Goal: Task Accomplishment & Management: Use online tool/utility

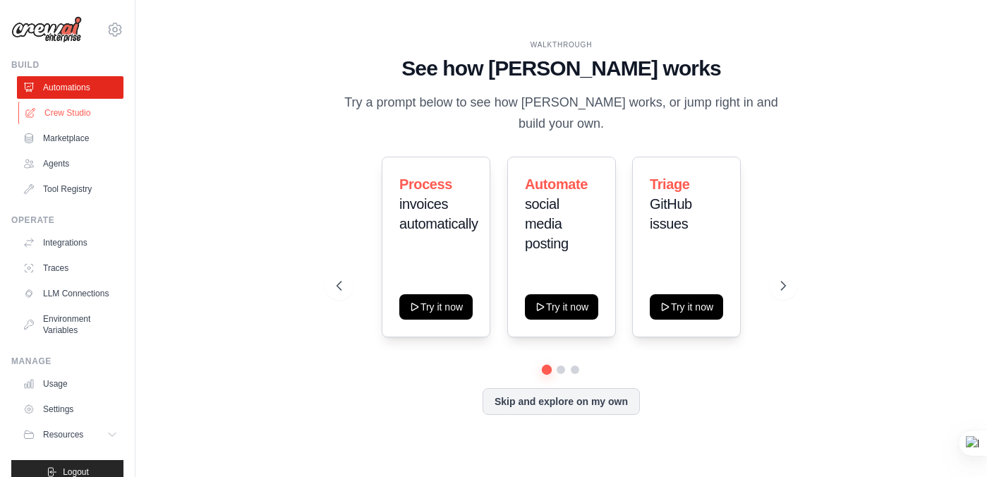
click at [77, 113] on link "Crew Studio" at bounding box center [71, 113] width 107 height 23
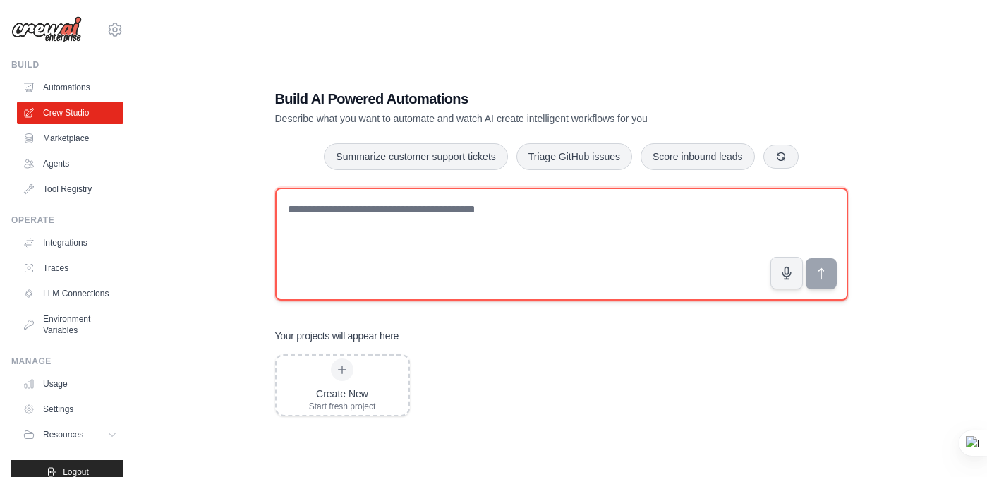
click at [317, 215] on textarea at bounding box center [561, 244] width 573 height 113
paste textarea "**********"
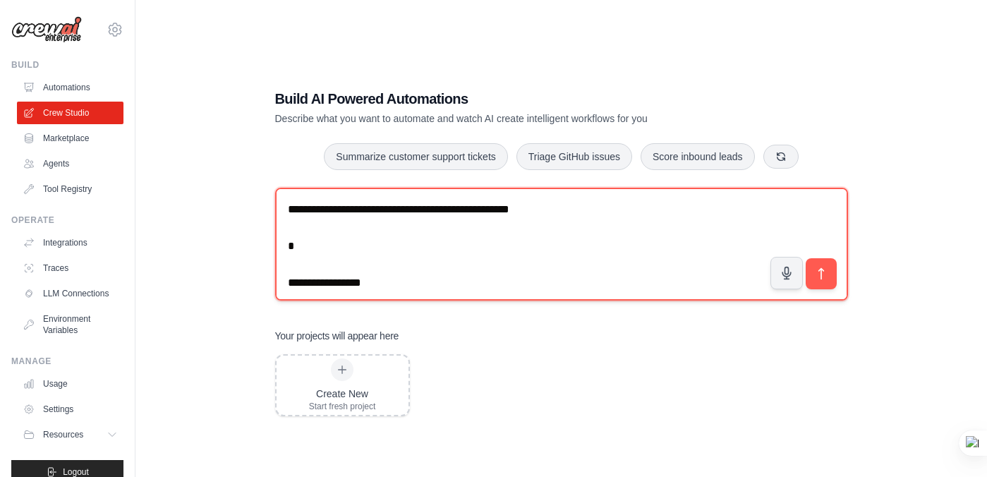
scroll to position [2156, 0]
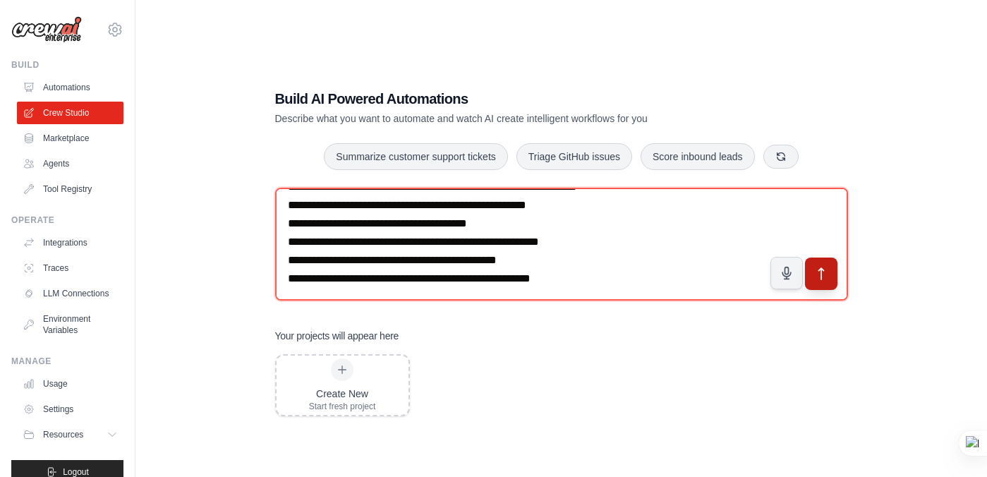
type textarea "**********"
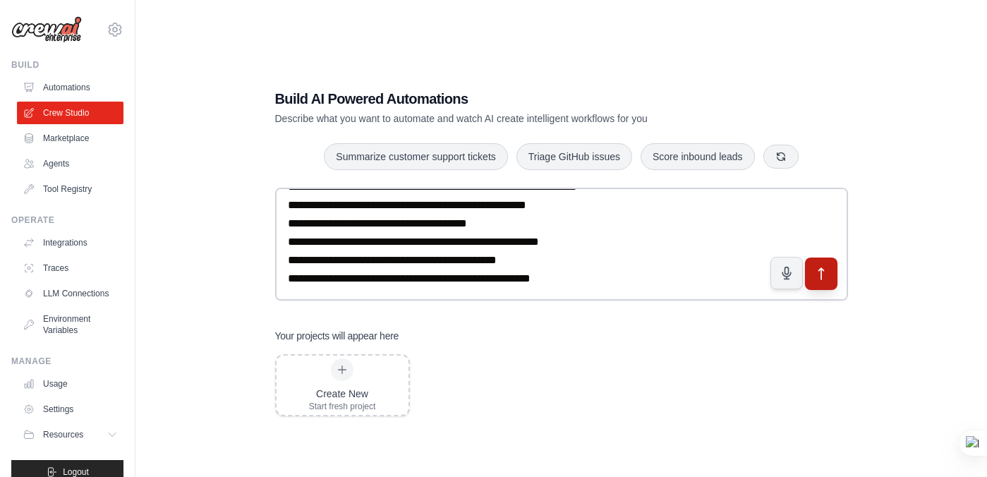
click at [814, 268] on icon "submit" at bounding box center [821, 274] width 15 height 15
click at [67, 161] on link "Agents" at bounding box center [71, 163] width 107 height 23
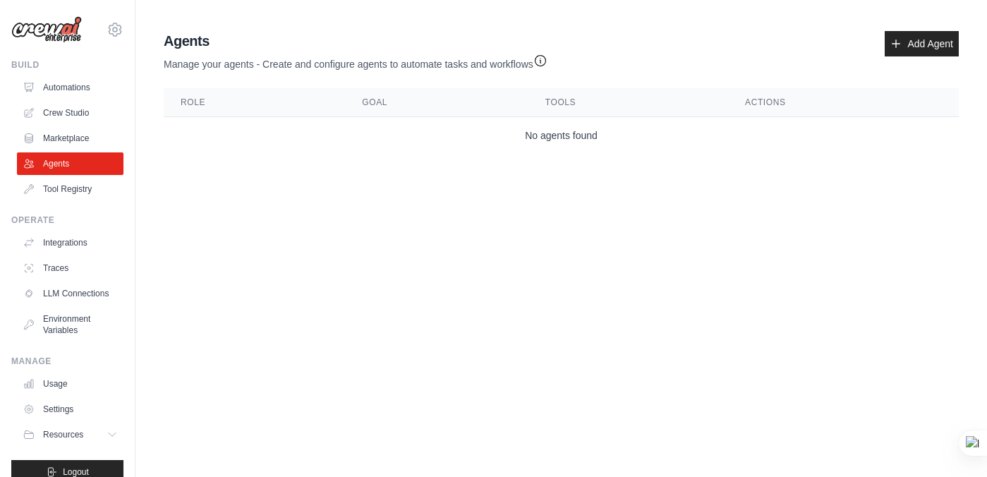
click at [72, 136] on link "Marketplace" at bounding box center [70, 138] width 107 height 23
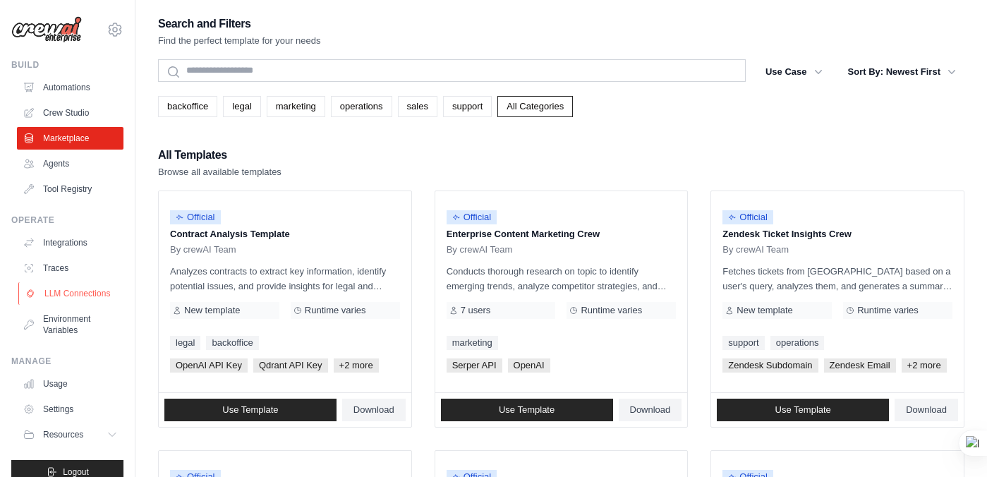
click at [86, 292] on link "LLM Connections" at bounding box center [71, 293] width 107 height 23
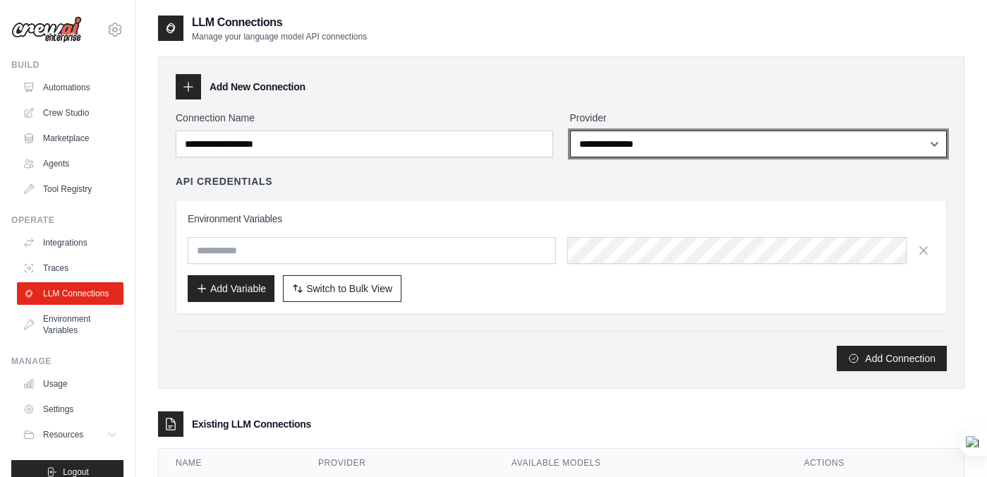
click at [646, 148] on select "**********" at bounding box center [759, 144] width 378 height 27
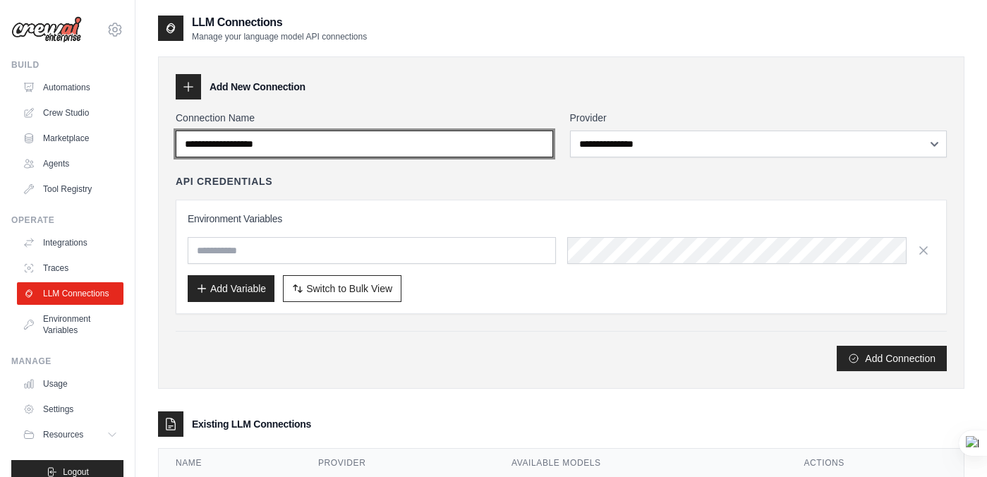
click at [388, 142] on input "Connection Name" at bounding box center [365, 144] width 378 height 27
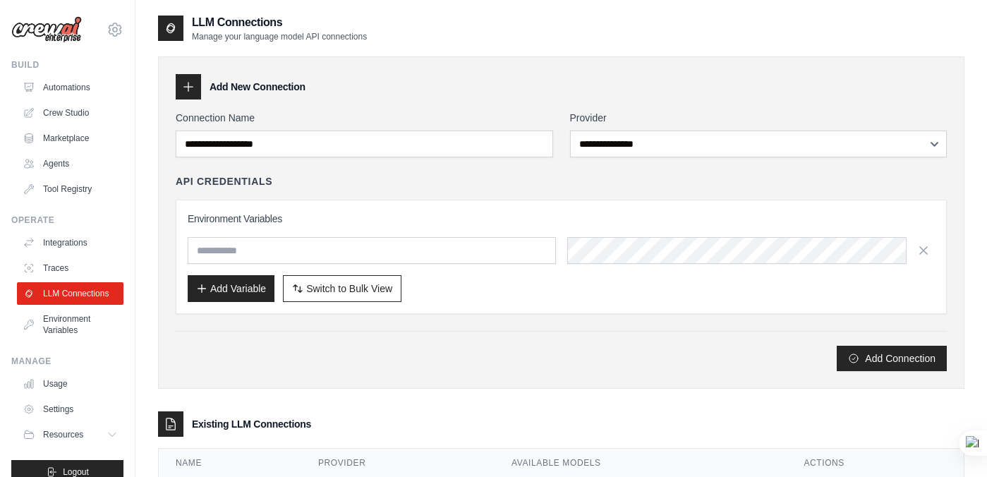
click at [195, 88] on icon at bounding box center [188, 87] width 14 height 14
click at [191, 88] on icon at bounding box center [188, 87] width 14 height 14
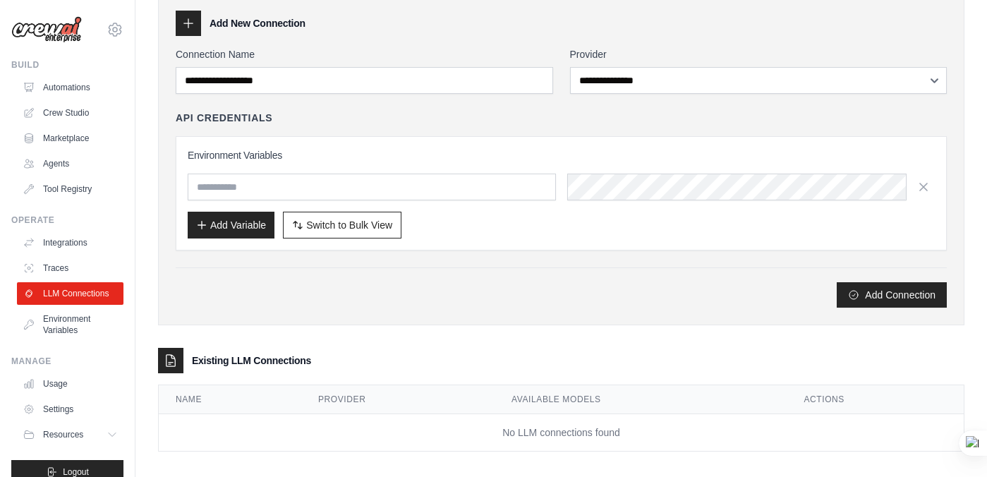
scroll to position [75, 0]
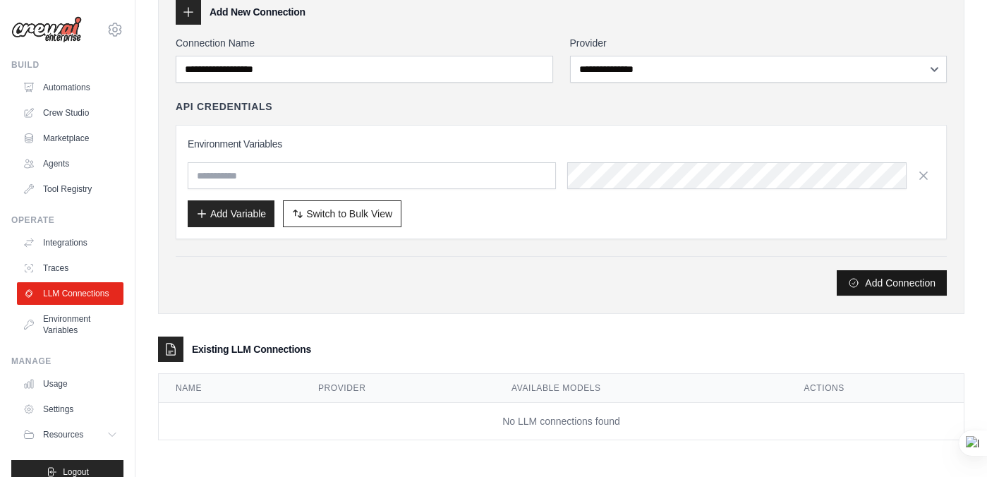
click at [860, 274] on button "Add Connection" at bounding box center [892, 282] width 110 height 25
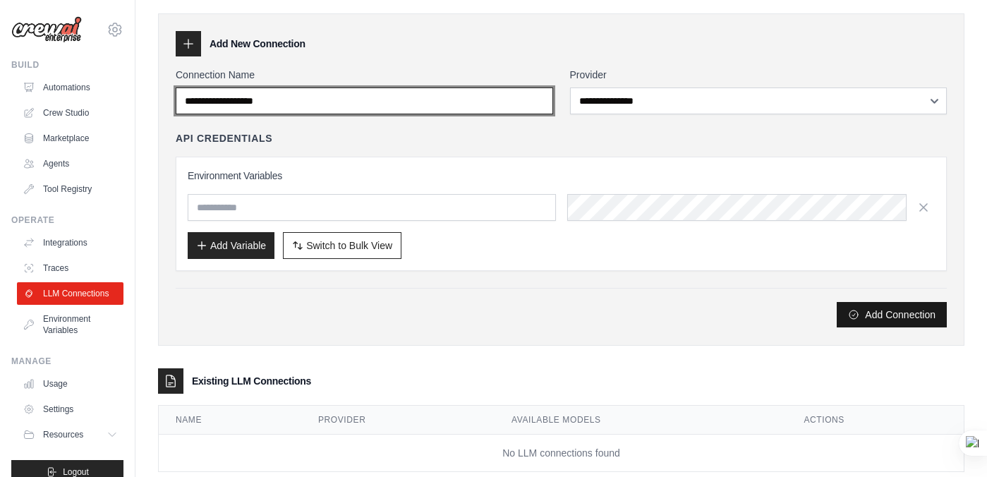
scroll to position [0, 0]
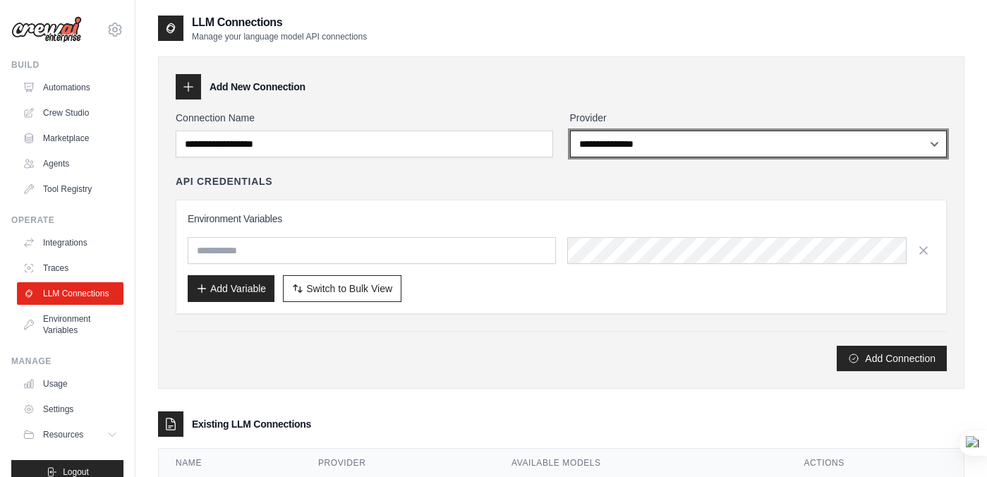
click at [704, 148] on select "**********" at bounding box center [759, 144] width 378 height 27
select select "**********"
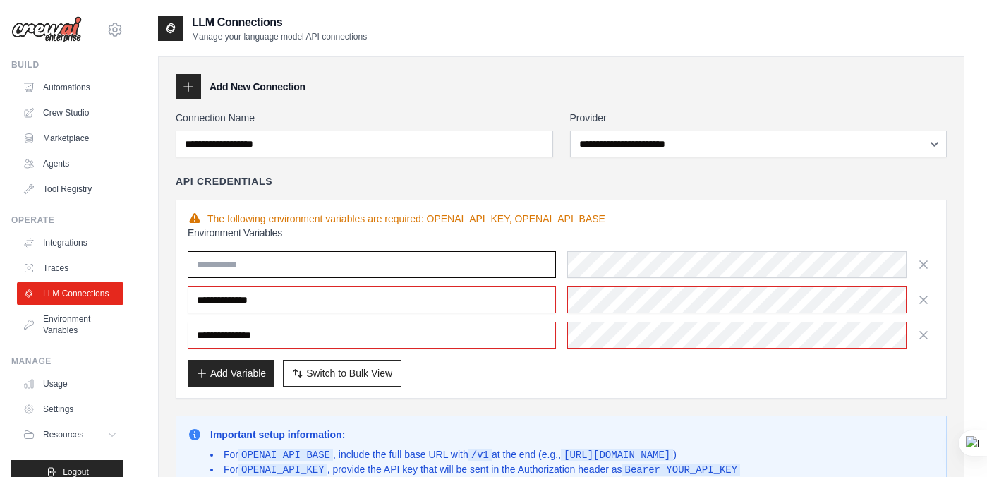
click at [376, 262] on input "text" at bounding box center [372, 264] width 368 height 27
click at [60, 264] on link "Traces" at bounding box center [71, 268] width 107 height 23
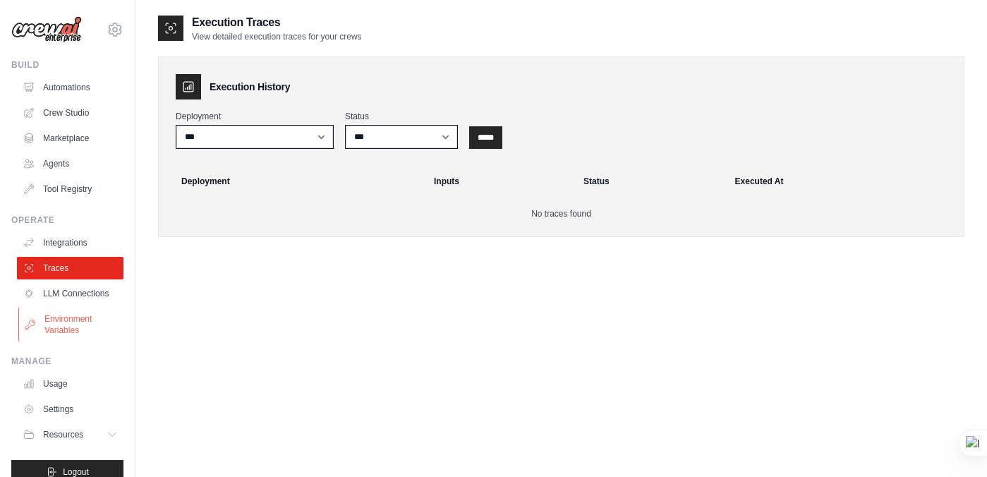
click at [85, 320] on link "Environment Variables" at bounding box center [71, 325] width 107 height 34
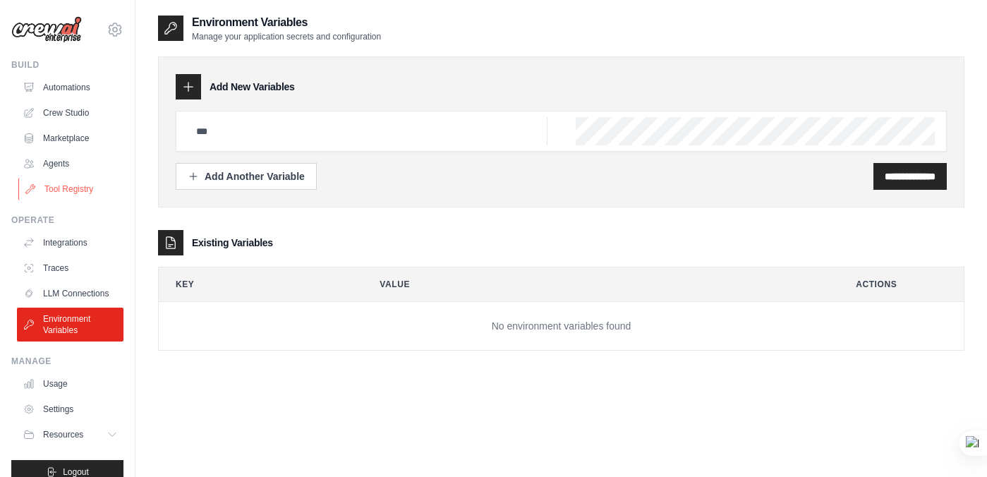
click at [66, 191] on link "Tool Registry" at bounding box center [71, 189] width 107 height 23
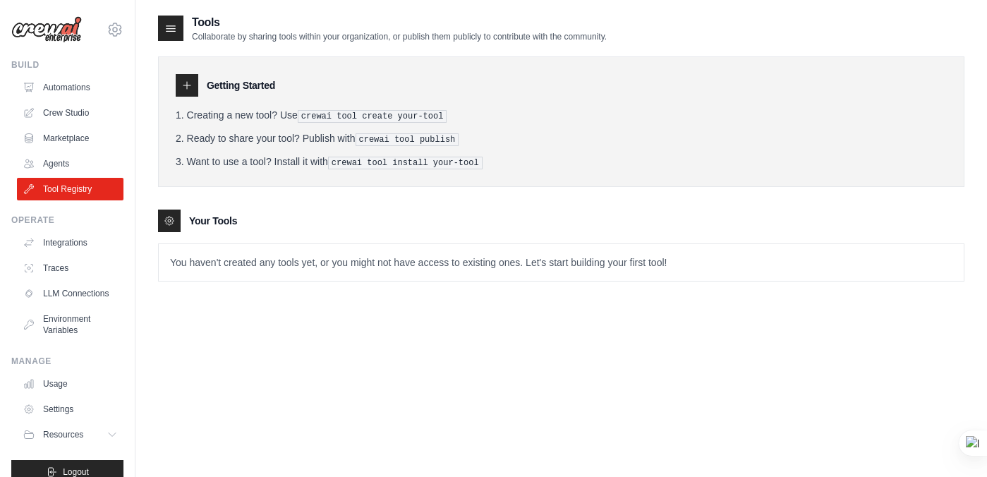
click at [184, 85] on icon at bounding box center [186, 85] width 11 height 11
click at [65, 163] on link "Agents" at bounding box center [71, 163] width 107 height 23
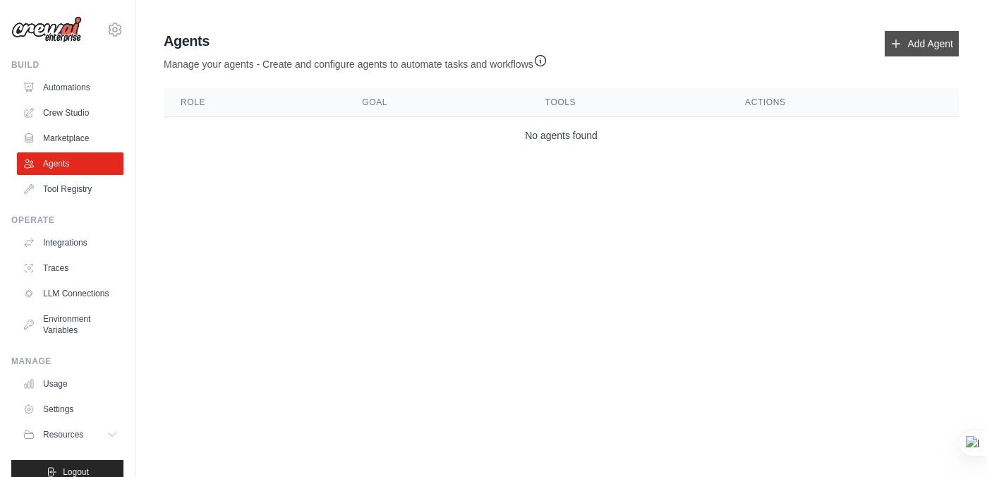
click at [909, 39] on link "Add Agent" at bounding box center [922, 43] width 74 height 25
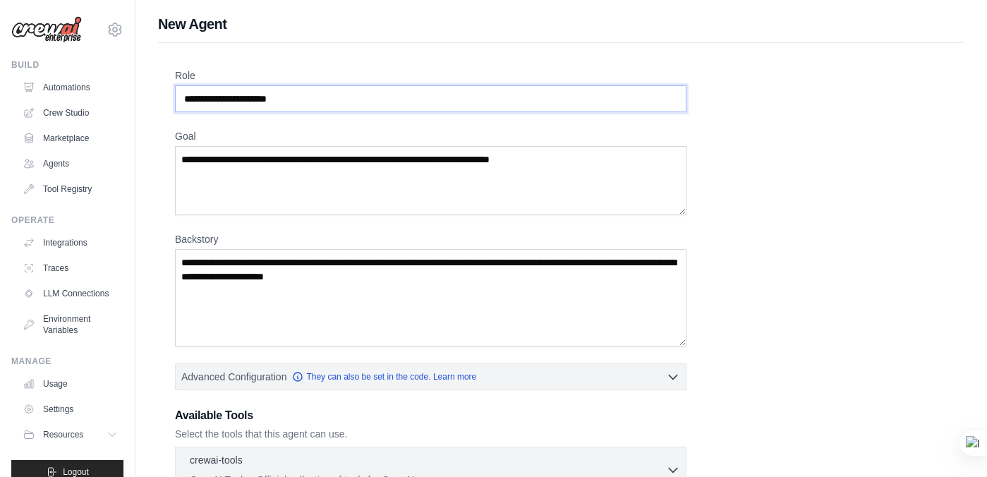
click at [364, 106] on input "Role" at bounding box center [431, 98] width 512 height 27
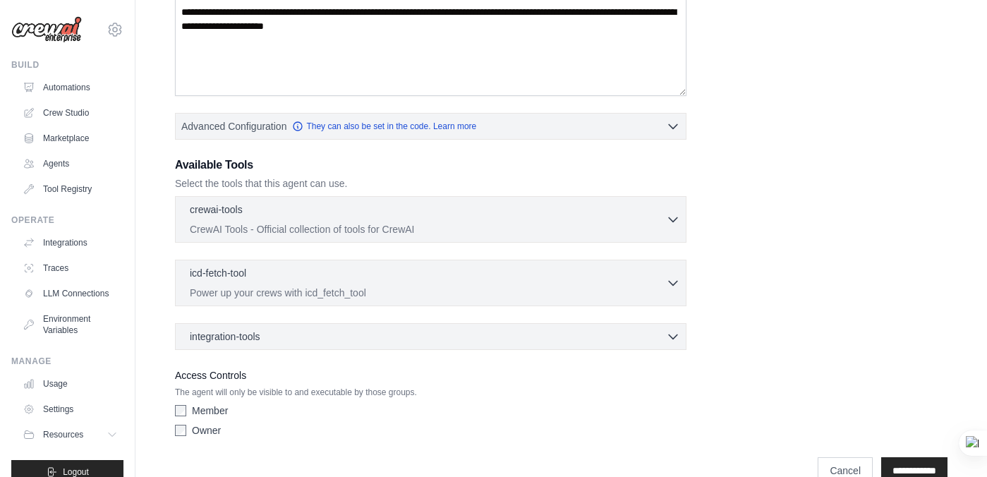
scroll to position [280, 0]
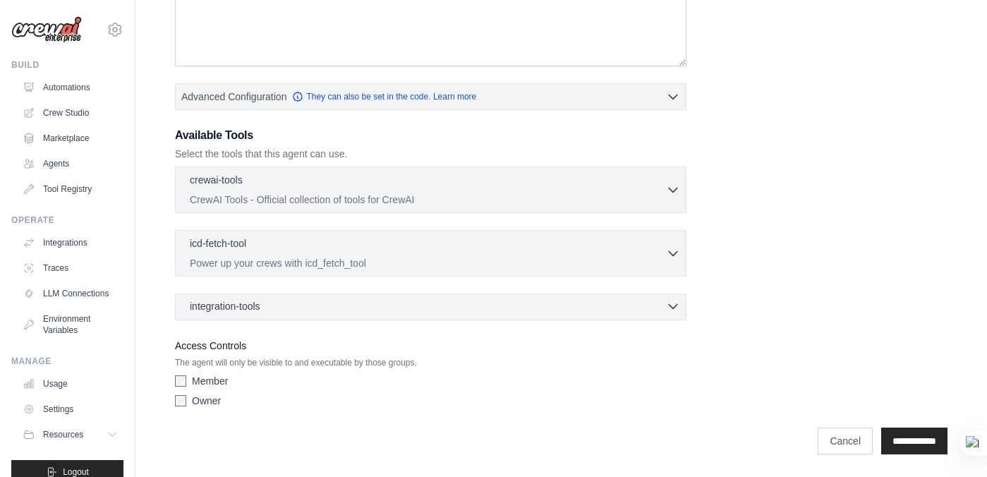
click at [273, 302] on div "integration-tools 0 selected" at bounding box center [435, 306] width 491 height 14
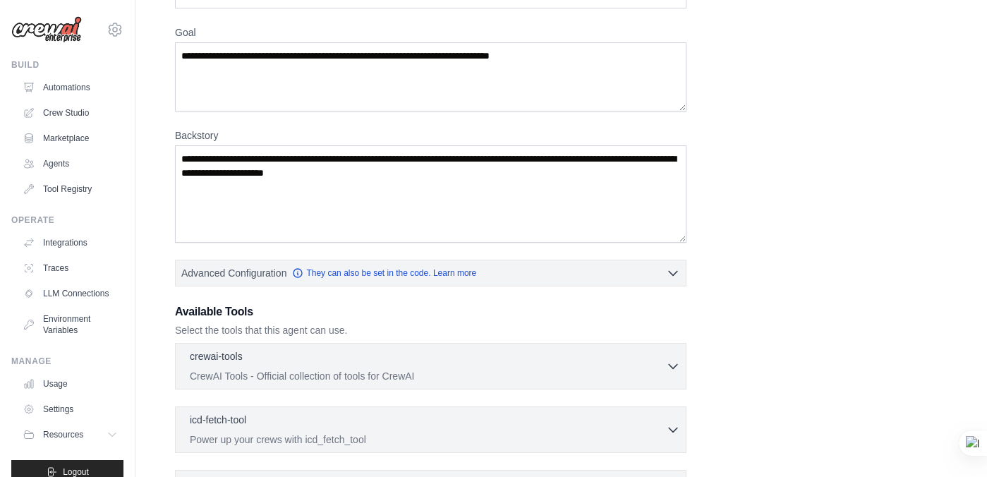
scroll to position [0, 0]
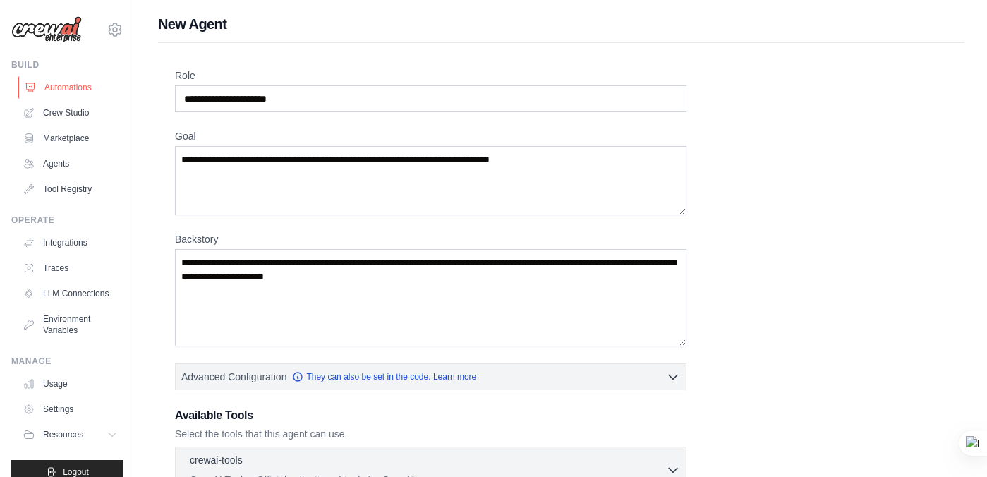
click at [92, 82] on link "Automations" at bounding box center [71, 87] width 107 height 23
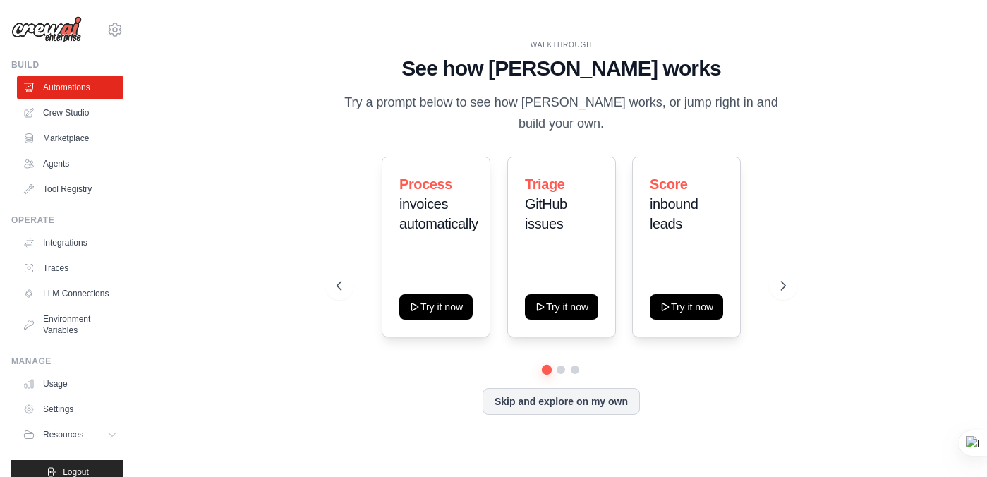
click at [78, 112] on link "Crew Studio" at bounding box center [70, 113] width 107 height 23
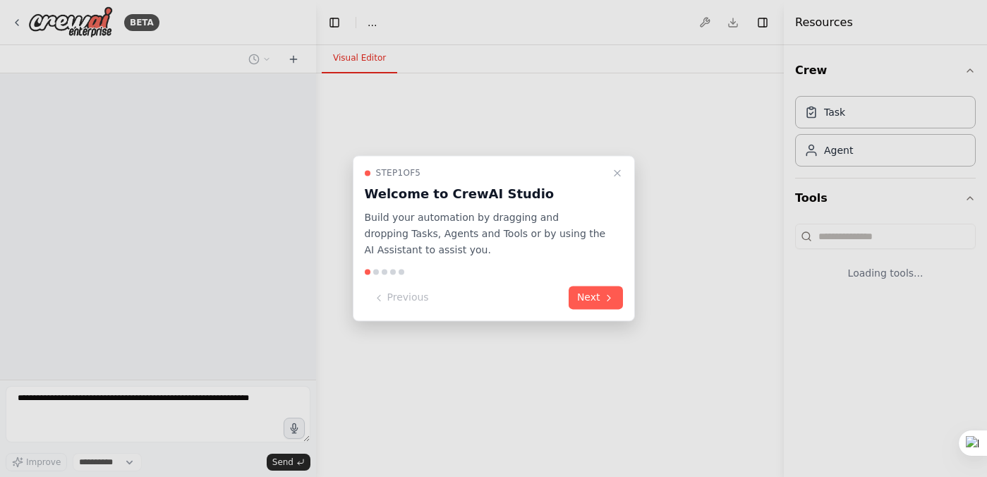
select select "****"
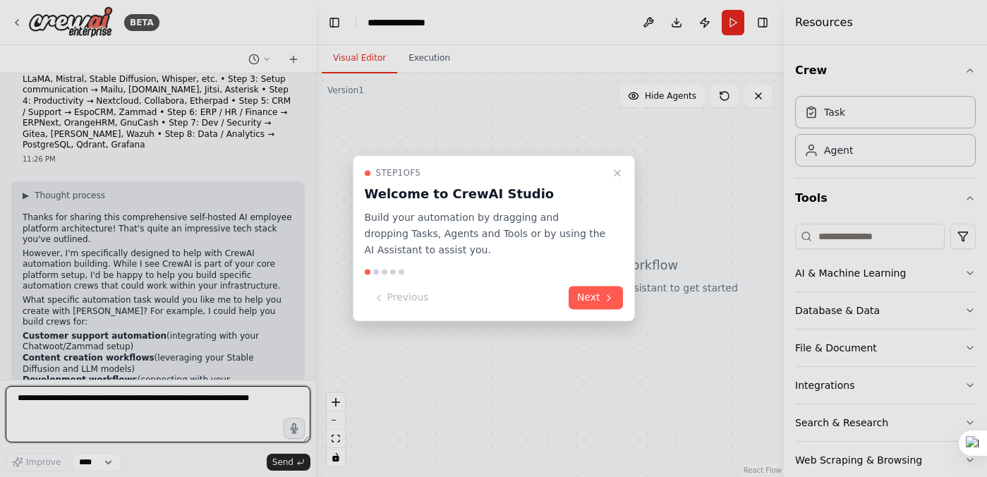
scroll to position [902, 0]
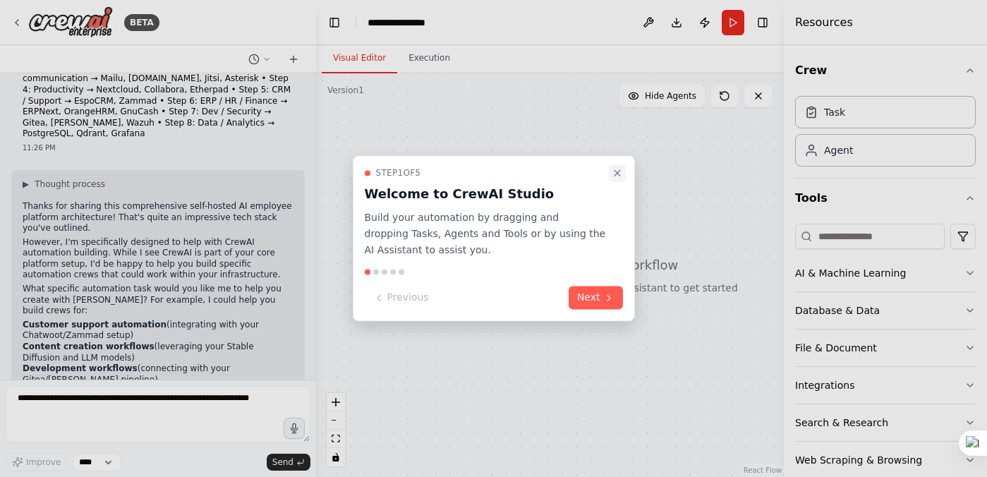
click at [616, 174] on icon "Close walkthrough" at bounding box center [618, 173] width 6 height 6
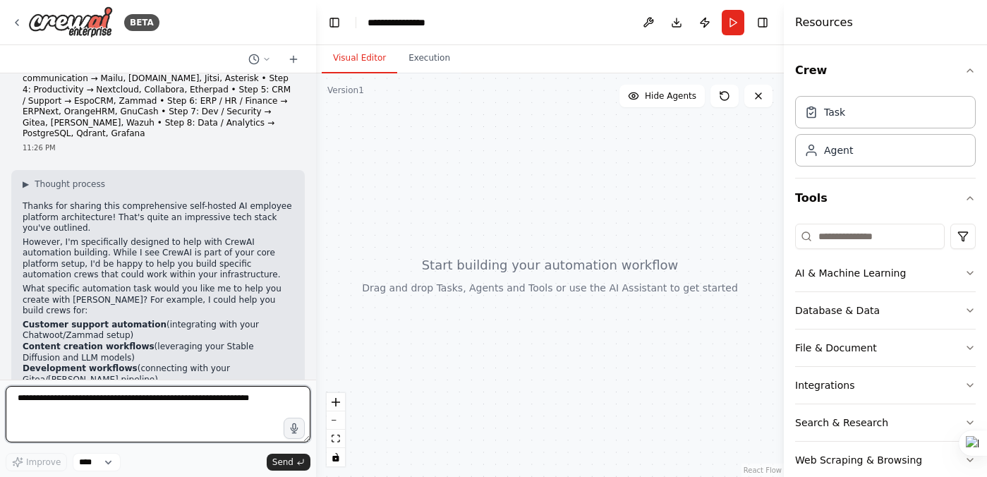
click at [54, 400] on textarea at bounding box center [158, 414] width 305 height 56
paste textarea "**********"
type textarea "**********"
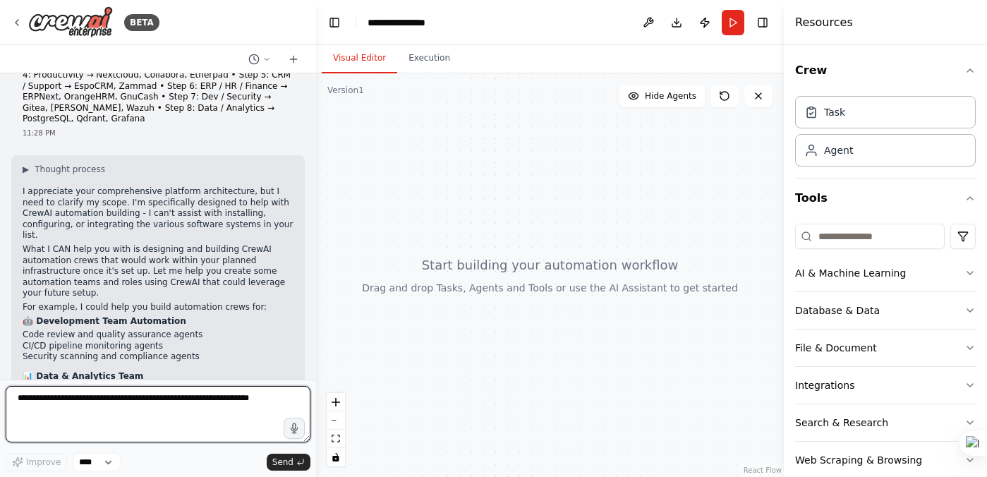
scroll to position [2271, 0]
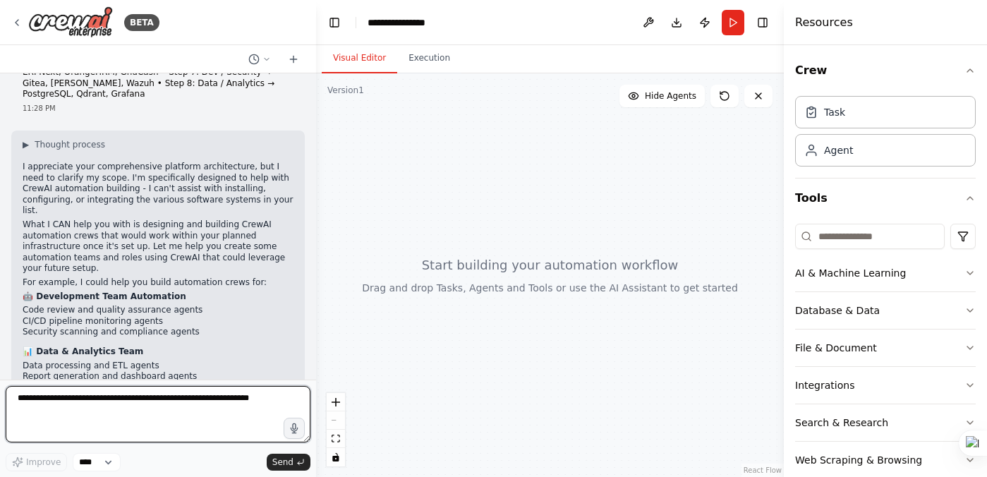
click at [129, 397] on textarea at bounding box center [158, 414] width 305 height 56
type textarea "***"
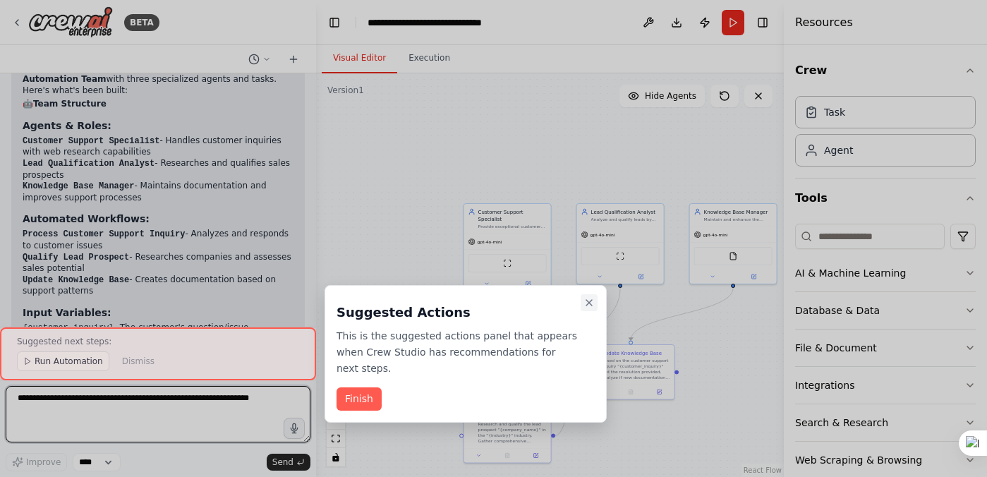
scroll to position [3730, 0]
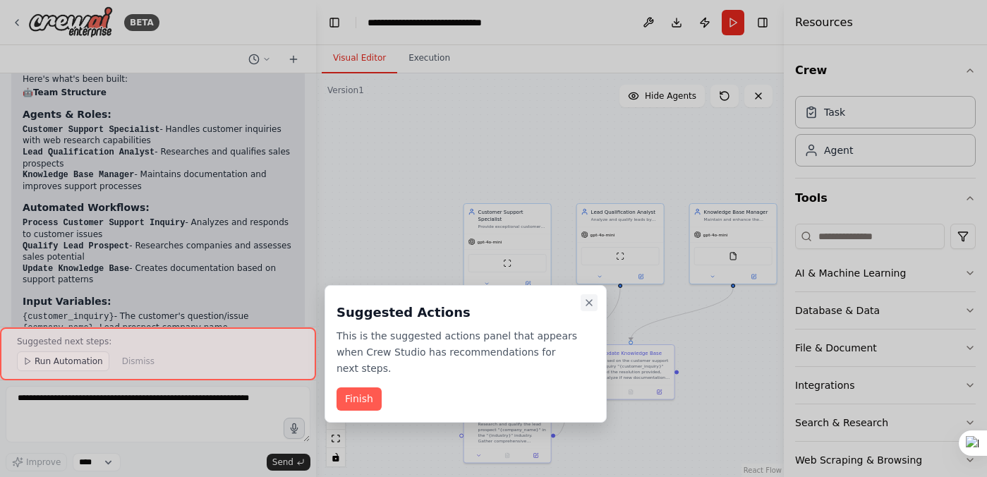
click at [589, 306] on icon "Close walkthrough" at bounding box center [589, 302] width 11 height 11
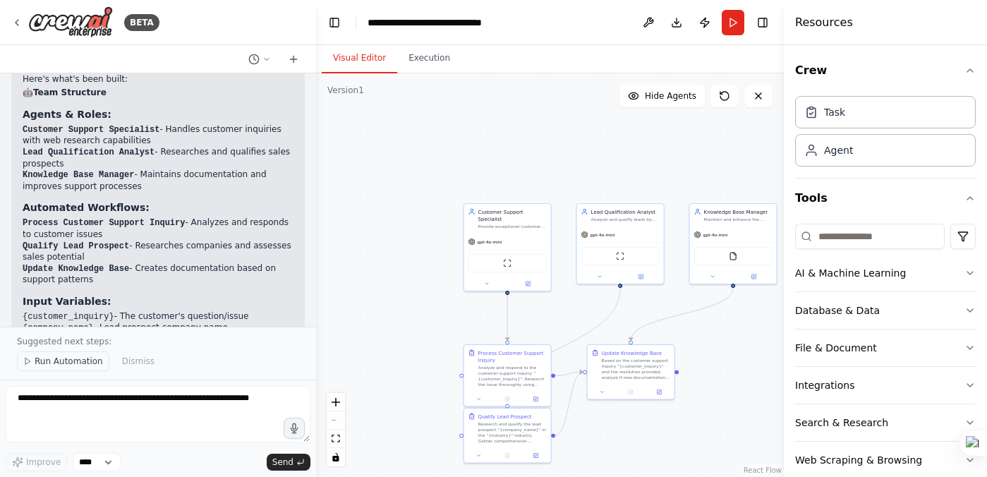
click at [45, 356] on button "Run Automation" at bounding box center [63, 362] width 92 height 20
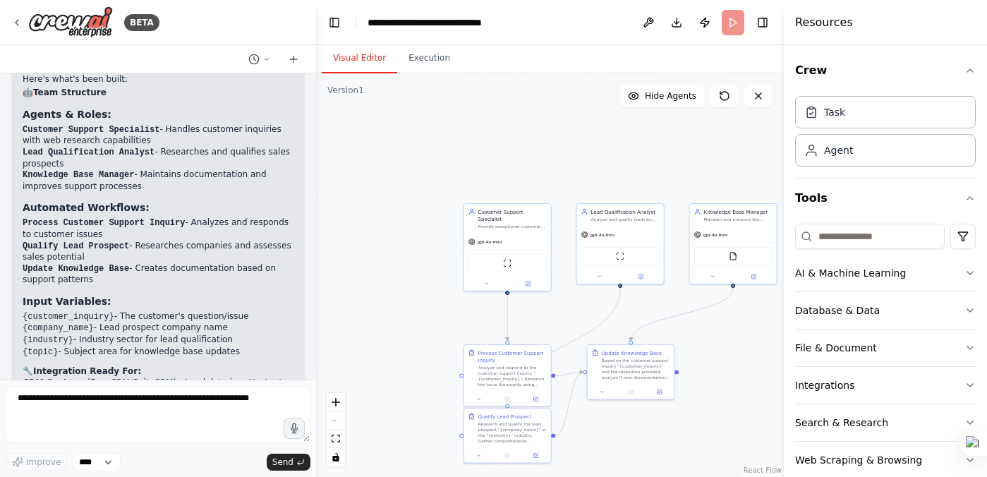
scroll to position [3678, 0]
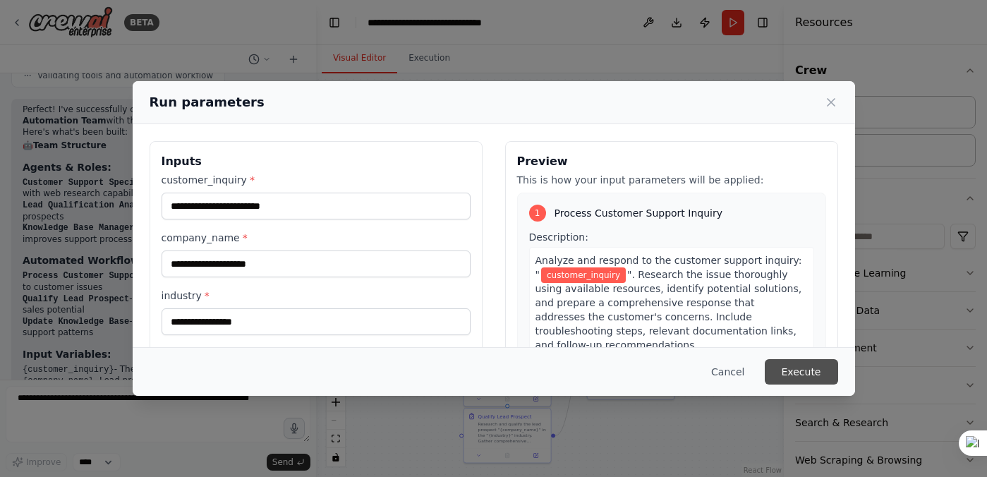
click at [794, 364] on button "Execute" at bounding box center [801, 371] width 73 height 25
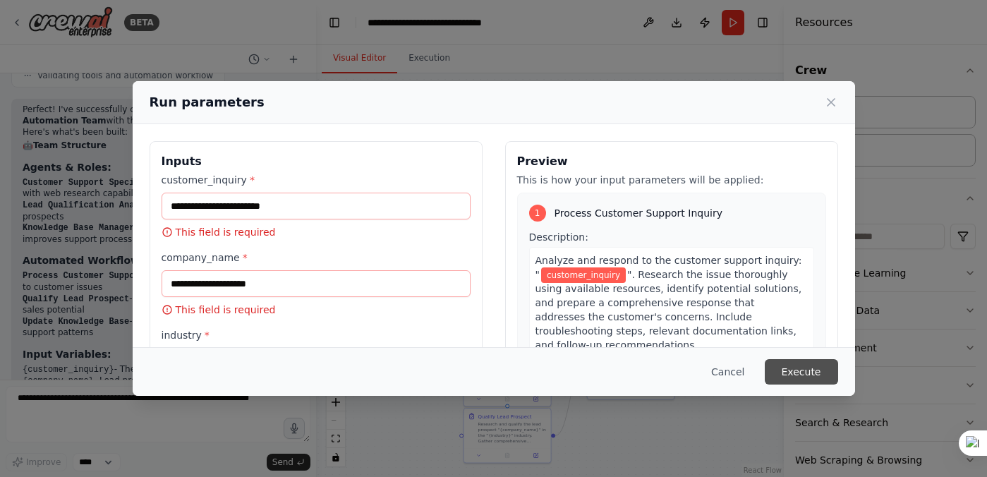
click at [792, 371] on button "Execute" at bounding box center [801, 371] width 73 height 25
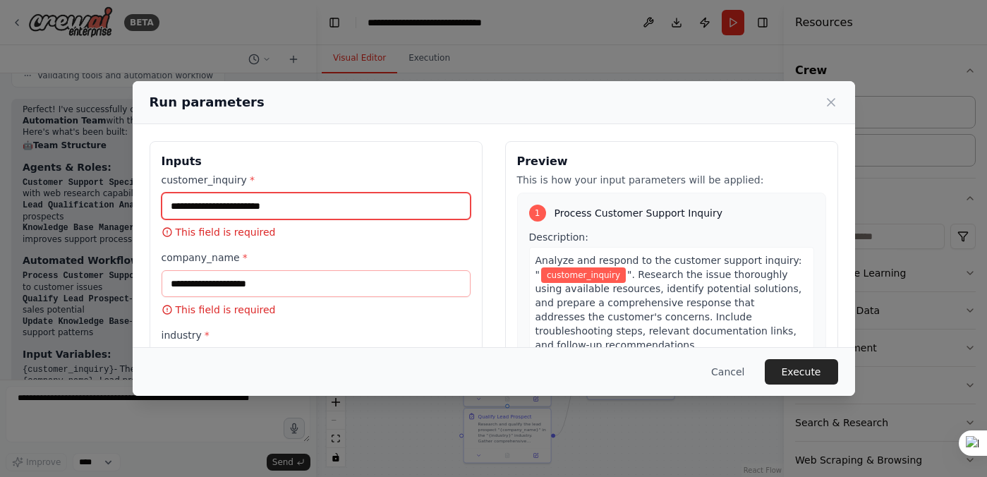
click at [289, 208] on input "customer_inquiry *" at bounding box center [316, 206] width 309 height 27
click at [834, 101] on icon at bounding box center [831, 102] width 14 height 14
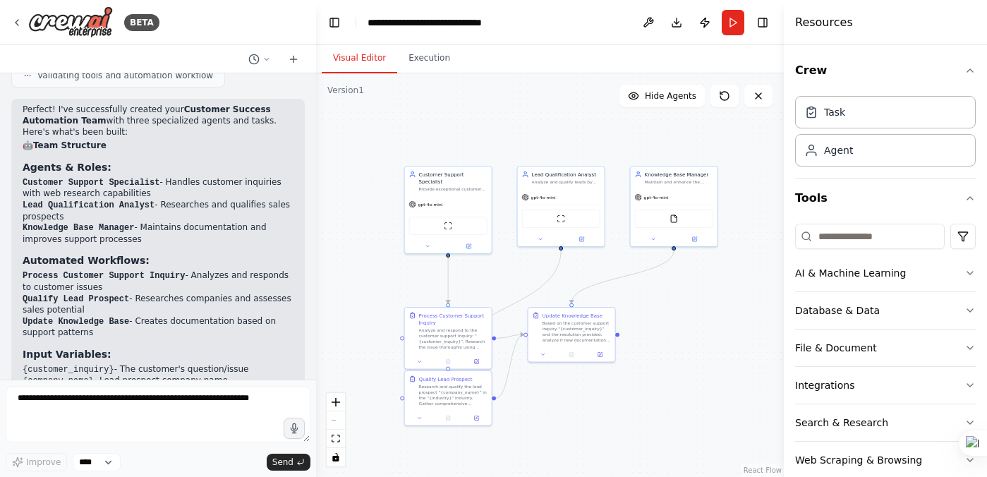
drag, startPoint x: 715, startPoint y: 344, endPoint x: 656, endPoint y: 307, distance: 70.1
click at [656, 307] on div ".deletable-edge-delete-btn { width: 20px; height: 20px; border: 0px solid #ffff…" at bounding box center [550, 275] width 468 height 404
click at [648, 32] on button at bounding box center [648, 22] width 23 height 25
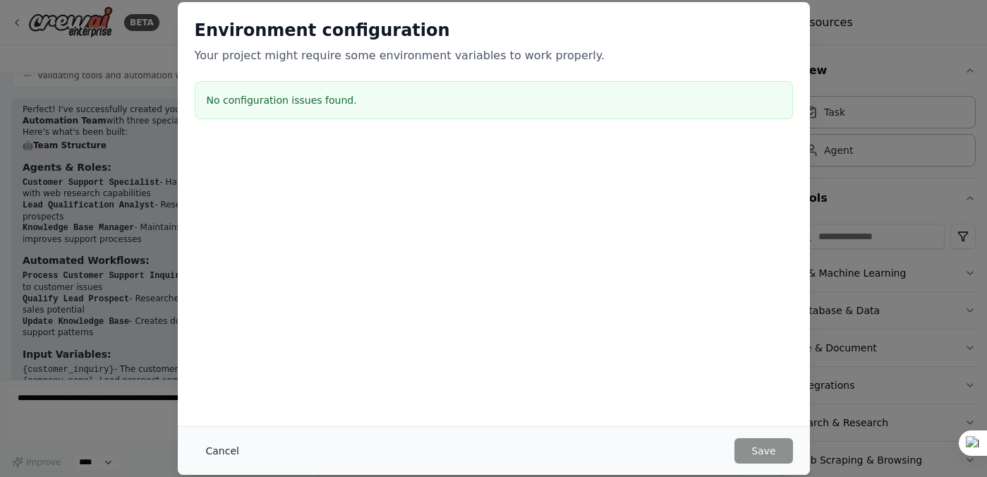
click at [220, 448] on button "Cancel" at bounding box center [223, 450] width 56 height 25
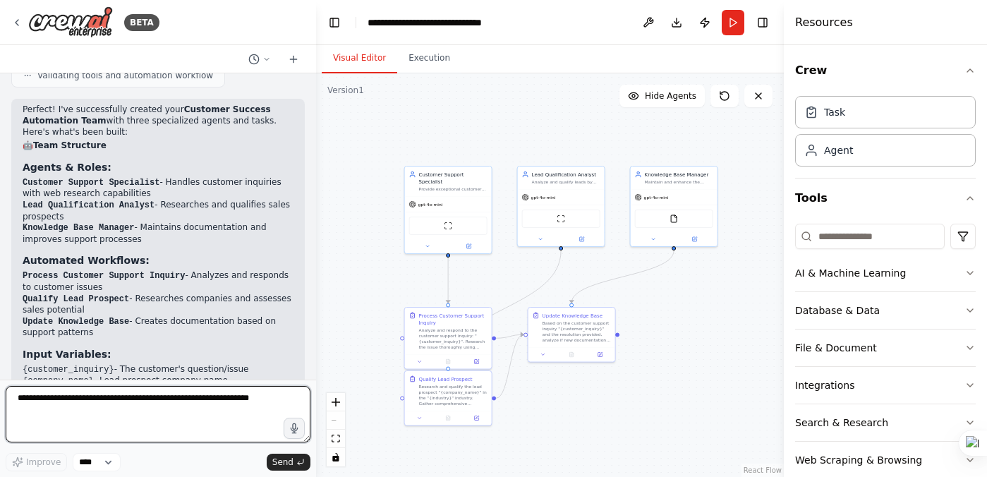
click at [100, 404] on textarea at bounding box center [158, 414] width 305 height 56
paste textarea "**********"
type textarea "**********"
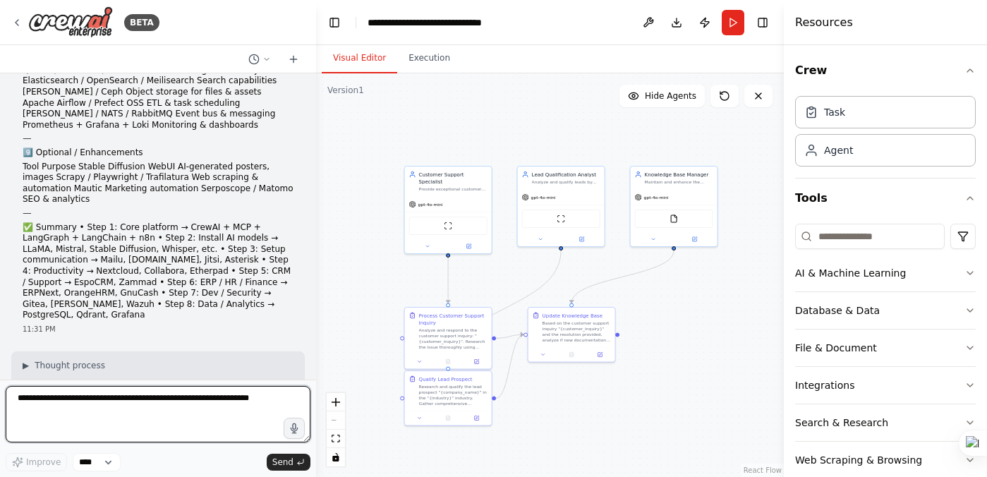
scroll to position [5058, 0]
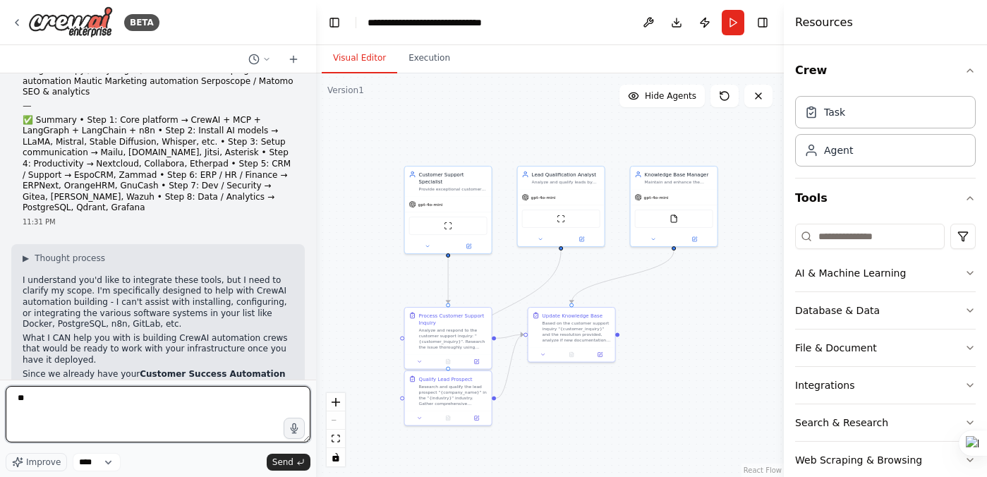
type textarea "***"
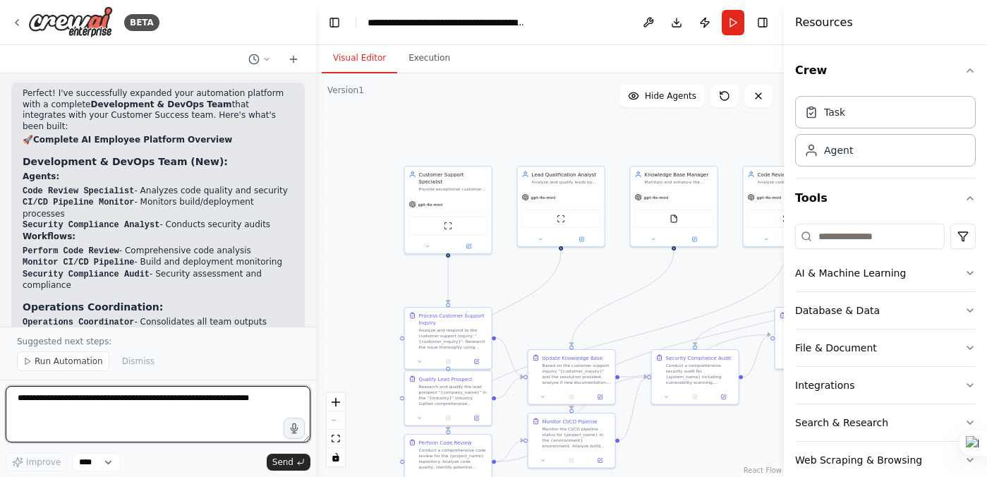
scroll to position [6507, 0]
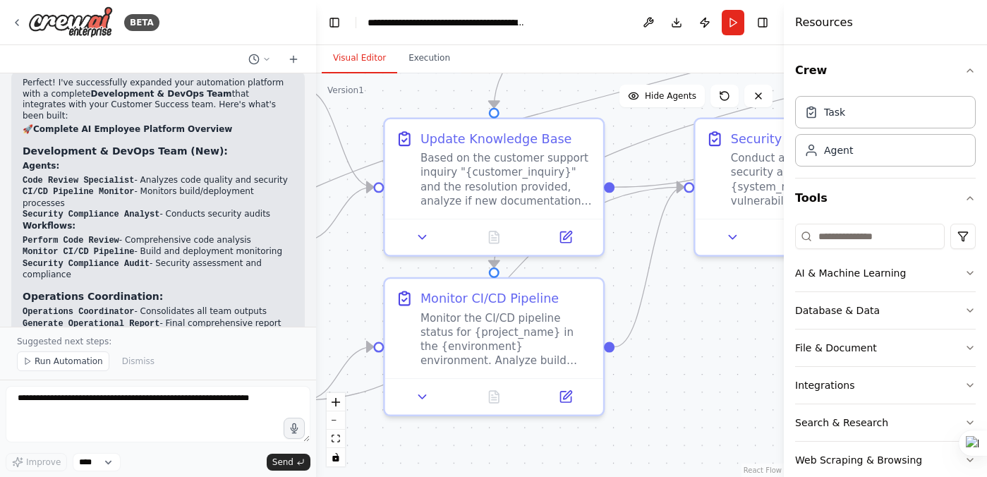
drag, startPoint x: 685, startPoint y: 445, endPoint x: 688, endPoint y: 289, distance: 156.0
click at [688, 289] on div ".deletable-edge-delete-btn { width: 20px; height: 20px; border: 0px solid #ffff…" at bounding box center [550, 275] width 468 height 404
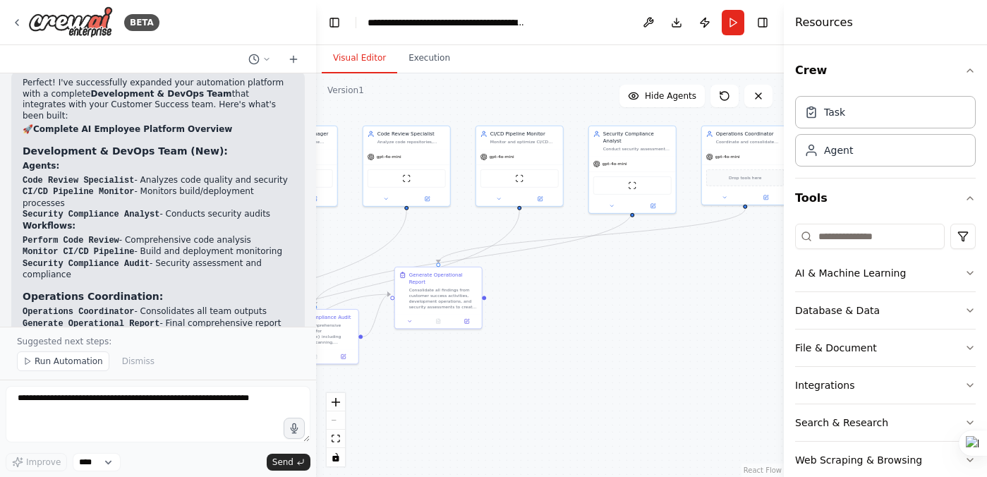
drag, startPoint x: 691, startPoint y: 329, endPoint x: 321, endPoint y: 433, distance: 384.3
click at [321, 433] on div ".deletable-edge-delete-btn { width: 20px; height: 20px; border: 0px solid #ffff…" at bounding box center [550, 275] width 468 height 404
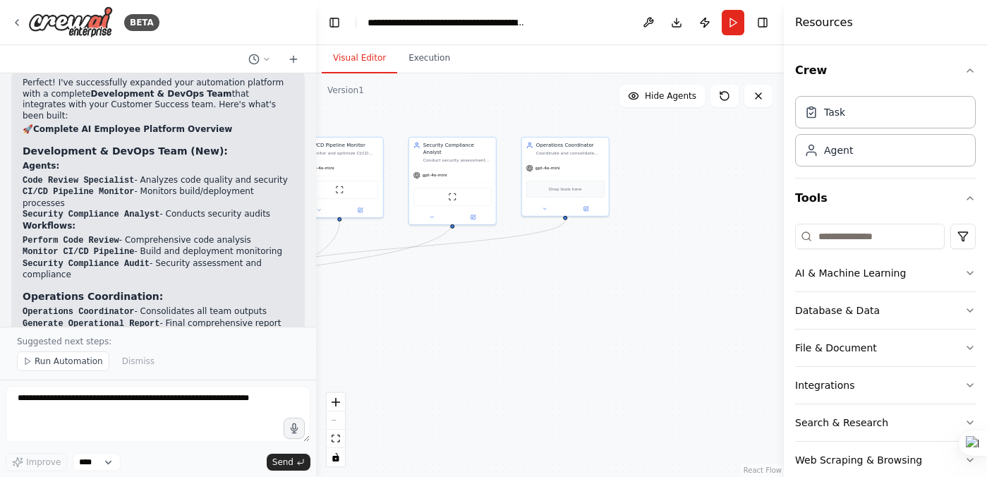
drag, startPoint x: 673, startPoint y: 316, endPoint x: 493, endPoint y: 330, distance: 180.5
click at [493, 330] on div ".deletable-edge-delete-btn { width: 20px; height: 20px; border: 0px solid #ffff…" at bounding box center [550, 275] width 468 height 404
click at [560, 195] on div "Drop tools here" at bounding box center [566, 188] width 78 height 17
click at [564, 164] on div "gpt-4o-mini" at bounding box center [565, 168] width 87 height 16
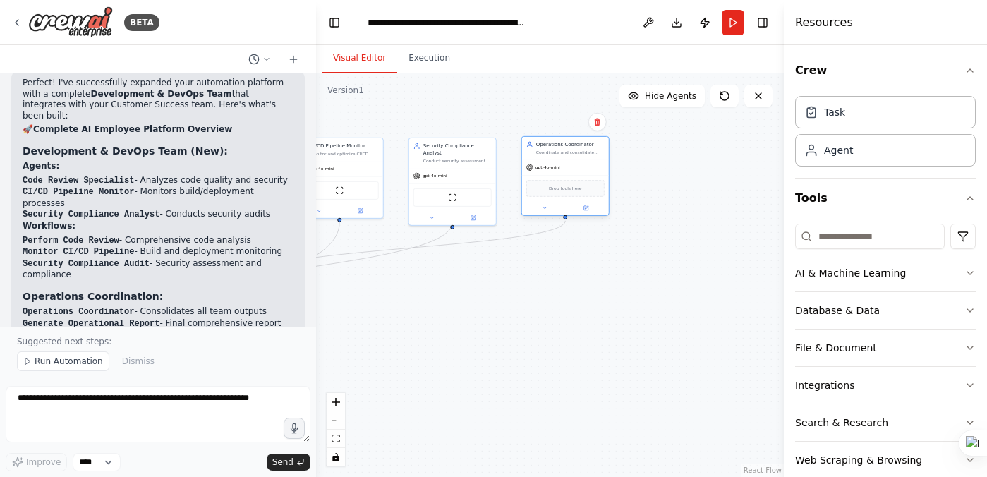
click at [553, 193] on div "Drop tools here" at bounding box center [566, 188] width 78 height 17
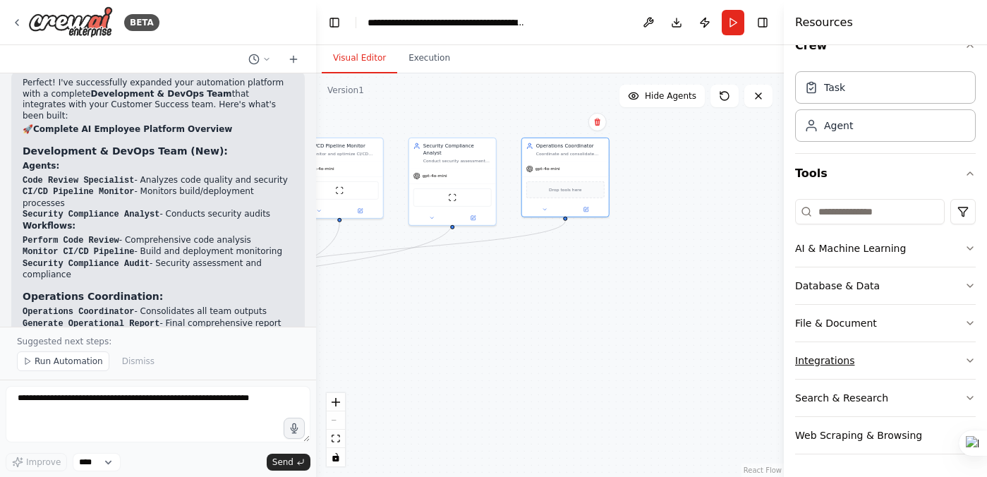
click at [865, 364] on button "Integrations" at bounding box center [885, 360] width 181 height 37
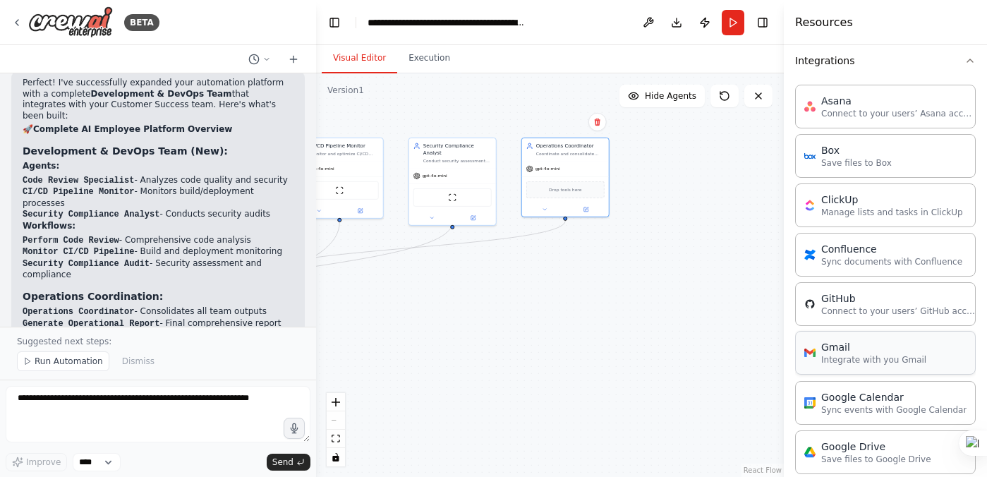
scroll to position [324, 0]
click at [16, 20] on icon at bounding box center [16, 22] width 11 height 11
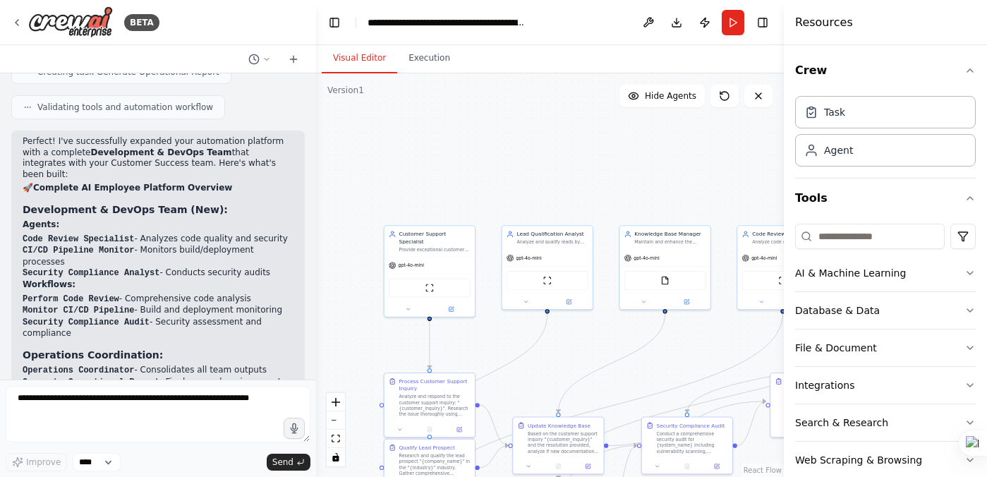
scroll to position [6454, 0]
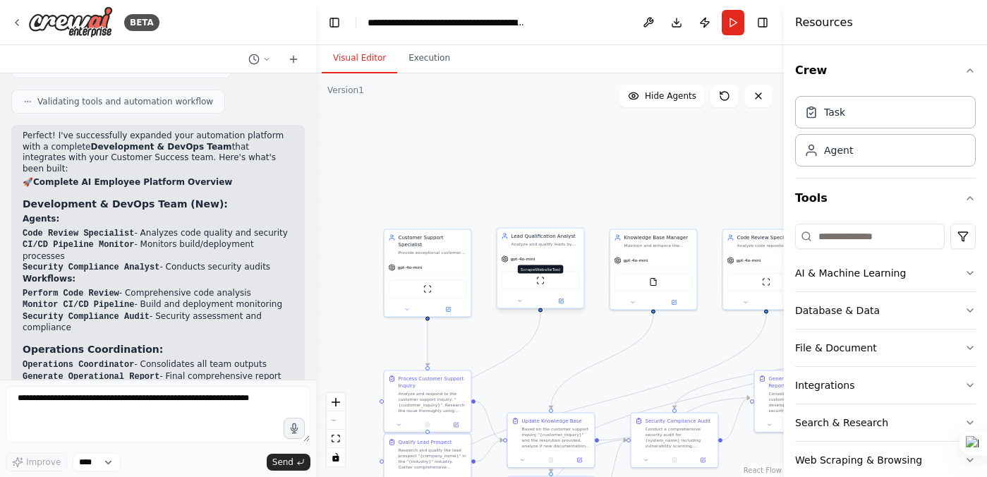
click at [540, 280] on img at bounding box center [540, 281] width 8 height 8
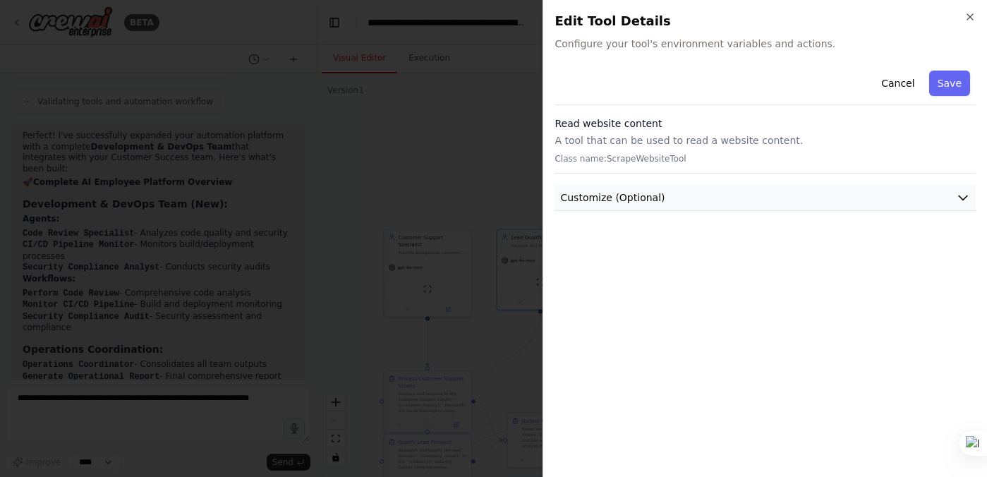
click at [829, 187] on button "Customize (Optional)" at bounding box center [765, 198] width 421 height 26
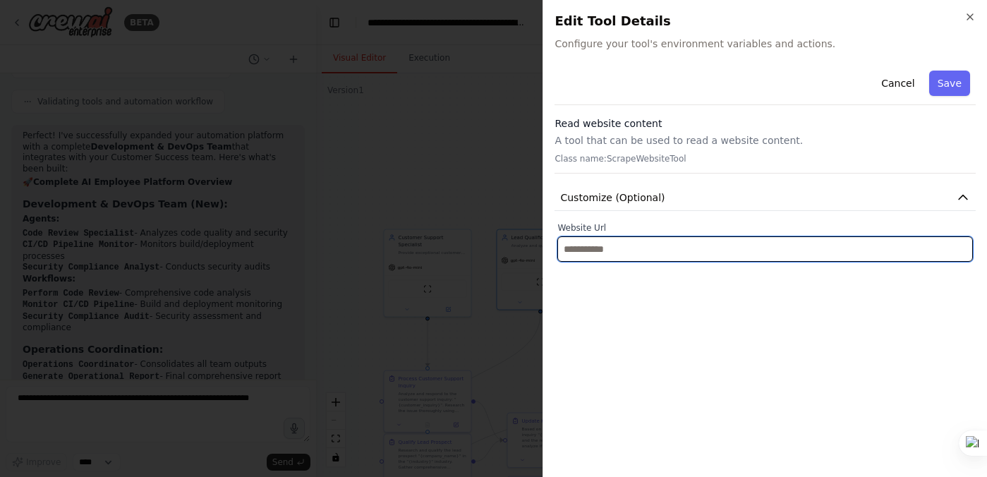
click at [668, 258] on input "text" at bounding box center [766, 248] width 416 height 25
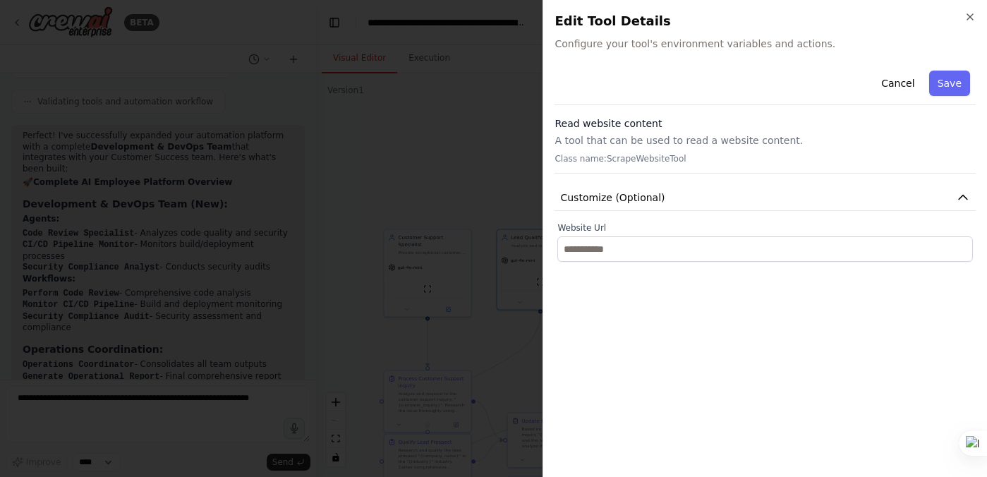
click at [480, 145] on div at bounding box center [493, 238] width 987 height 477
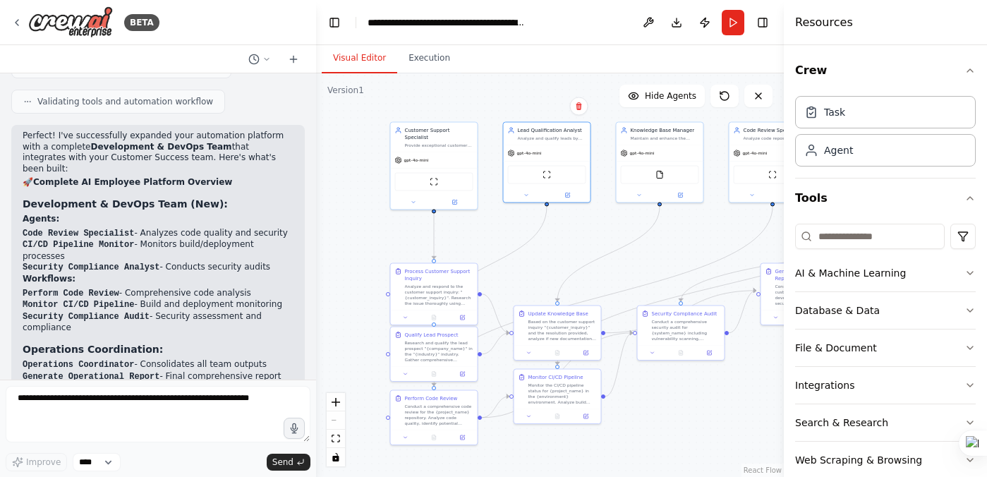
drag, startPoint x: 480, startPoint y: 145, endPoint x: 486, endPoint y: 40, distance: 105.4
click at [486, 39] on main "**********" at bounding box center [550, 238] width 468 height 477
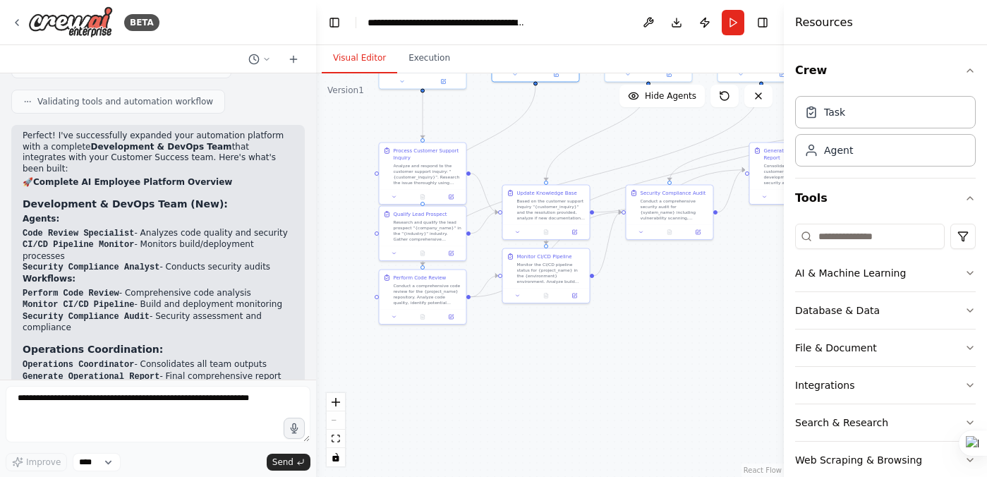
drag, startPoint x: 565, startPoint y: 262, endPoint x: 553, endPoint y: 140, distance: 121.9
click at [553, 140] on div ".deletable-edge-delete-btn { width: 20px; height: 20px; border: 0px solid #ffff…" at bounding box center [550, 275] width 468 height 404
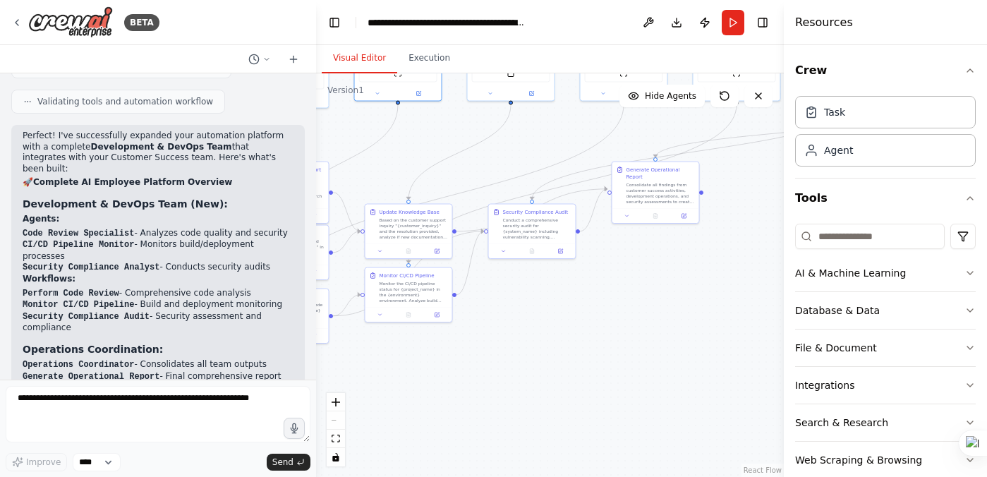
drag, startPoint x: 649, startPoint y: 292, endPoint x: 511, endPoint y: 311, distance: 139.0
click at [511, 311] on div ".deletable-edge-delete-btn { width: 20px; height: 20px; border: 0px solid #ffff…" at bounding box center [550, 275] width 468 height 404
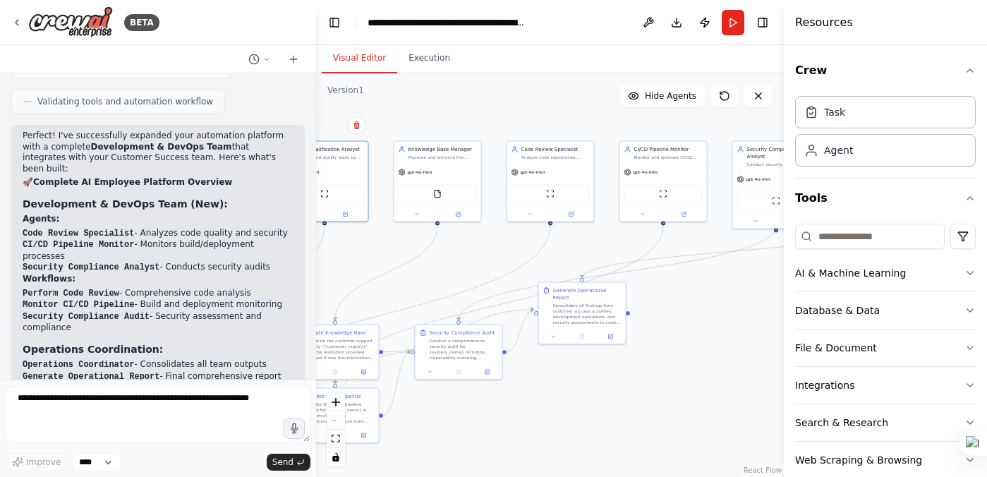
drag, startPoint x: 511, startPoint y: 311, endPoint x: 438, endPoint y: 432, distance: 141.3
click at [438, 432] on div ".deletable-edge-delete-btn { width: 20px; height: 20px; border: 0px solid #ffff…" at bounding box center [550, 275] width 468 height 404
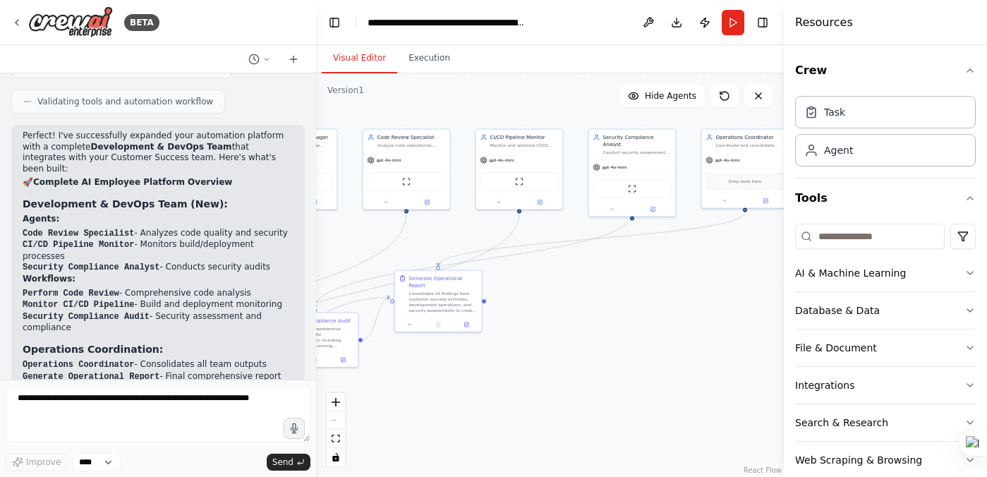
drag, startPoint x: 746, startPoint y: 340, endPoint x: 602, endPoint y: 328, distance: 144.5
click at [602, 328] on div ".deletable-edge-delete-btn { width: 20px; height: 20px; border: 0px solid #ffff…" at bounding box center [550, 275] width 468 height 404
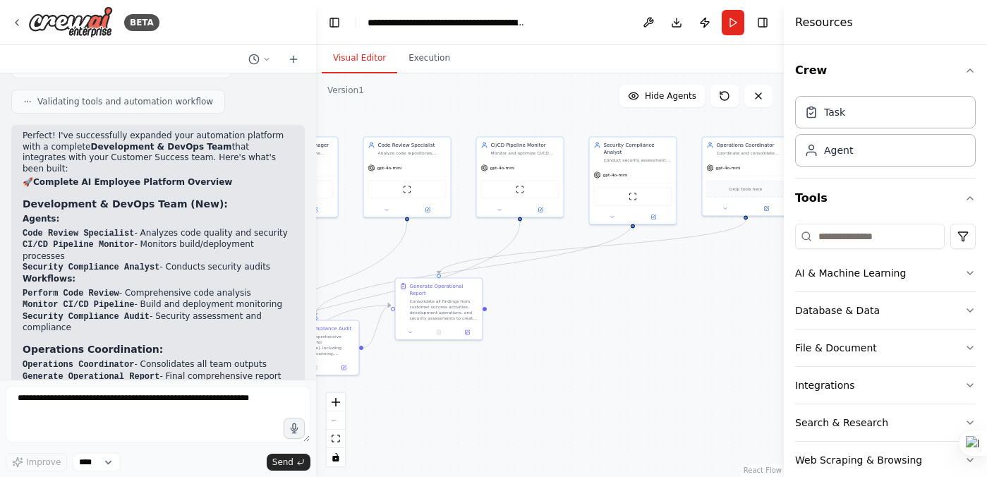
drag, startPoint x: 687, startPoint y: 292, endPoint x: 695, endPoint y: 297, distance: 9.2
click at [695, 297] on div ".deletable-edge-delete-btn { width: 20px; height: 20px; border: 0px solid #ffff…" at bounding box center [550, 275] width 468 height 404
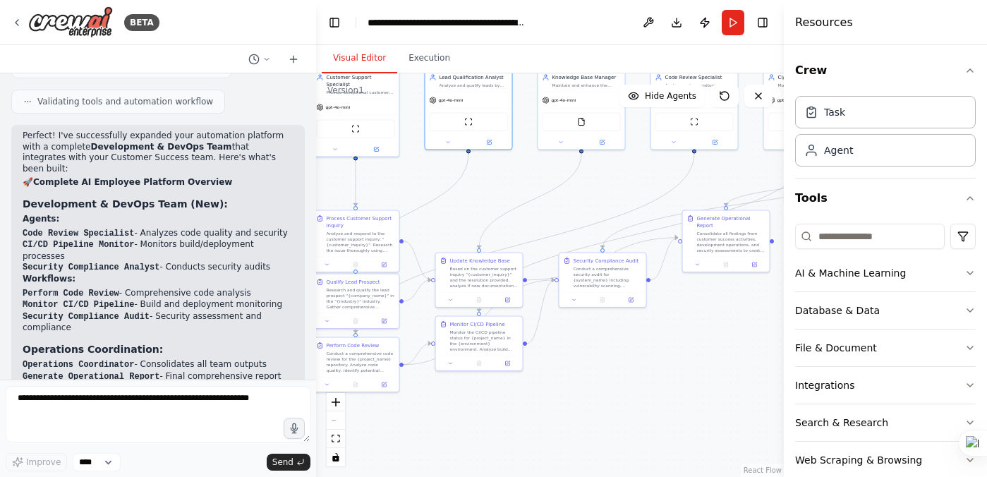
drag, startPoint x: 491, startPoint y: 384, endPoint x: 771, endPoint y: 319, distance: 287.7
click at [771, 319] on div ".deletable-edge-delete-btn { width: 20px; height: 20px; border: 0px solid #ffff…" at bounding box center [550, 275] width 468 height 404
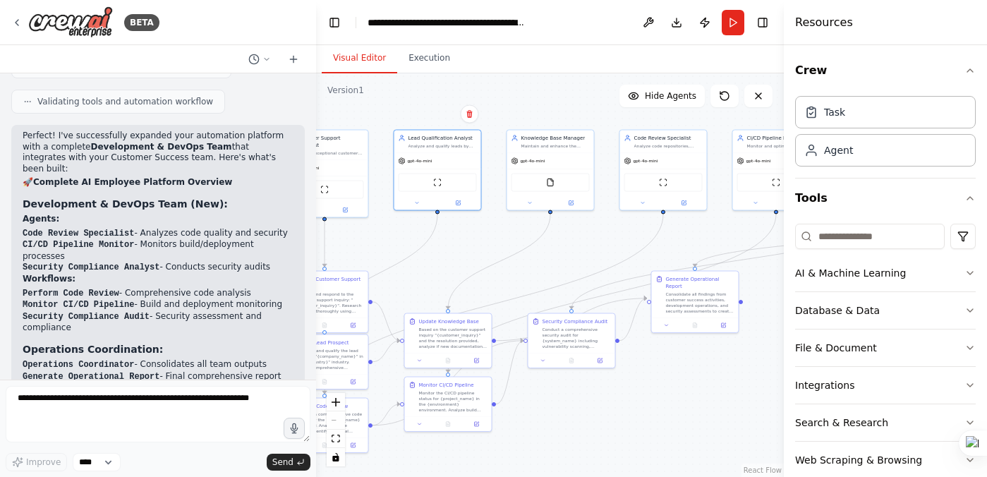
drag, startPoint x: 586, startPoint y: 402, endPoint x: 555, endPoint y: 463, distance: 68.2
click at [555, 463] on div ".deletable-edge-delete-btn { width: 20px; height: 20px; border: 0px solid #ffff…" at bounding box center [550, 275] width 468 height 404
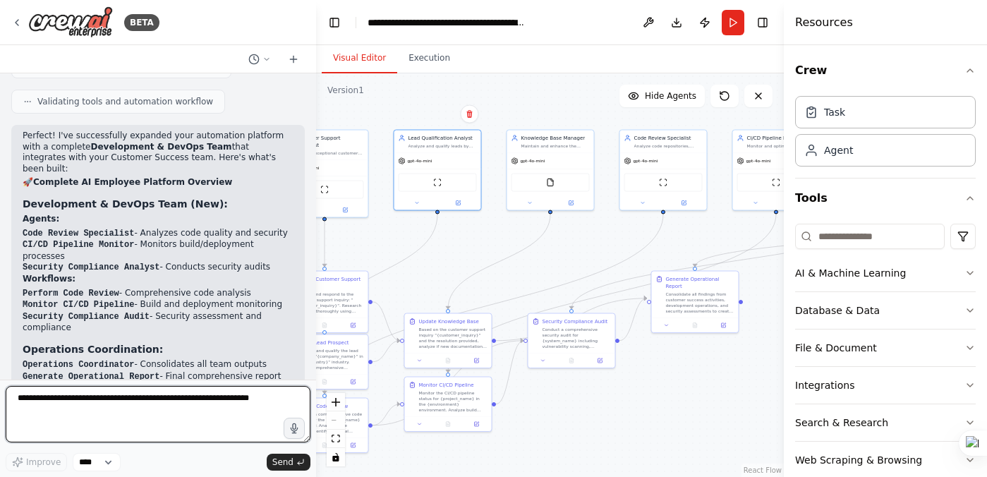
click at [84, 405] on textarea at bounding box center [158, 414] width 305 height 56
click at [81, 399] on textarea at bounding box center [158, 414] width 305 height 56
type textarea "**********"
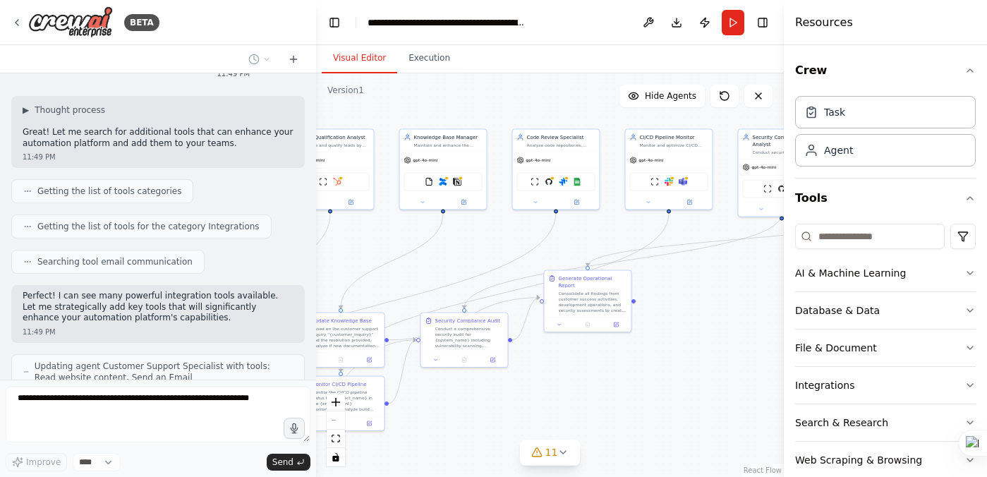
scroll to position [7238, 0]
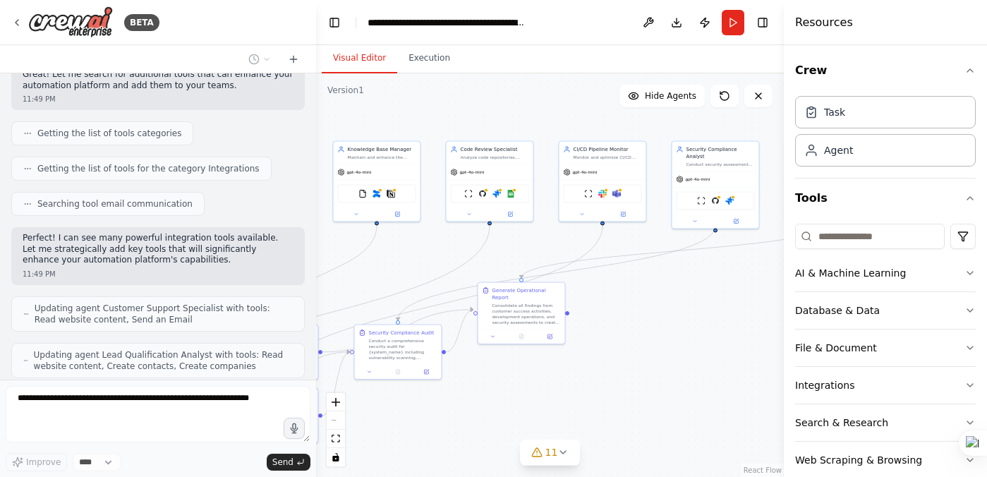
drag, startPoint x: 602, startPoint y: 244, endPoint x: 428, endPoint y: 255, distance: 174.0
click at [428, 255] on div ".deletable-edge-delete-btn { width: 20px; height: 20px; border: 0px solid #ffff…" at bounding box center [550, 275] width 468 height 404
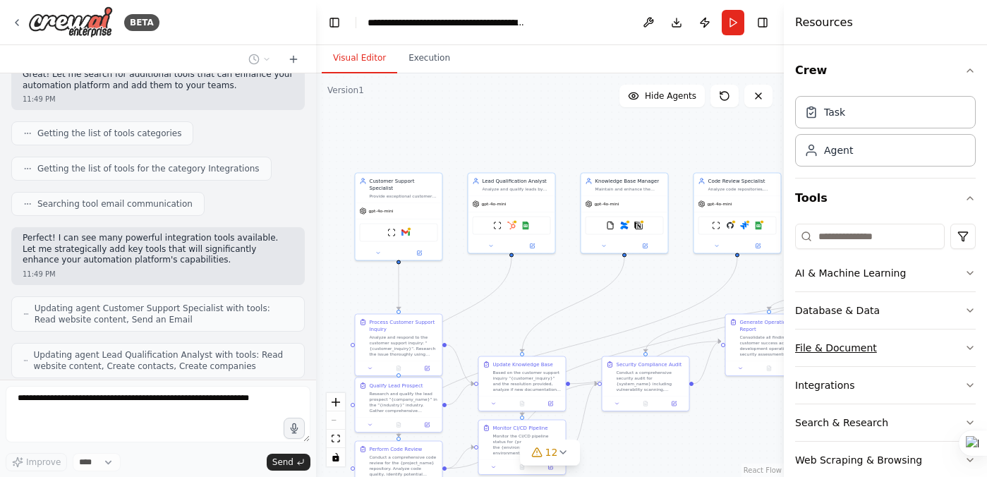
drag, startPoint x: 674, startPoint y: 313, endPoint x: 922, endPoint y: 346, distance: 249.9
click at [922, 345] on div "BETA Self-Hosted AI Employee Platform – Installation List ⸻ 1️⃣ Core Platform C…" at bounding box center [493, 238] width 987 height 477
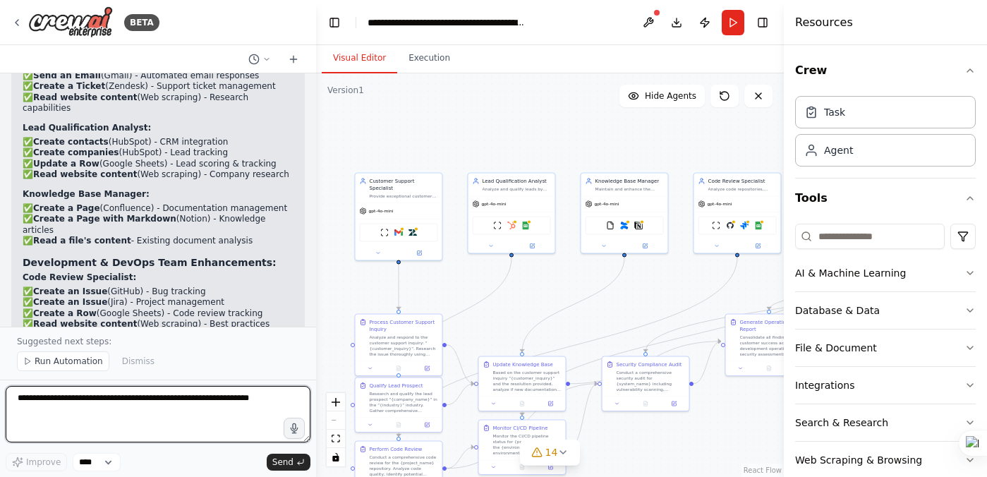
scroll to position [8441, 0]
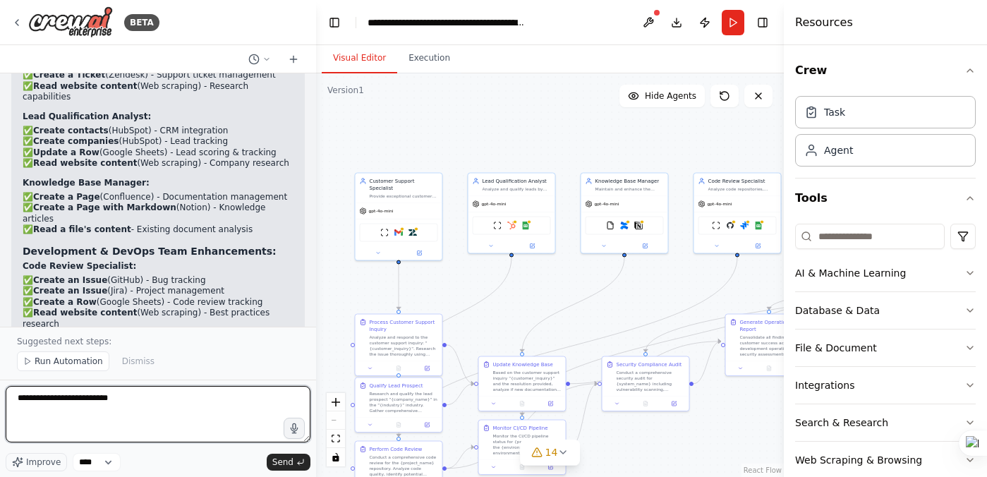
paste textarea "**********"
type textarea "**********"
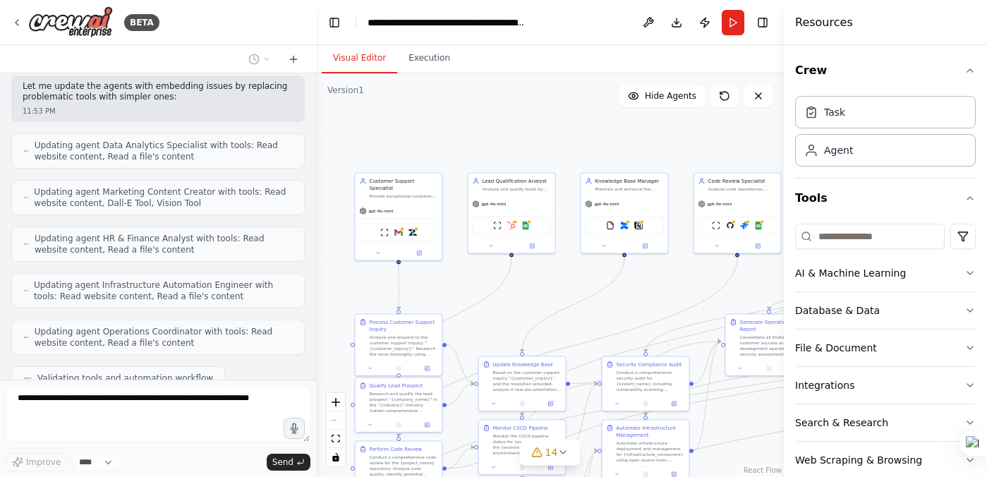
scroll to position [11314, 0]
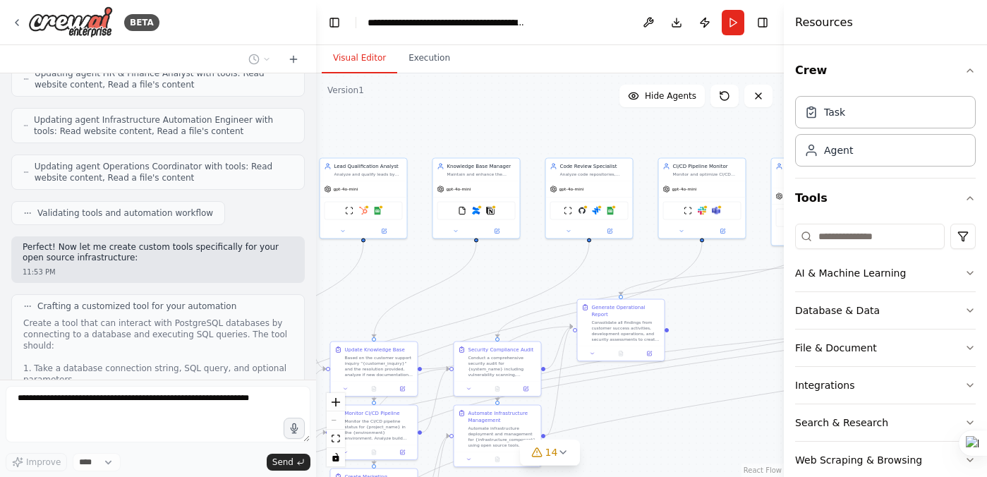
drag, startPoint x: 619, startPoint y: 132, endPoint x: 451, endPoint y: 118, distance: 168.6
click at [452, 118] on div ".deletable-edge-delete-btn { width: 20px; height: 20px; border: 0px solid #ffff…" at bounding box center [550, 275] width 468 height 404
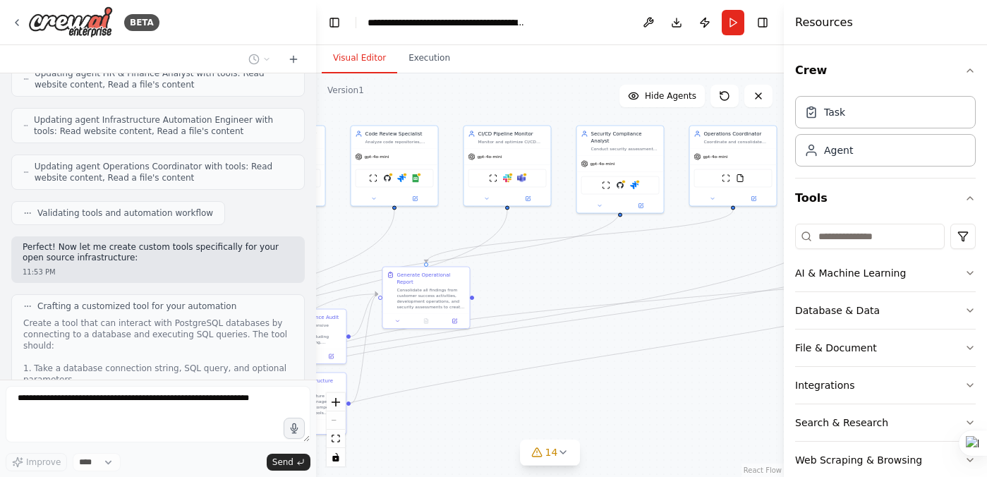
drag, startPoint x: 585, startPoint y: 133, endPoint x: 400, endPoint y: 100, distance: 188.6
click at [400, 100] on div ".deletable-edge-delete-btn { width: 20px; height: 20px; border: 0px solid #ffff…" at bounding box center [550, 275] width 468 height 404
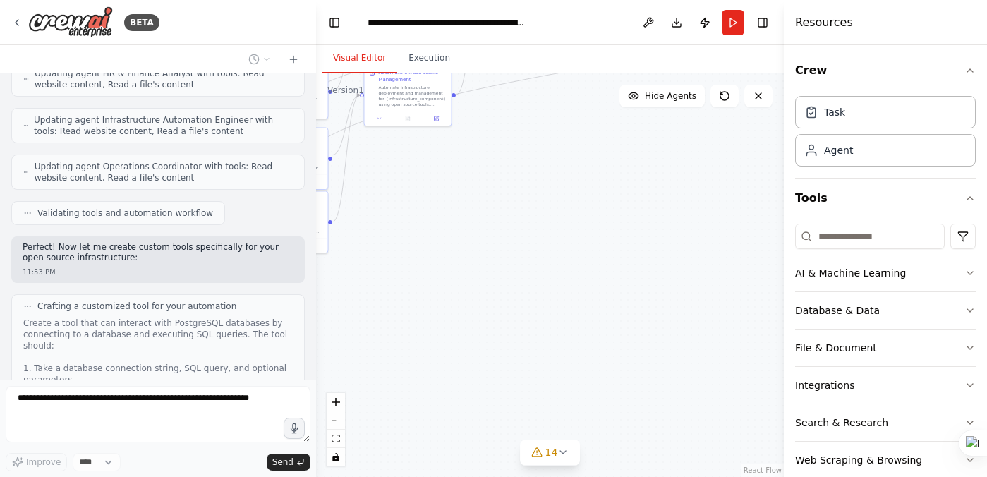
drag, startPoint x: 599, startPoint y: 394, endPoint x: 721, endPoint y: 72, distance: 344.3
click at [721, 71] on div "Visual Editor Execution Version 1 Show Tools Hide Agents .deletable-edge-delete…" at bounding box center [550, 261] width 468 height 432
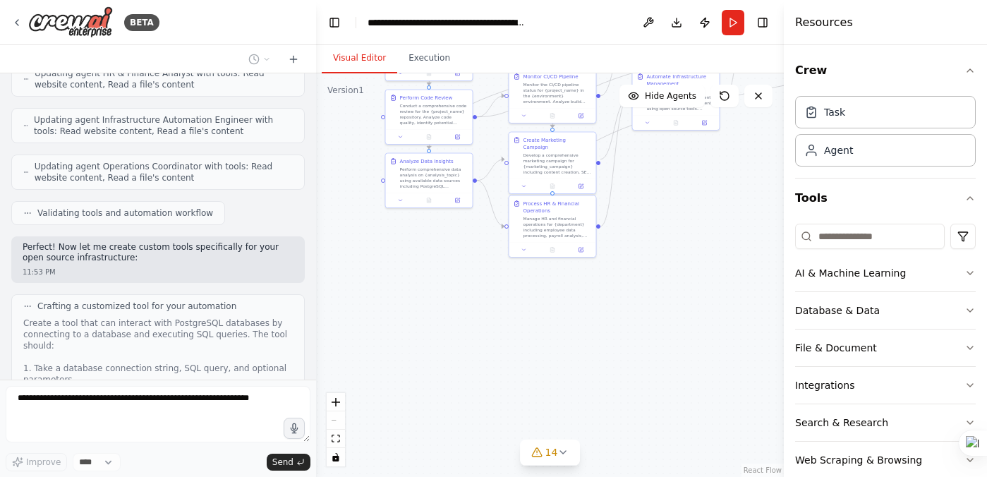
drag, startPoint x: 481, startPoint y: 275, endPoint x: 742, endPoint y: 294, distance: 261.9
click at [742, 294] on div ".deletable-edge-delete-btn { width: 20px; height: 20px; border: 0px solid #ffff…" at bounding box center [550, 275] width 468 height 404
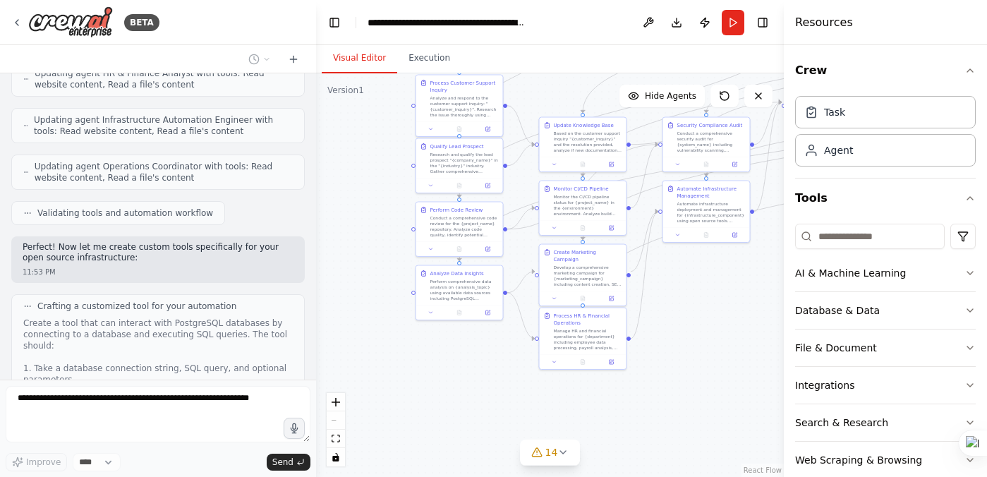
drag, startPoint x: 585, startPoint y: 342, endPoint x: 616, endPoint y: 453, distance: 115.6
click at [616, 453] on div ".deletable-edge-delete-btn { width: 20px; height: 20px; border: 0px solid #ffff…" at bounding box center [550, 275] width 468 height 404
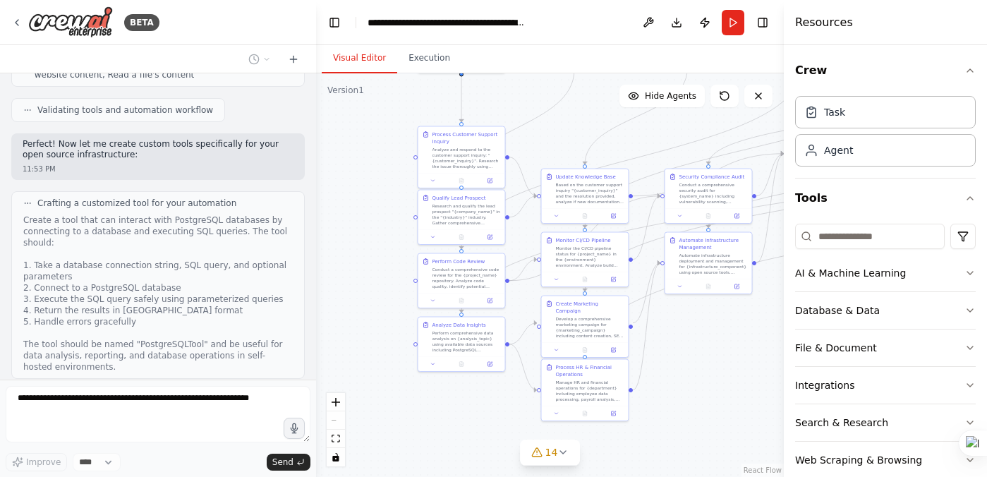
drag, startPoint x: 707, startPoint y: 338, endPoint x: 709, endPoint y: 391, distance: 53.0
click at [709, 391] on div ".deletable-edge-delete-btn { width: 20px; height: 20px; border: 0px solid #ffff…" at bounding box center [550, 275] width 468 height 404
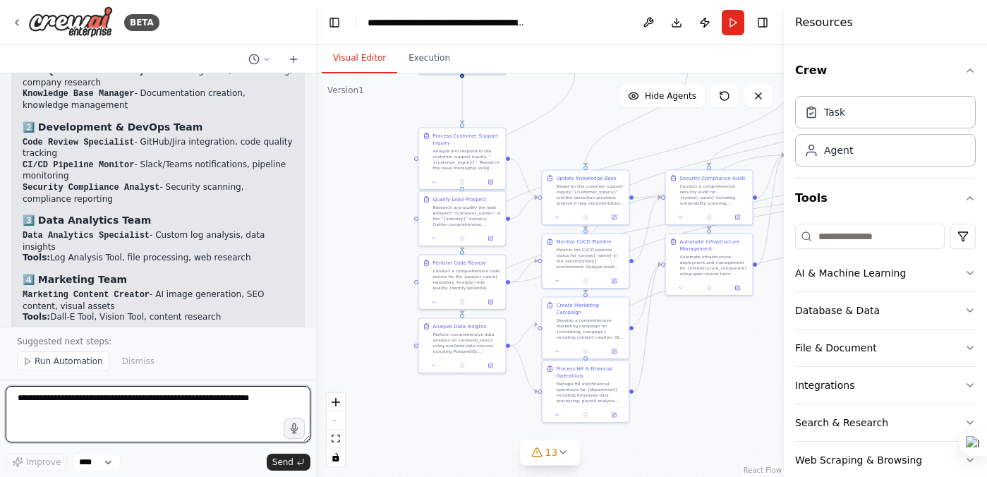
scroll to position [12679, 0]
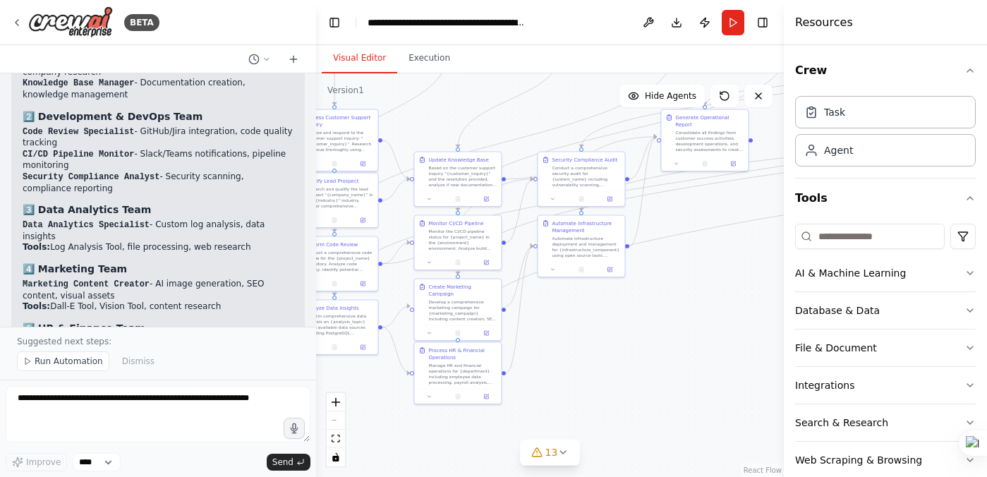
drag, startPoint x: 745, startPoint y: 342, endPoint x: 616, endPoint y: 325, distance: 129.6
click at [616, 325] on div ".deletable-edge-delete-btn { width: 20px; height: 20px; border: 0px solid #ffff…" at bounding box center [550, 275] width 468 height 404
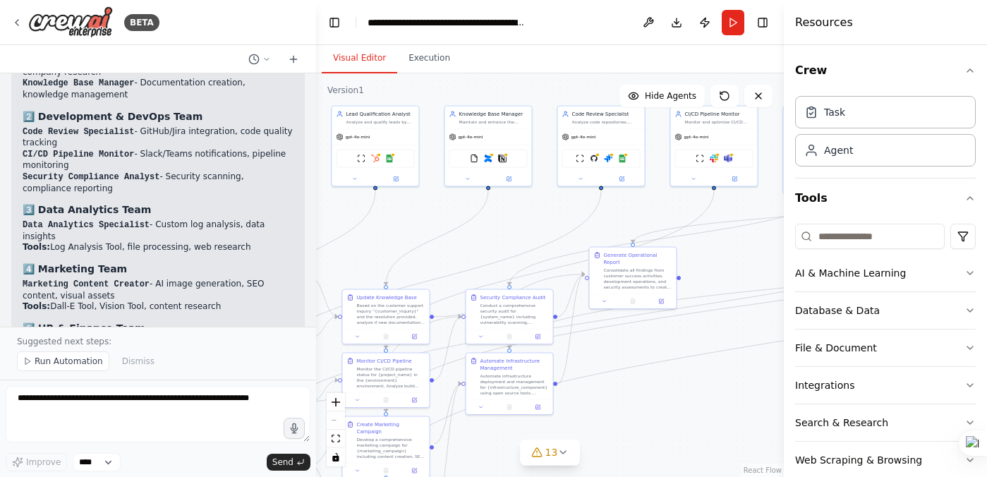
drag, startPoint x: 709, startPoint y: 299, endPoint x: 637, endPoint y: 435, distance: 153.8
click at [637, 435] on div ".deletable-edge-delete-btn { width: 20px; height: 20px; border: 0px solid #ffff…" at bounding box center [550, 275] width 468 height 404
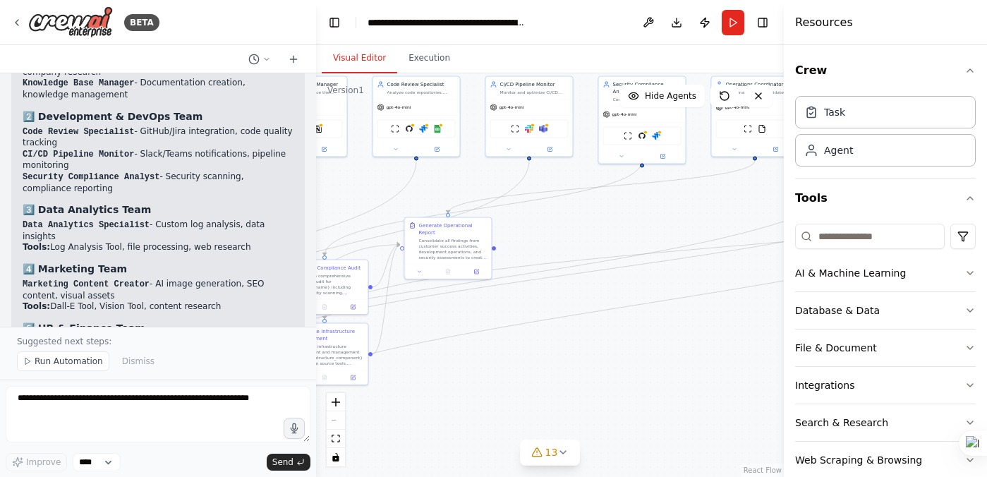
drag, startPoint x: 709, startPoint y: 386, endPoint x: 524, endPoint y: 358, distance: 187.1
click at [524, 357] on div ".deletable-edge-delete-btn { width: 20px; height: 20px; border: 0px solid #ffff…" at bounding box center [550, 275] width 468 height 404
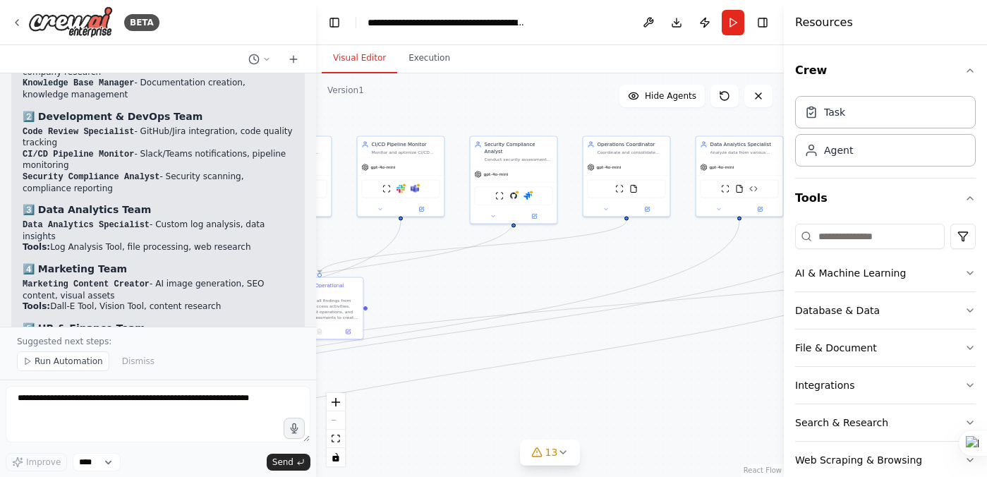
drag, startPoint x: 648, startPoint y: 336, endPoint x: 520, endPoint y: 395, distance: 141.5
click at [520, 395] on div ".deletable-edge-delete-btn { width: 20px; height: 20px; border: 0px solid #ffff…" at bounding box center [550, 275] width 468 height 404
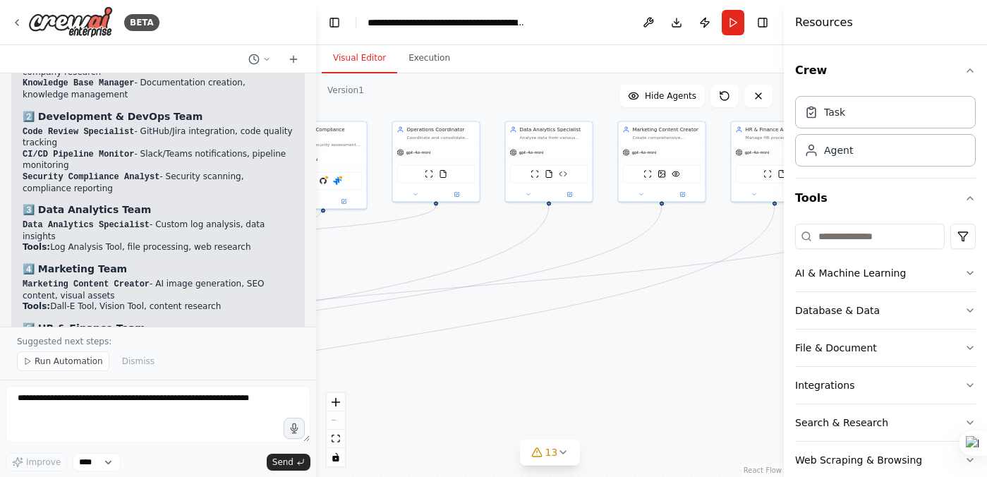
drag, startPoint x: 697, startPoint y: 370, endPoint x: 507, endPoint y: 355, distance: 191.2
click at [507, 355] on div ".deletable-edge-delete-btn { width: 20px; height: 20px; border: 0px solid #ffff…" at bounding box center [550, 275] width 468 height 404
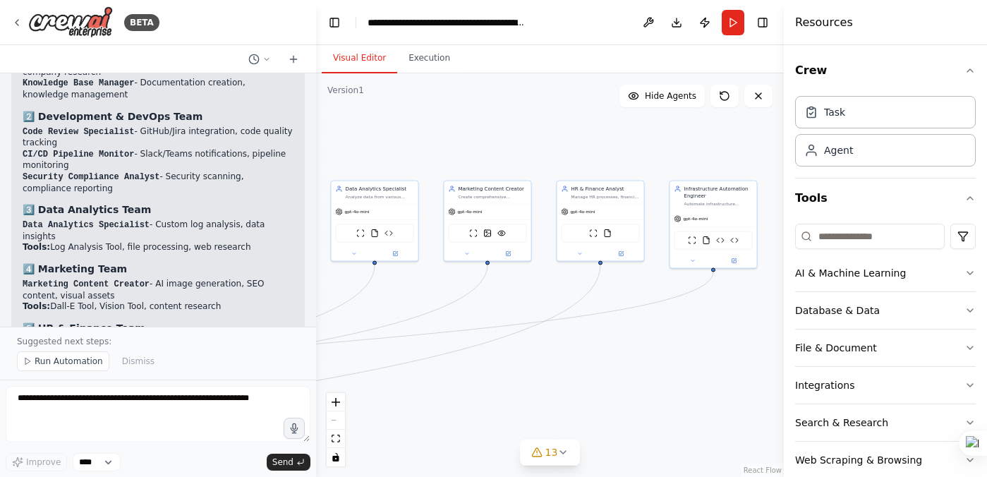
drag, startPoint x: 714, startPoint y: 293, endPoint x: 539, endPoint y: 353, distance: 185.7
click at [539, 353] on div ".deletable-edge-delete-btn { width: 20px; height: 20px; border: 0px solid #ffff…" at bounding box center [550, 275] width 468 height 404
click at [502, 232] on img at bounding box center [500, 233] width 8 height 8
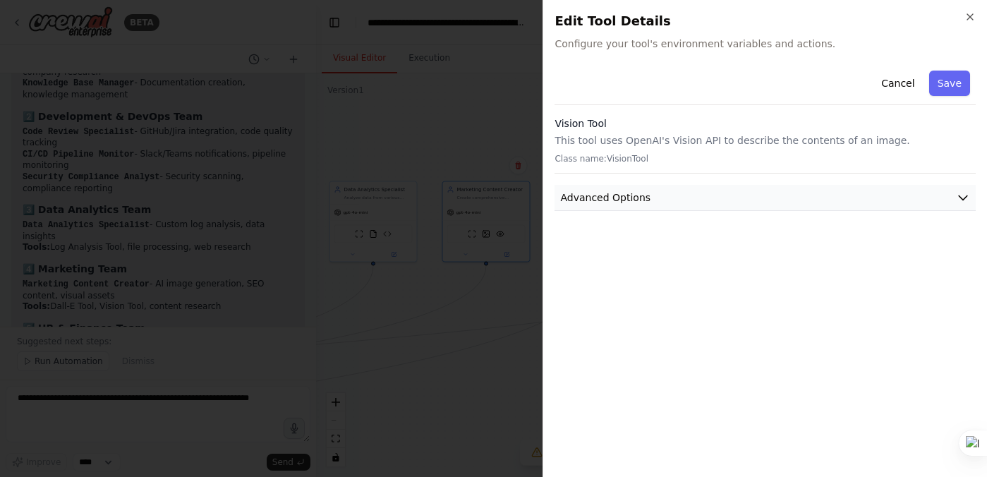
click at [843, 186] on button "Advanced Options" at bounding box center [765, 198] width 421 height 26
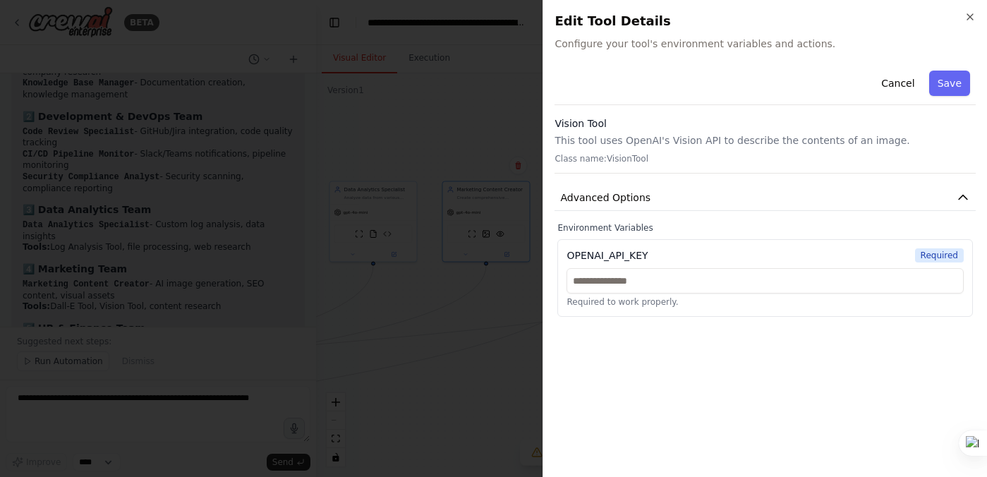
click at [672, 139] on p "This tool uses OpenAI's Vision API to describe the contents of an image." at bounding box center [765, 140] width 421 height 14
click at [972, 17] on icon "button" at bounding box center [970, 16] width 11 height 11
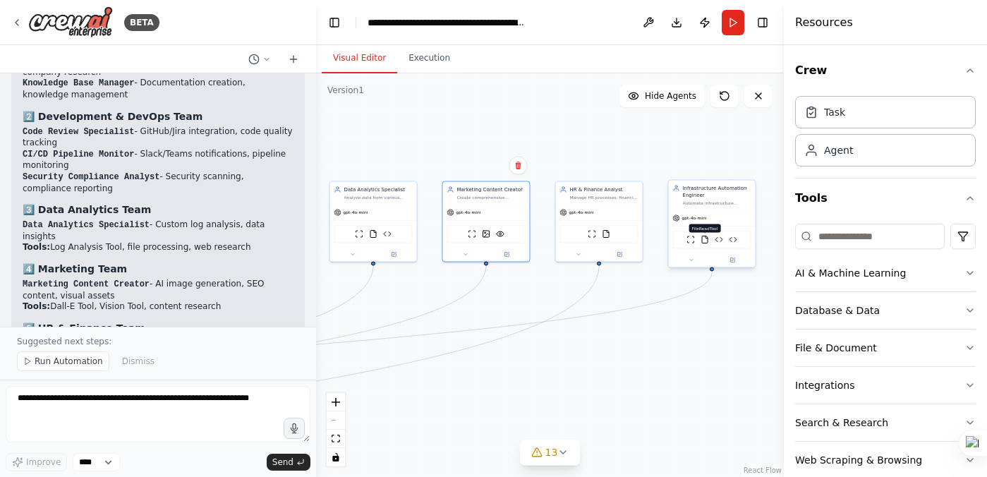
click at [703, 240] on img at bounding box center [705, 240] width 8 height 8
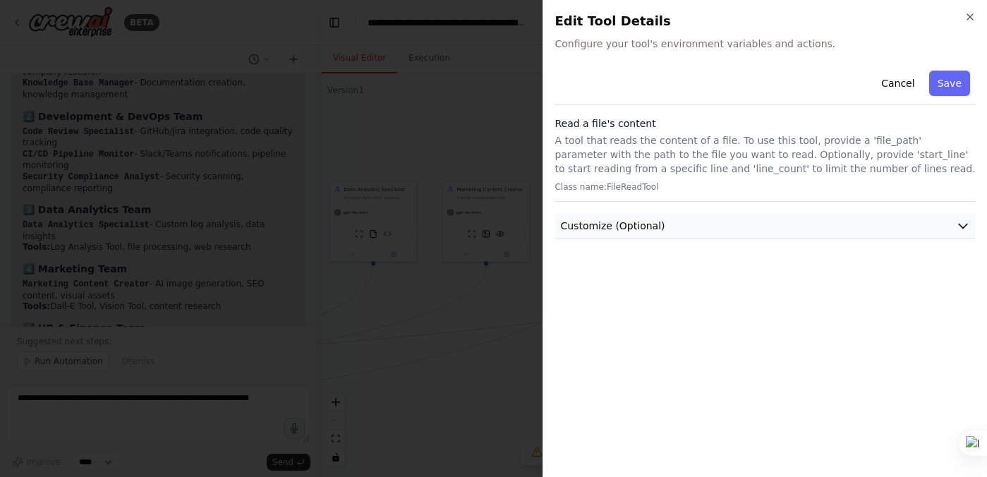
click at [705, 230] on button "Customize (Optional)" at bounding box center [765, 226] width 421 height 26
click at [970, 20] on icon "button" at bounding box center [970, 16] width 11 height 11
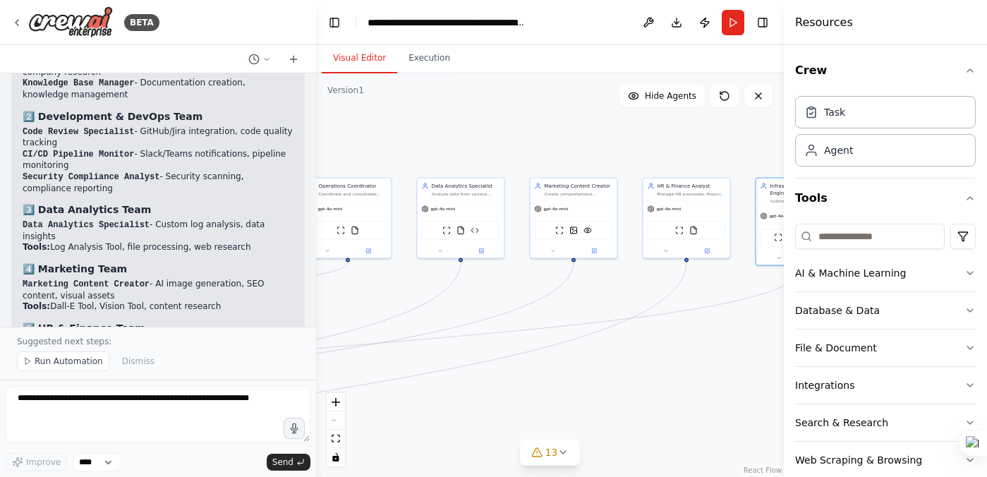
drag, startPoint x: 440, startPoint y: 155, endPoint x: 528, endPoint y: 152, distance: 87.6
click at [528, 152] on div ".deletable-edge-delete-btn { width: 20px; height: 20px; border: 0px solid #ffff…" at bounding box center [550, 275] width 468 height 404
click at [463, 230] on img at bounding box center [461, 229] width 8 height 8
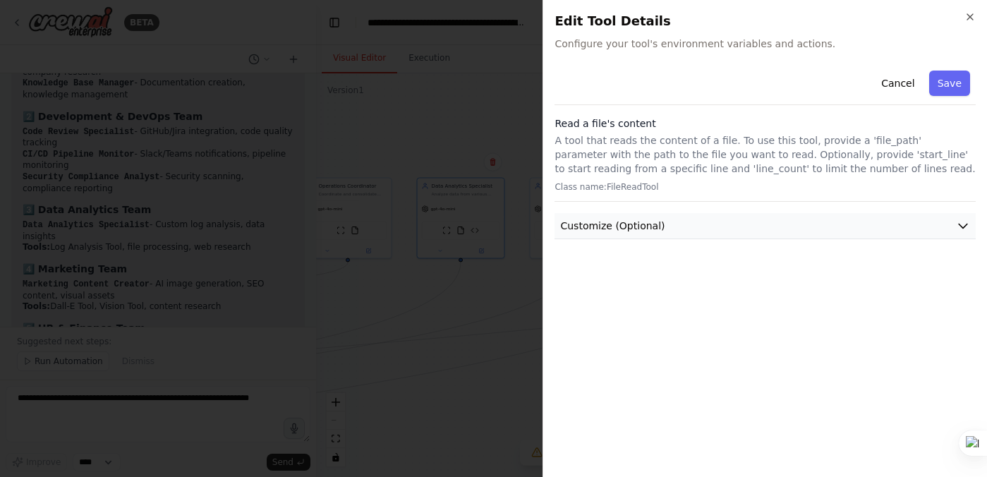
click at [679, 214] on button "Customize (Optional)" at bounding box center [765, 226] width 421 height 26
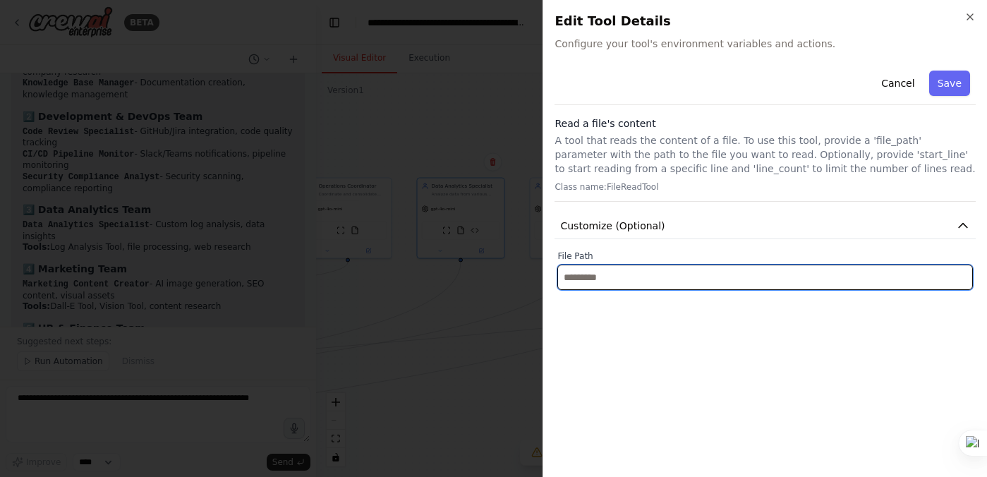
click at [597, 280] on input "text" at bounding box center [766, 277] width 416 height 25
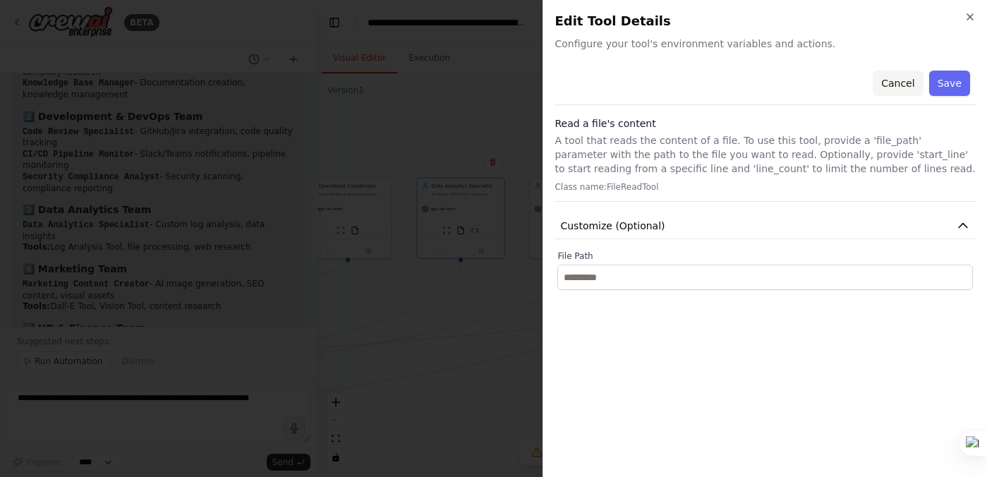
click at [890, 79] on button "Cancel" at bounding box center [898, 83] width 50 height 25
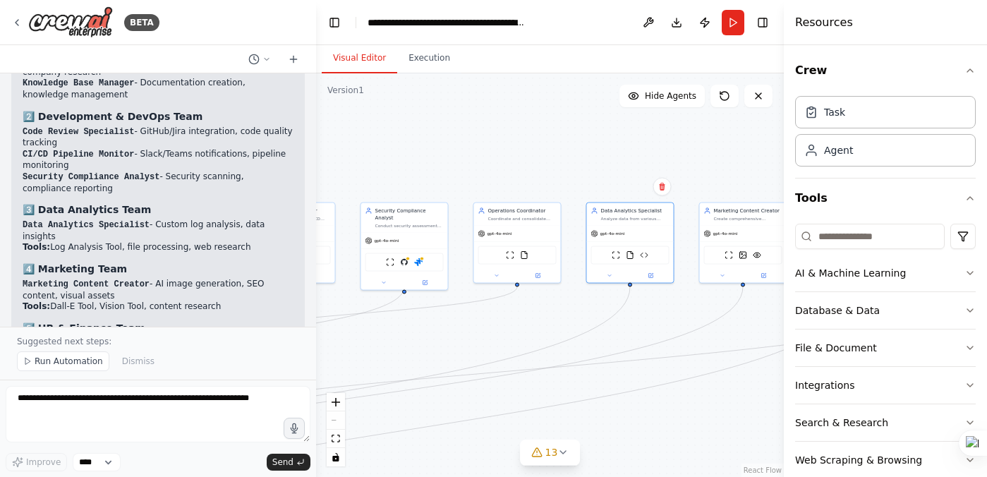
drag, startPoint x: 532, startPoint y: 127, endPoint x: 702, endPoint y: 152, distance: 171.9
click at [702, 152] on div ".deletable-edge-delete-btn { width: 20px; height: 20px; border: 0px solid #ffff…" at bounding box center [550, 275] width 468 height 404
click at [526, 257] on img at bounding box center [525, 254] width 8 height 8
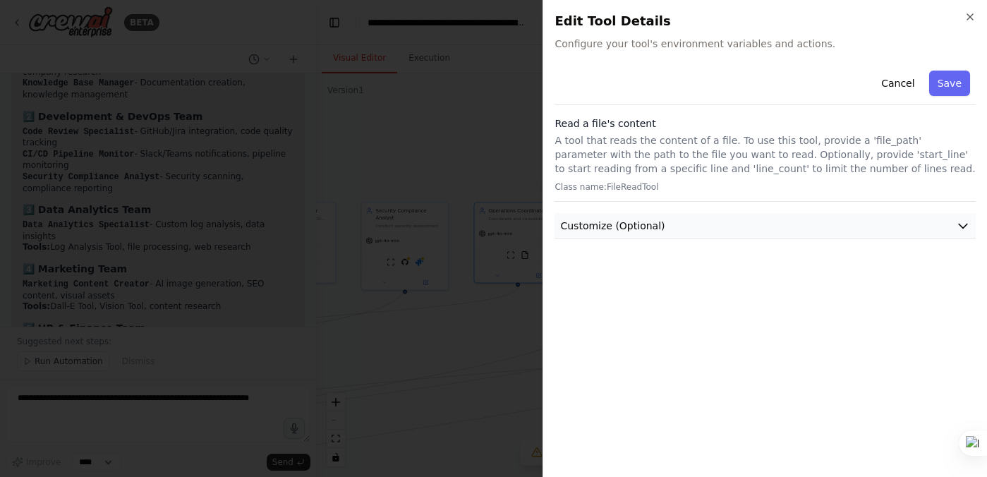
click at [753, 224] on button "Customize (Optional)" at bounding box center [765, 226] width 421 height 26
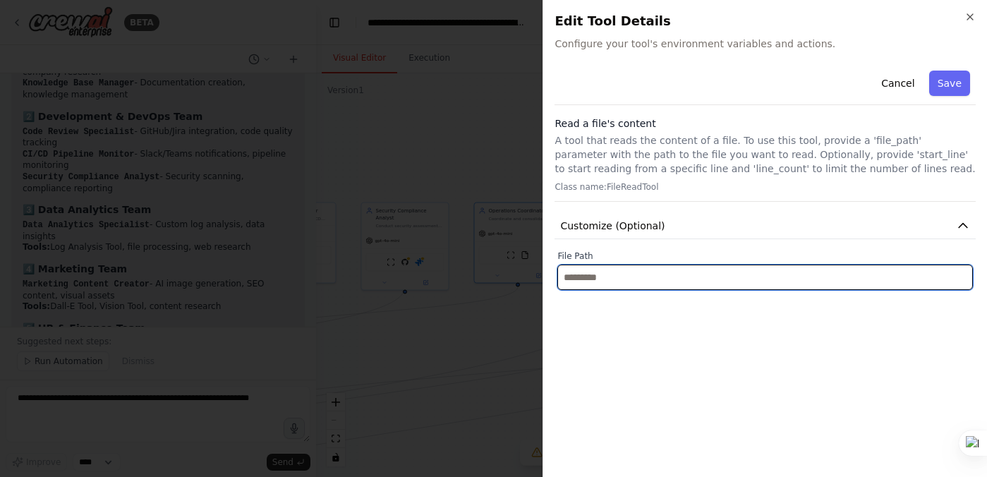
click at [677, 280] on input "text" at bounding box center [766, 277] width 416 height 25
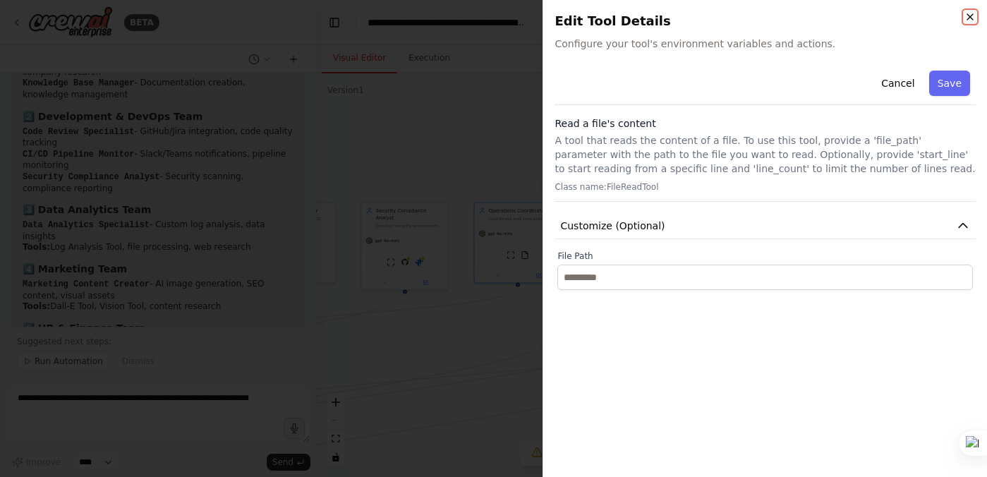
click at [975, 17] on icon "button" at bounding box center [970, 16] width 11 height 11
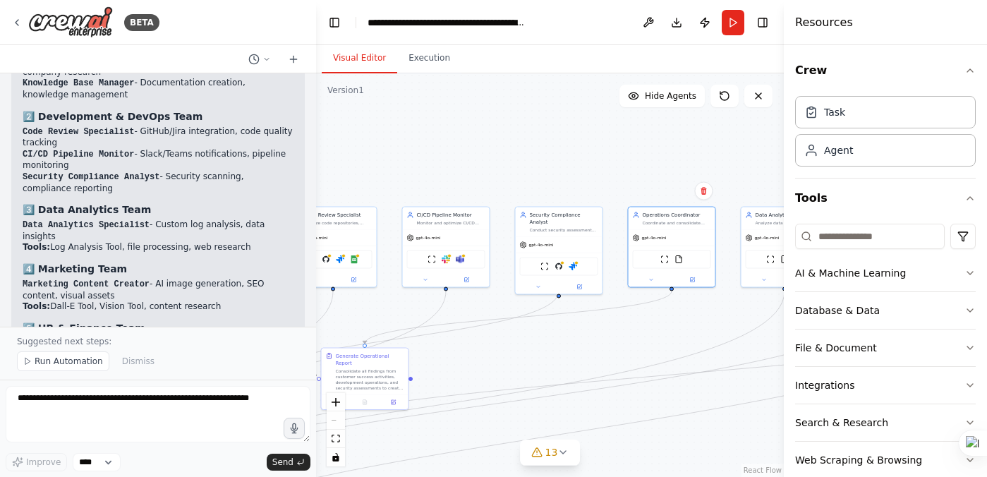
drag, startPoint x: 441, startPoint y: 349, endPoint x: 596, endPoint y: 354, distance: 154.7
click at [596, 354] on div ".deletable-edge-delete-btn { width: 20px; height: 20px; border: 0px solid #ffff…" at bounding box center [550, 275] width 468 height 404
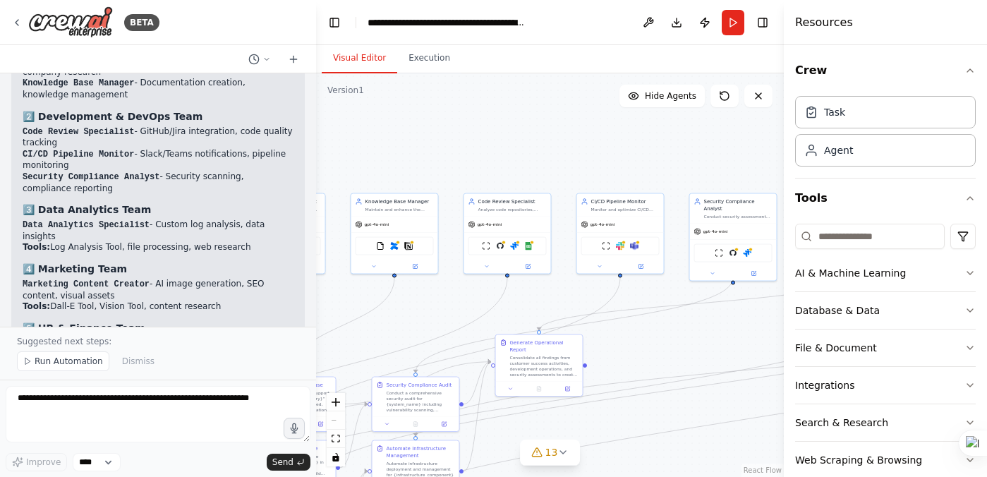
drag, startPoint x: 499, startPoint y: 366, endPoint x: 673, endPoint y: 352, distance: 174.2
click at [673, 352] on div ".deletable-edge-delete-btn { width: 20px; height: 20px; border: 0px solid #ffff…" at bounding box center [550, 275] width 468 height 404
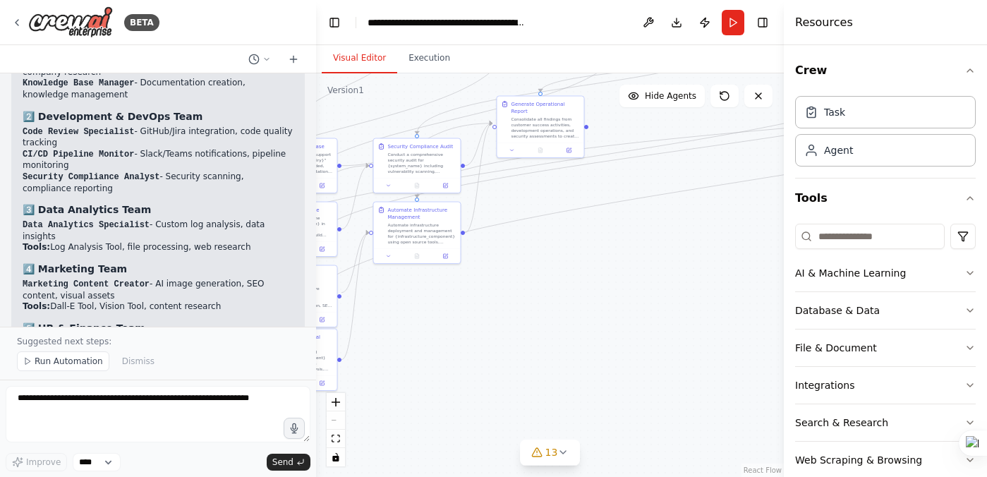
drag, startPoint x: 682, startPoint y: 346, endPoint x: 683, endPoint y: 107, distance: 238.6
click at [683, 107] on div ".deletable-edge-delete-btn { width: 20px; height: 20px; border: 0px solid #ffff…" at bounding box center [550, 275] width 468 height 404
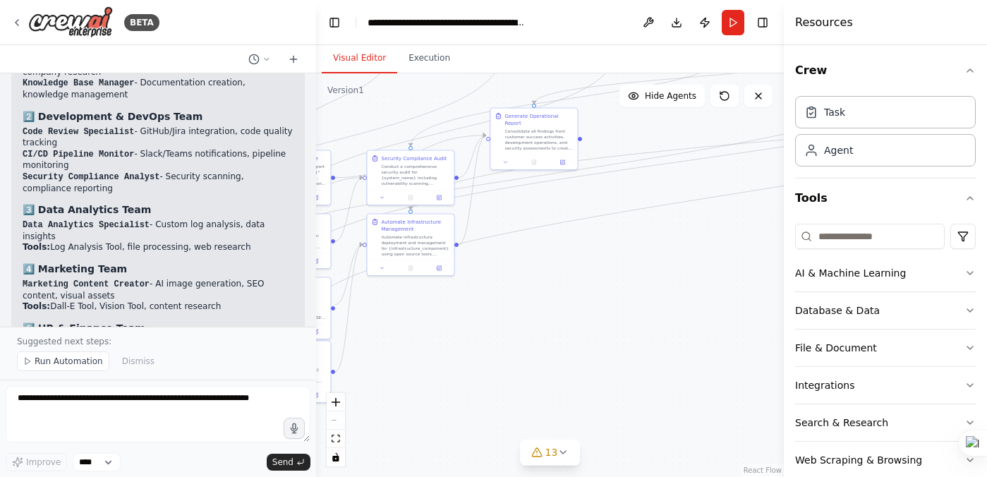
click at [556, 342] on div ".deletable-edge-delete-btn { width: 20px; height: 20px; border: 0px solid #ffff…" at bounding box center [550, 275] width 468 height 404
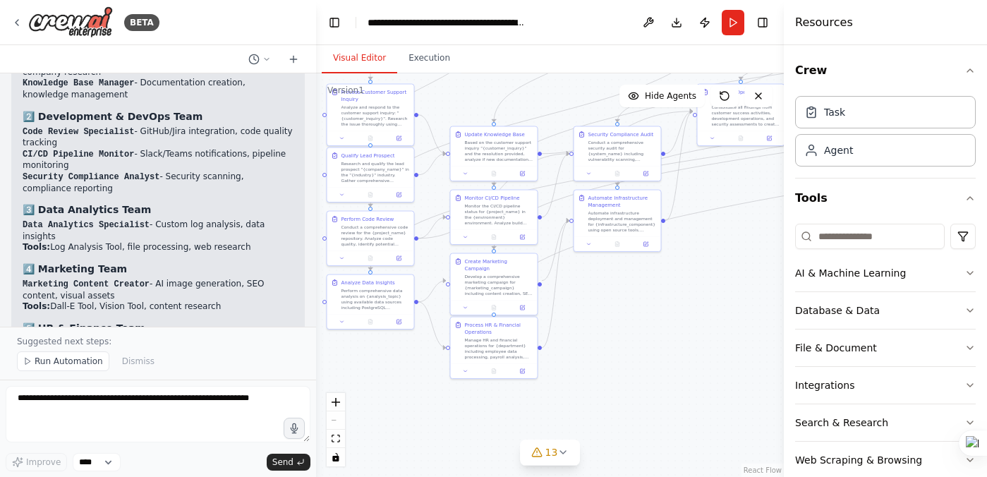
drag, startPoint x: 428, startPoint y: 393, endPoint x: 625, endPoint y: 386, distance: 197.1
click at [625, 386] on div ".deletable-edge-delete-btn { width: 20px; height: 20px; border: 0px solid #ffff…" at bounding box center [550, 275] width 468 height 404
click at [397, 319] on icon at bounding box center [399, 321] width 4 height 4
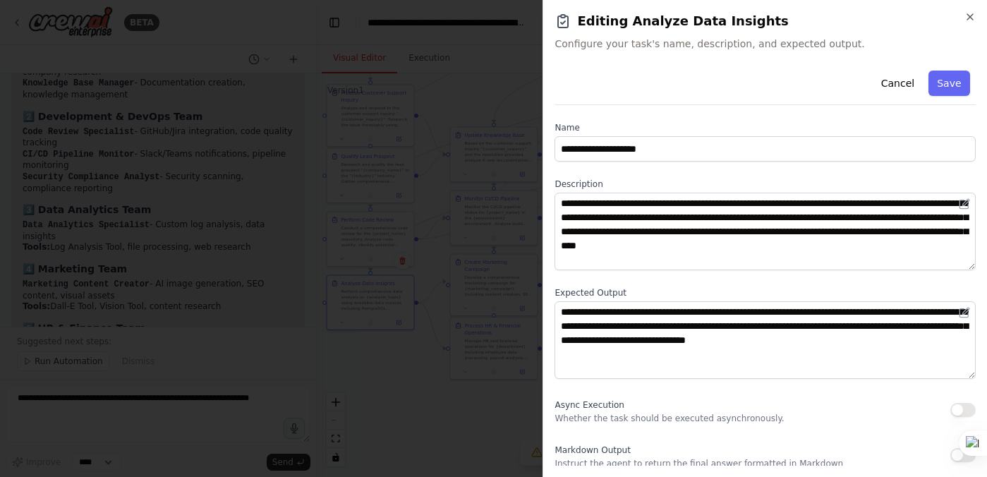
scroll to position [4, 0]
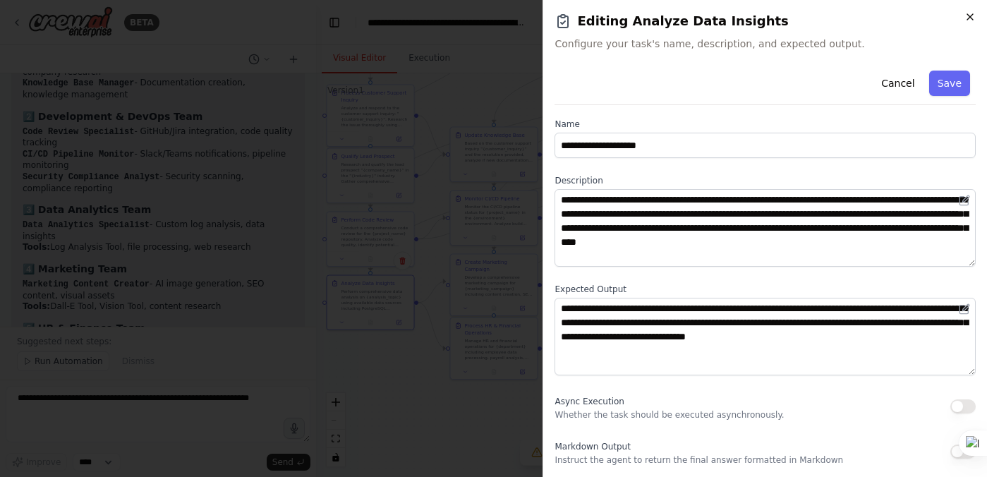
click at [969, 18] on icon "button" at bounding box center [971, 17] width 6 height 6
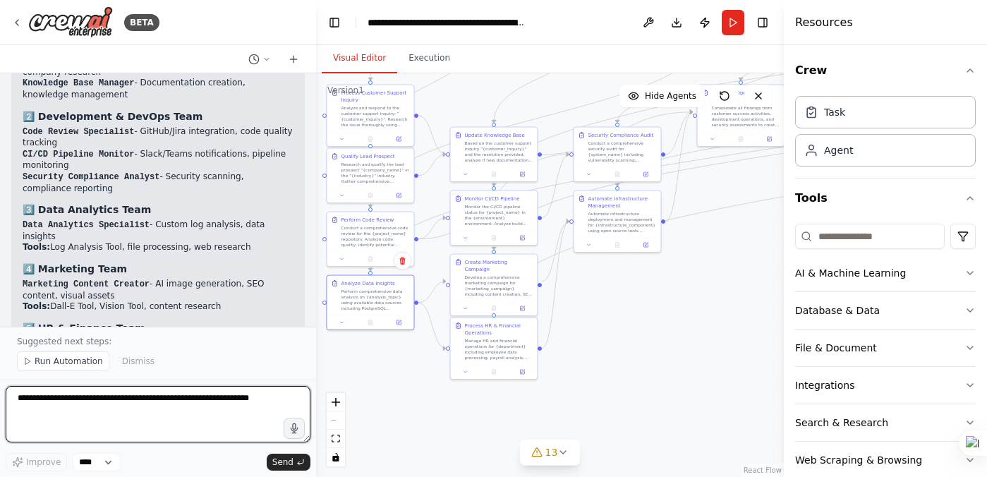
click at [58, 409] on textarea at bounding box center [158, 414] width 305 height 56
paste textarea "**********"
type textarea "**********"
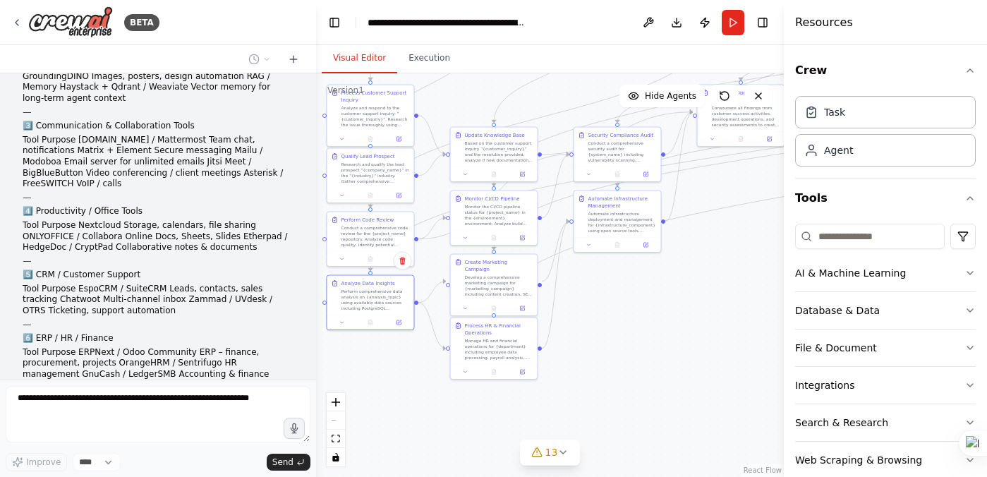
scroll to position [13855, 0]
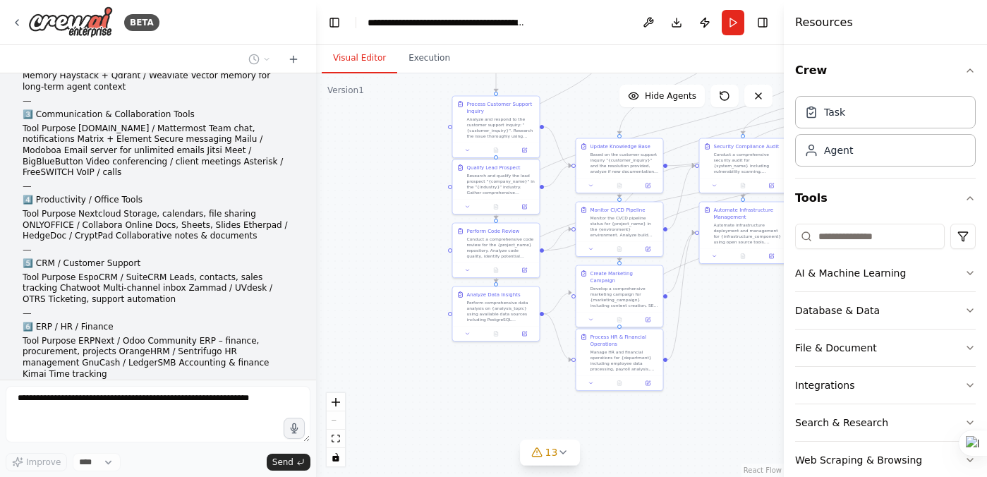
drag, startPoint x: 402, startPoint y: 412, endPoint x: 528, endPoint y: 424, distance: 126.1
click at [528, 424] on div ".deletable-edge-delete-btn { width: 20px; height: 20px; border: 0px solid #ffff…" at bounding box center [550, 275] width 468 height 404
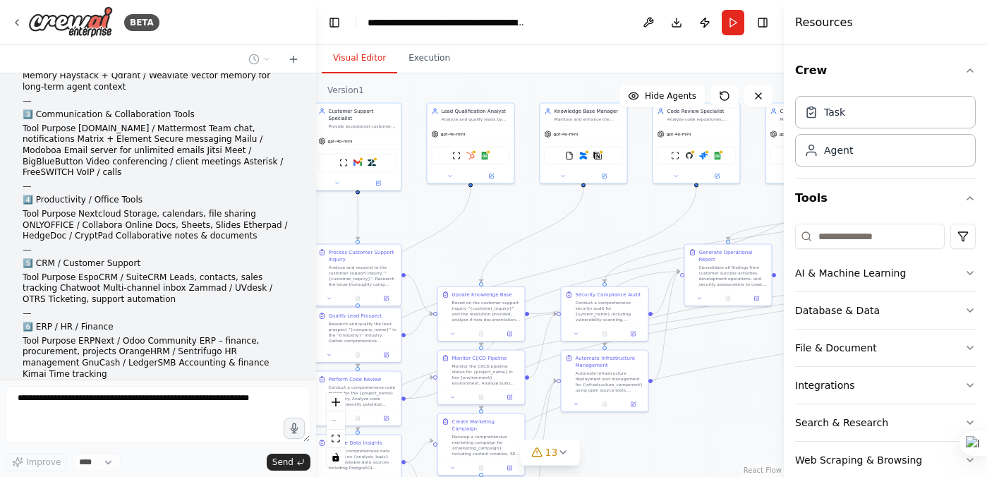
drag, startPoint x: 749, startPoint y: 383, endPoint x: 611, endPoint y: 532, distance: 202.8
click at [611, 476] on html "BETA Self-Hosted AI Employee Platform – Installation List ⸻ 1️⃣ Core Platform C…" at bounding box center [493, 238] width 987 height 477
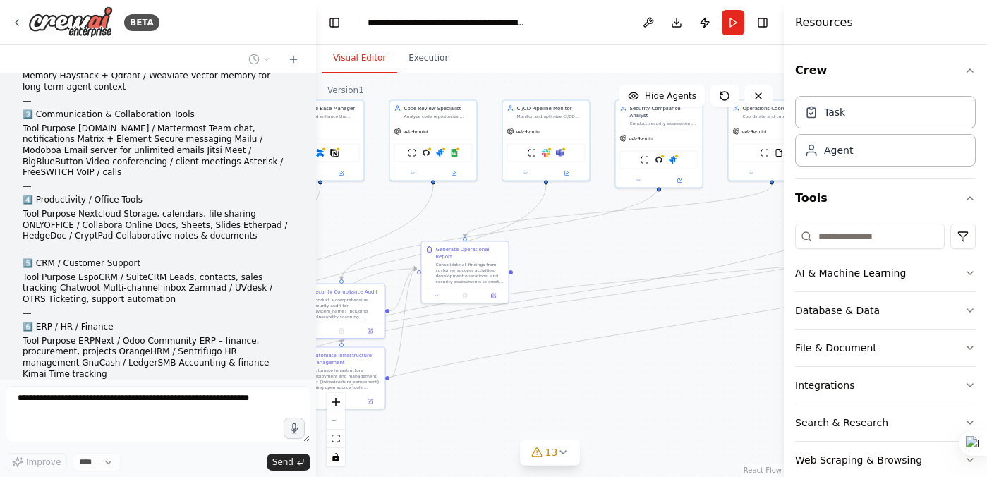
drag, startPoint x: 748, startPoint y: 416, endPoint x: 483, endPoint y: 414, distance: 265.4
click at [483, 414] on div ".deletable-edge-delete-btn { width: 20px; height: 20px; border: 0px solid #ffff…" at bounding box center [550, 275] width 468 height 404
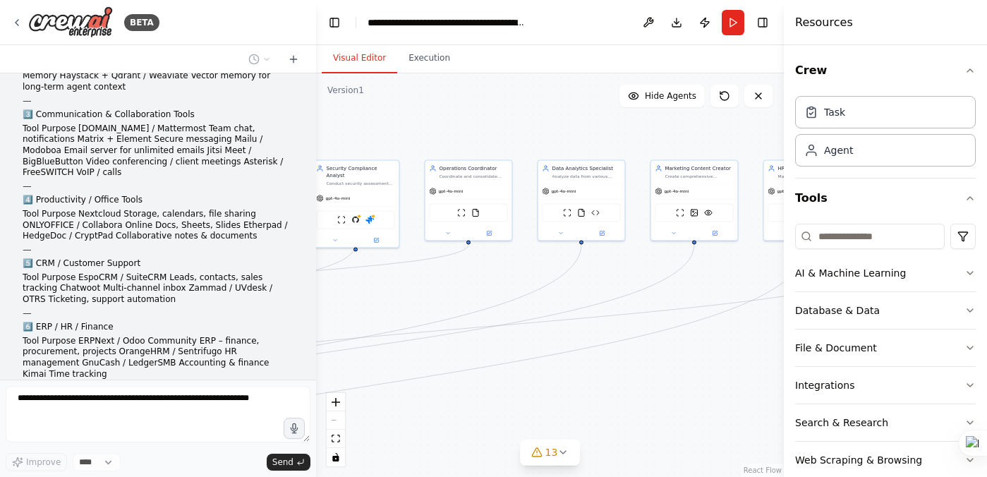
drag, startPoint x: 651, startPoint y: 357, endPoint x: 350, endPoint y: 416, distance: 306.5
click at [349, 416] on div ".deletable-edge-delete-btn { width: 20px; height: 20px; border: 0px solid #ffff…" at bounding box center [550, 275] width 468 height 404
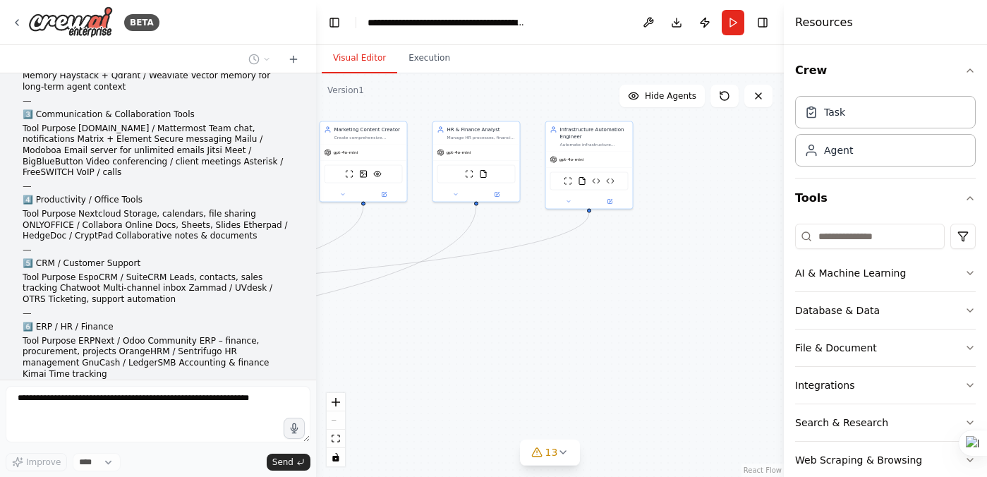
drag, startPoint x: 675, startPoint y: 343, endPoint x: 344, endPoint y: 304, distance: 333.3
click at [344, 304] on div ".deletable-edge-delete-btn { width: 20px; height: 20px; border: 0px solid #ffff…" at bounding box center [550, 275] width 468 height 404
click at [599, 185] on div "ScrapeWebsiteTool FileReadTool Container Monitor Tool Log Analysis Tool" at bounding box center [590, 180] width 78 height 18
click at [599, 180] on img at bounding box center [596, 180] width 8 height 8
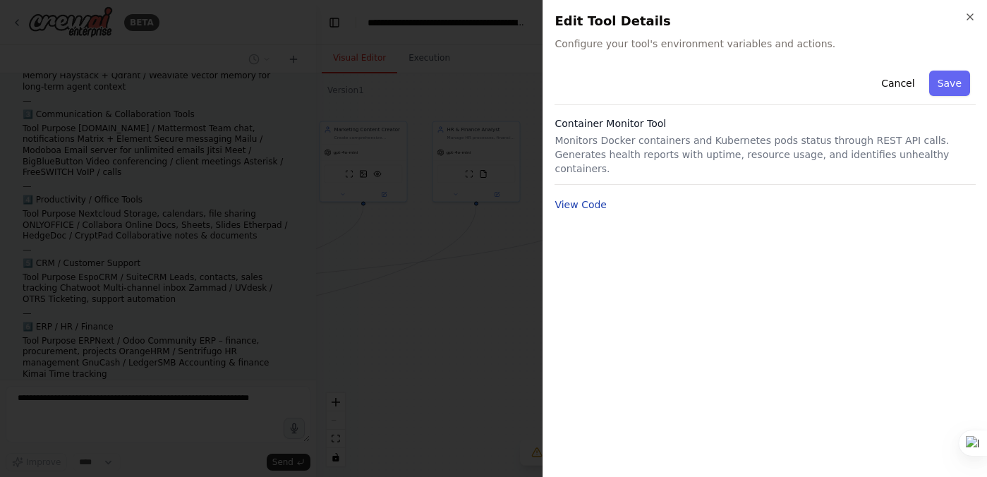
click at [595, 198] on button "View Code" at bounding box center [581, 205] width 52 height 14
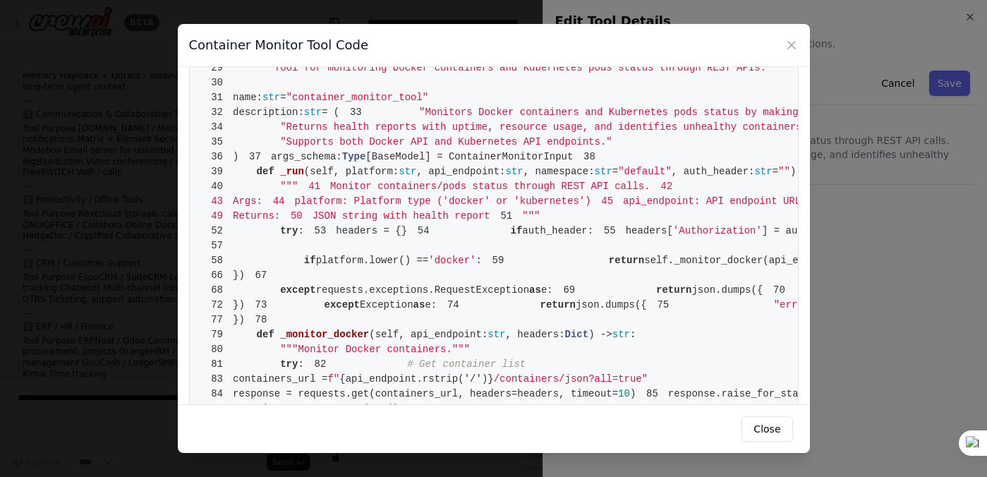
scroll to position [0, 0]
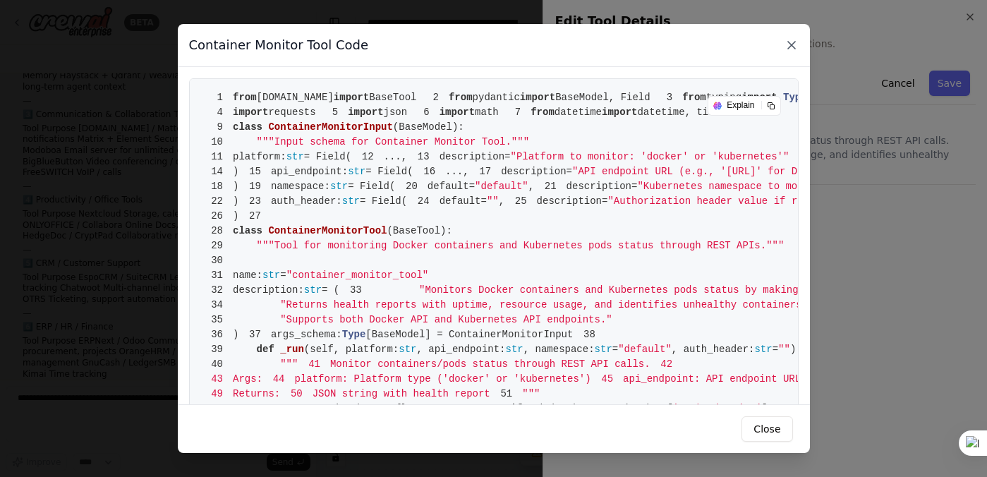
click at [793, 41] on icon at bounding box center [792, 45] width 14 height 14
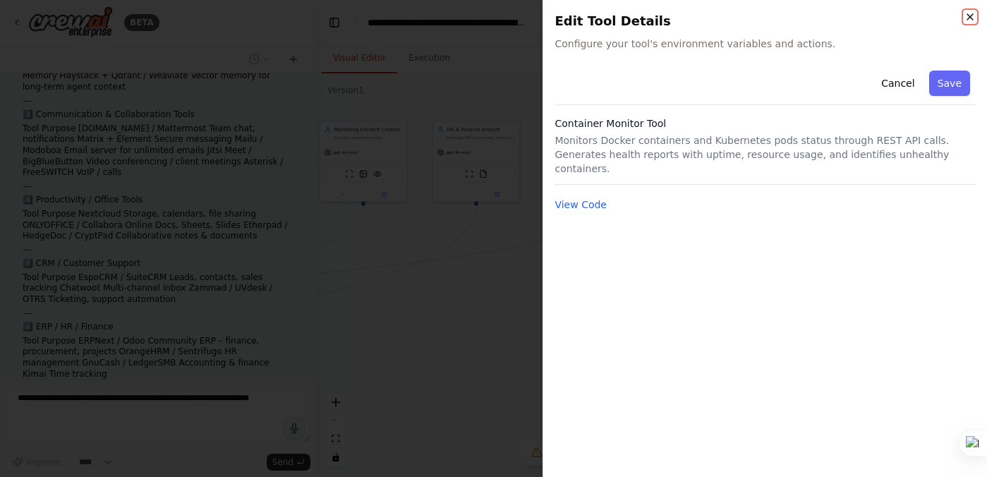
click at [972, 14] on icon "button" at bounding box center [970, 16] width 11 height 11
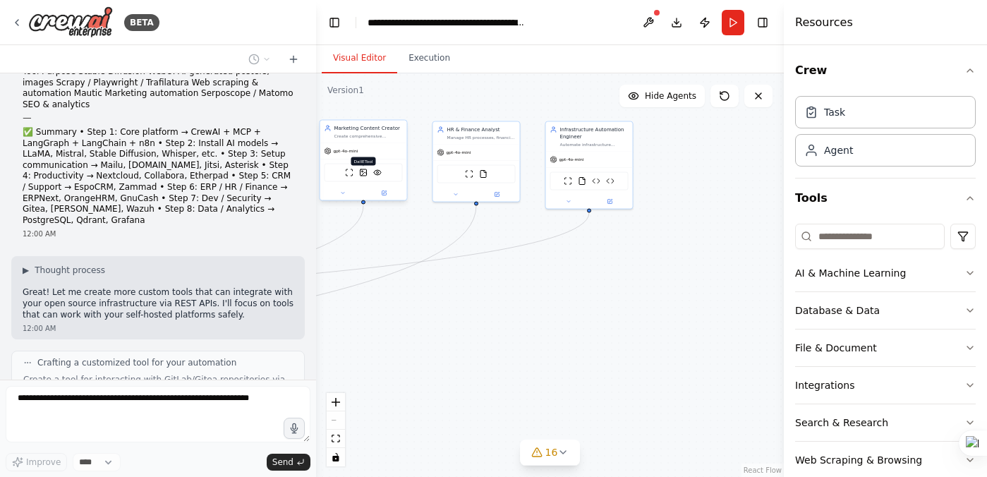
scroll to position [14506, 0]
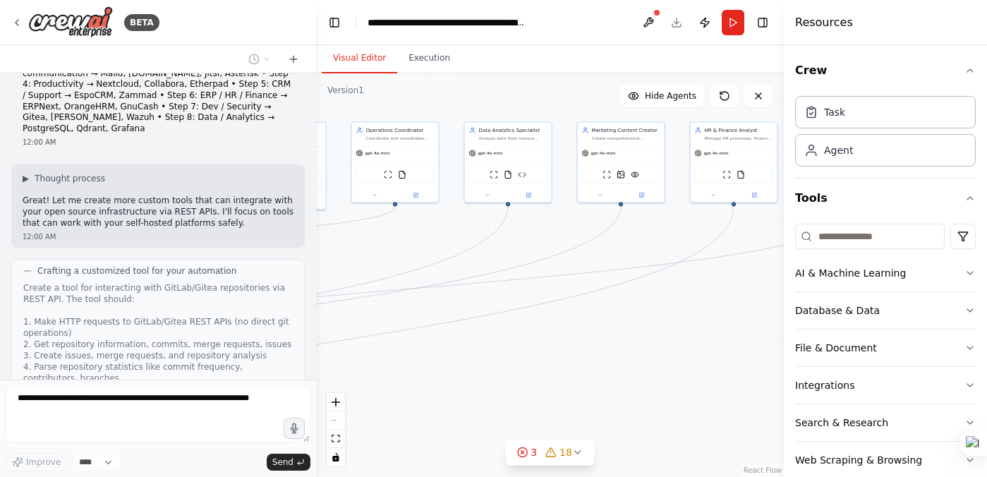
drag, startPoint x: 422, startPoint y: 359, endPoint x: 680, endPoint y: 361, distance: 257.6
click at [680, 361] on div ".deletable-edge-delete-btn { width: 20px; height: 20px; border: 0px solid #ffff…" at bounding box center [550, 275] width 468 height 404
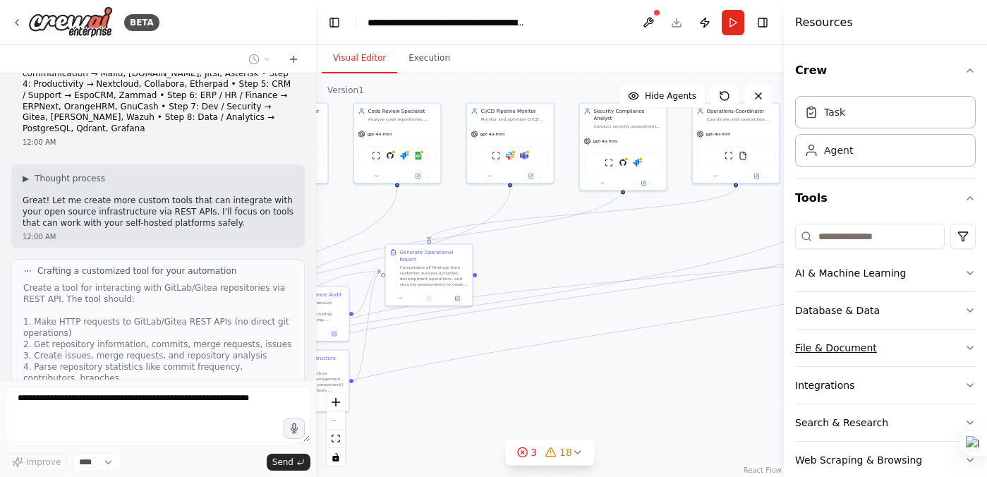
drag, startPoint x: 482, startPoint y: 368, endPoint x: 823, endPoint y: 348, distance: 341.5
click at [823, 348] on div "BETA Self-Hosted AI Employee Platform – Installation List ⸻ 1️⃣ Core Platform C…" at bounding box center [493, 238] width 987 height 477
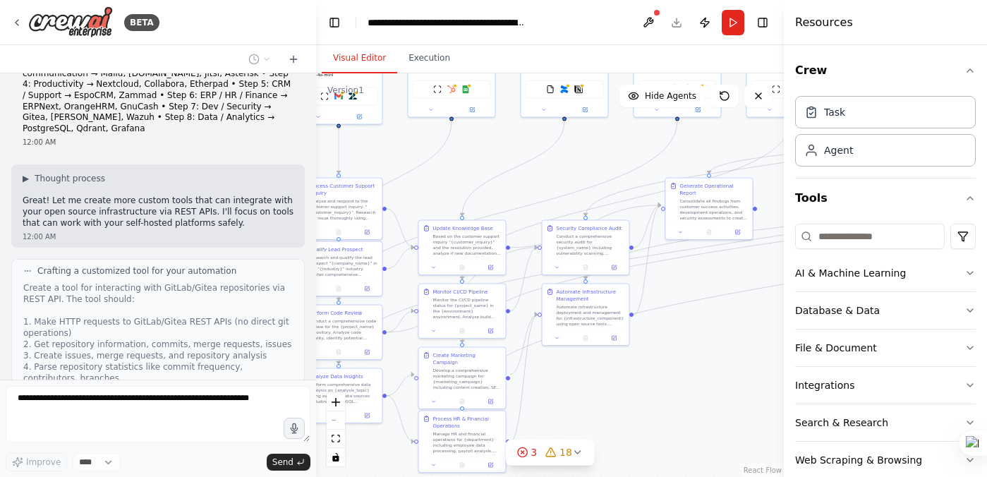
drag, startPoint x: 508, startPoint y: 388, endPoint x: 788, endPoint y: 322, distance: 287.8
click at [788, 322] on div "BETA Self-Hosted AI Employee Platform – Installation List ⸻ 1️⃣ Core Platform C…" at bounding box center [493, 238] width 987 height 477
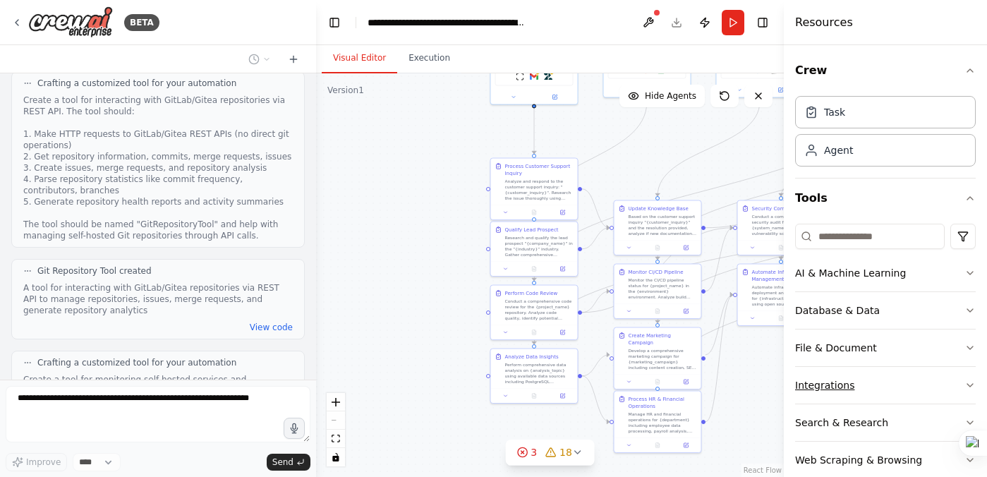
drag, startPoint x: 640, startPoint y: 406, endPoint x: 836, endPoint y: 386, distance: 197.2
click at [836, 386] on div "BETA Self-Hosted AI Employee Platform – Installation List ⸻ 1️⃣ Core Platform C…" at bounding box center [493, 238] width 987 height 477
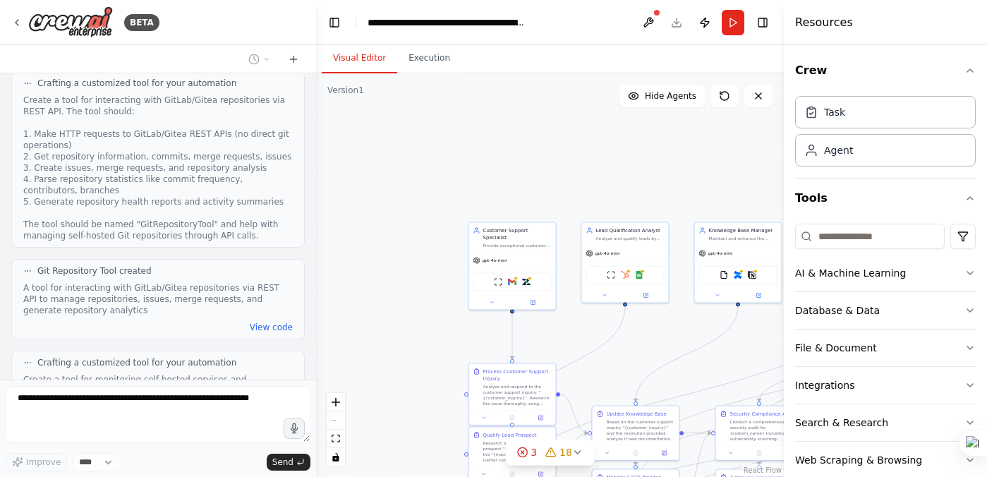
drag, startPoint x: 419, startPoint y: 228, endPoint x: 396, endPoint y: 433, distance: 205.9
click at [396, 433] on div ".deletable-edge-delete-btn { width: 20px; height: 20px; border: 0px solid #ffff…" at bounding box center [550, 275] width 468 height 404
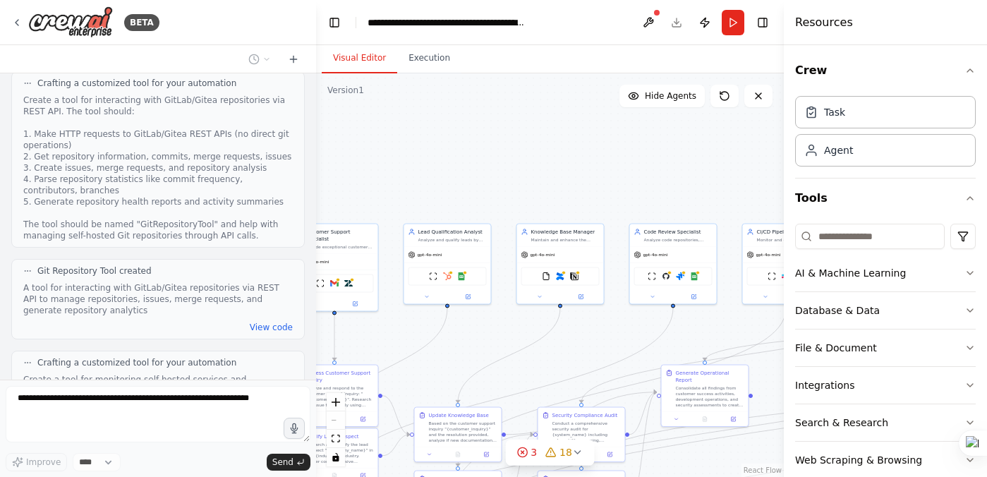
drag, startPoint x: 601, startPoint y: 164, endPoint x: 422, endPoint y: 166, distance: 178.6
click at [422, 166] on div ".deletable-edge-delete-btn { width: 20px; height: 20px; border: 0px solid #ffff…" at bounding box center [550, 275] width 468 height 404
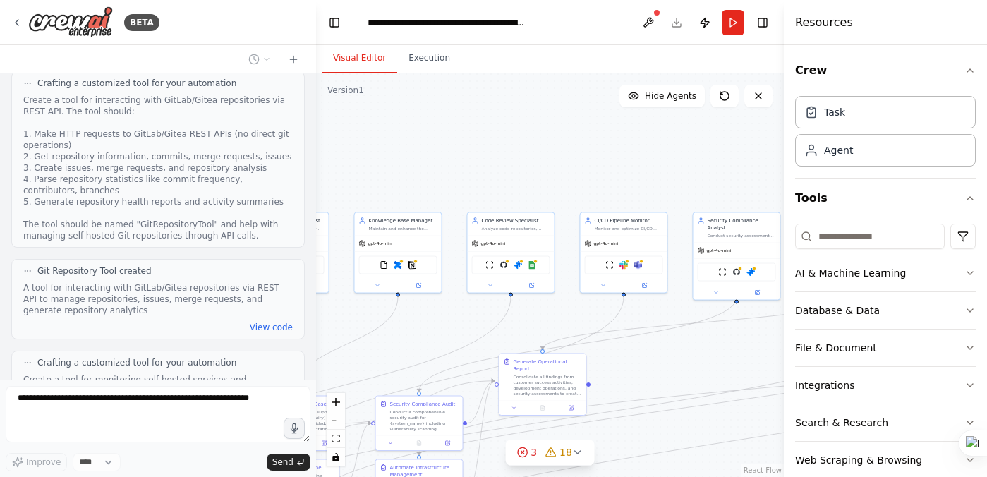
drag, startPoint x: 633, startPoint y: 197, endPoint x: 460, endPoint y: 186, distance: 174.0
click at [460, 186] on div ".deletable-edge-delete-btn { width: 20px; height: 20px; border: 0px solid #ffff…" at bounding box center [550, 275] width 468 height 404
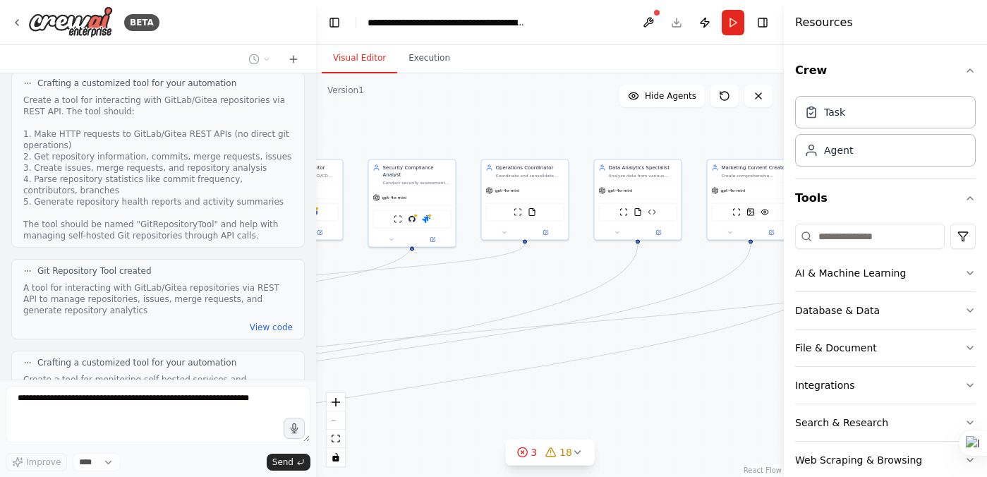
drag, startPoint x: 649, startPoint y: 174, endPoint x: 337, endPoint y: 120, distance: 317.3
click at [337, 120] on div ".deletable-edge-delete-btn { width: 20px; height: 20px; border: 0px solid #ffff…" at bounding box center [550, 275] width 468 height 404
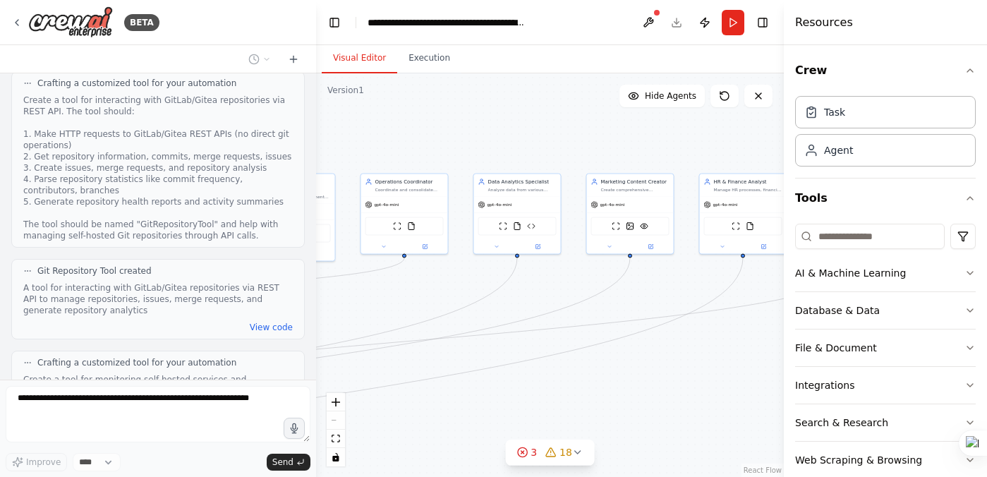
drag, startPoint x: 612, startPoint y: 124, endPoint x: 491, endPoint y: 138, distance: 121.5
click at [491, 138] on div ".deletable-edge-delete-btn { width: 20px; height: 20px; border: 0px solid #ffff…" at bounding box center [550, 275] width 468 height 404
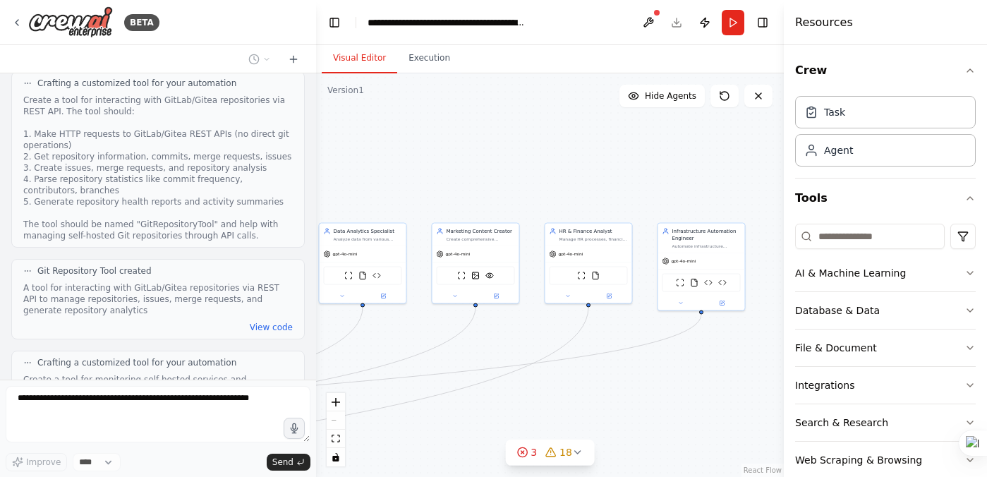
drag, startPoint x: 592, startPoint y: 128, endPoint x: 437, endPoint y: 177, distance: 163.0
click at [437, 177] on div ".deletable-edge-delete-btn { width: 20px; height: 20px; border: 0px solid #ffff…" at bounding box center [550, 275] width 468 height 404
click at [969, 268] on icon "button" at bounding box center [970, 273] width 11 height 11
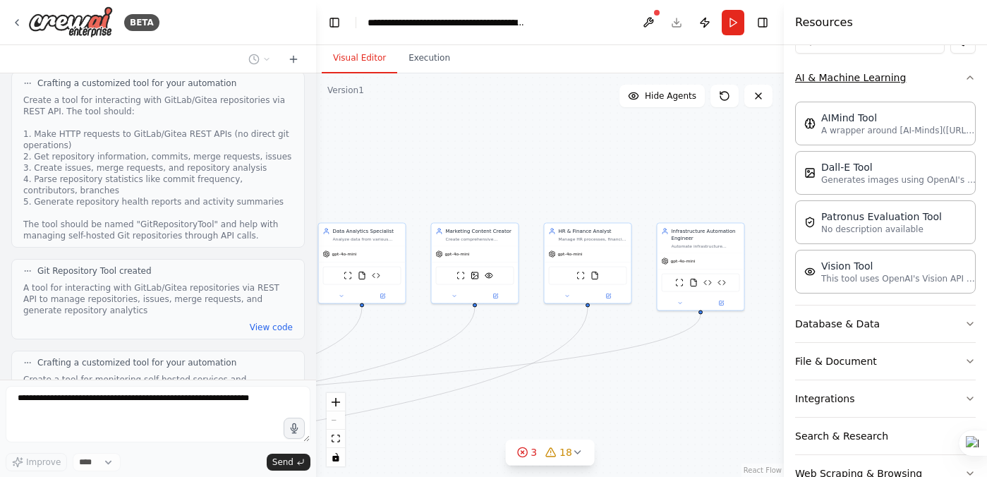
scroll to position [234, 0]
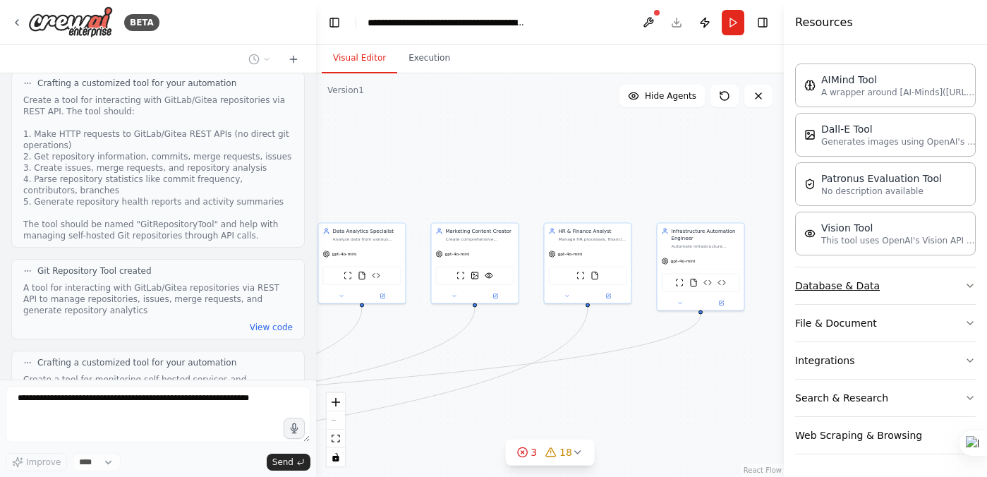
click at [968, 284] on icon "button" at bounding box center [970, 285] width 11 height 11
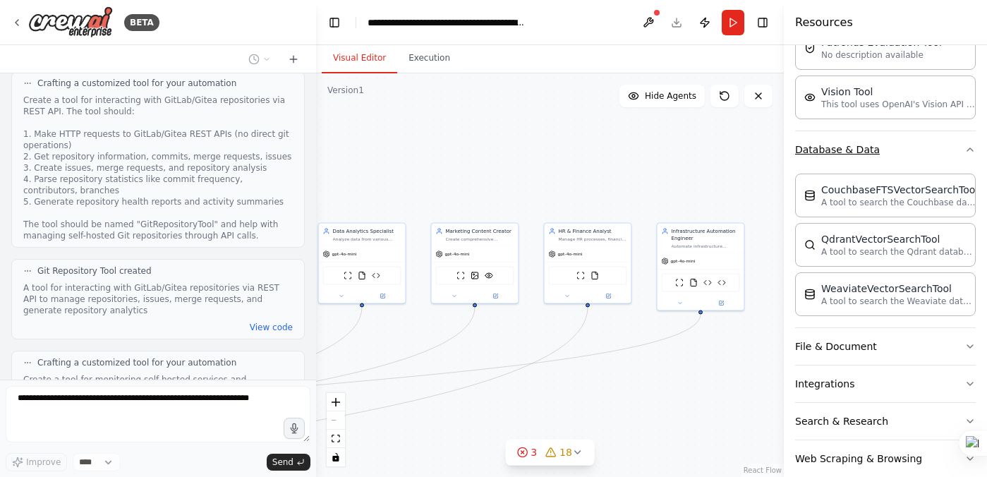
scroll to position [393, 0]
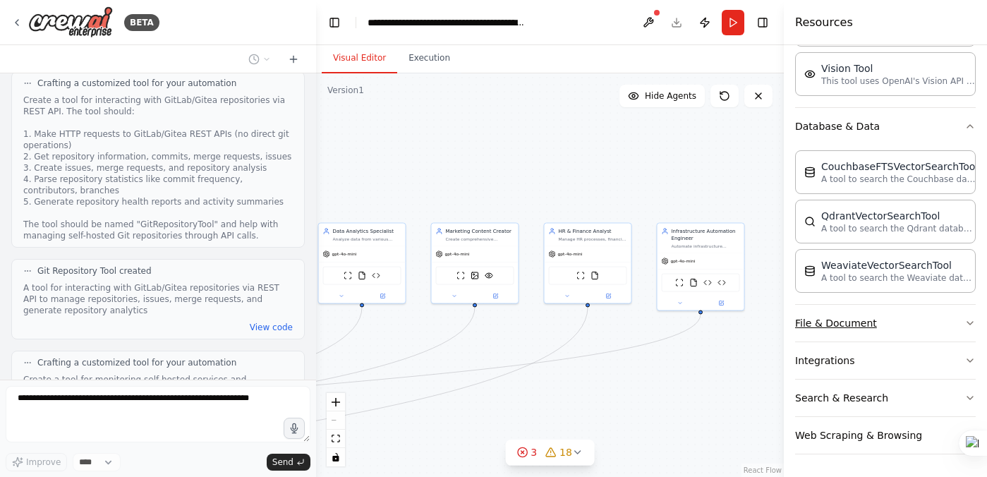
click at [962, 325] on button "File & Document" at bounding box center [885, 323] width 181 height 37
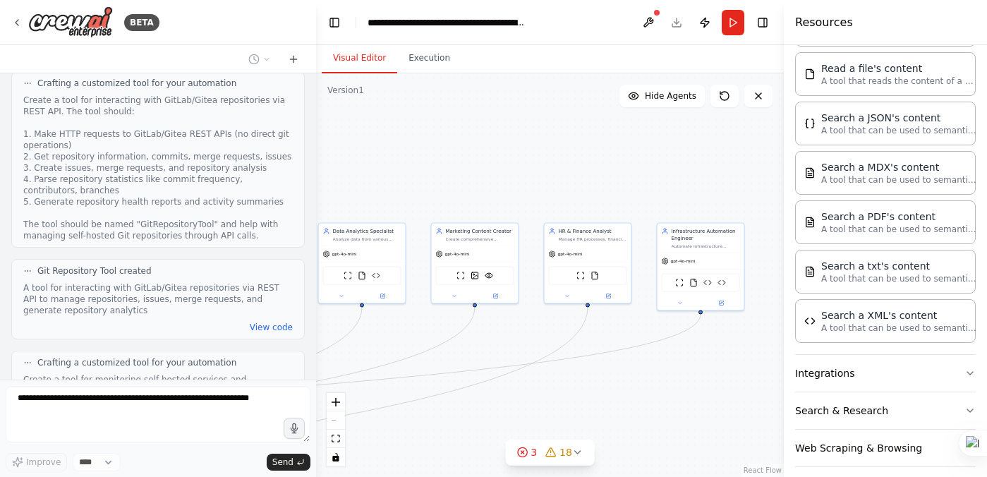
scroll to position [800, 0]
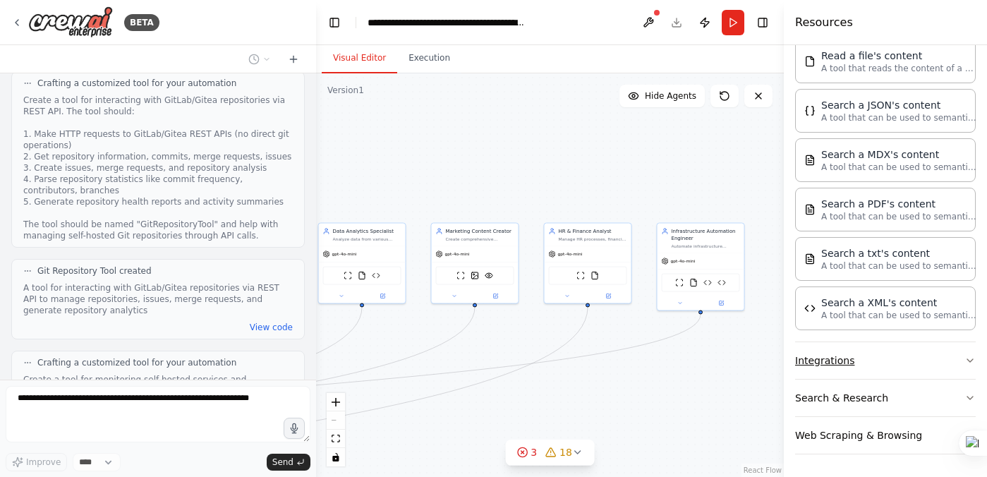
click at [957, 367] on button "Integrations" at bounding box center [885, 360] width 181 height 37
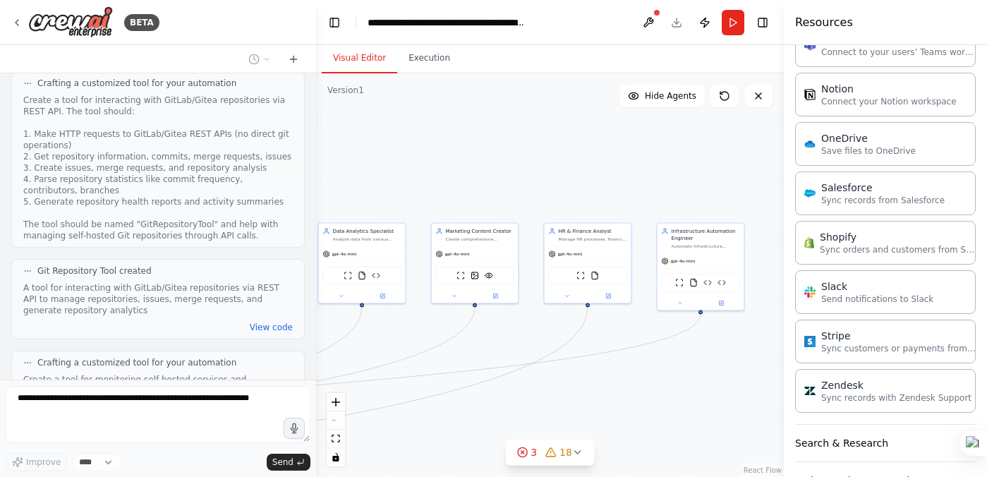
scroll to position [1849, 0]
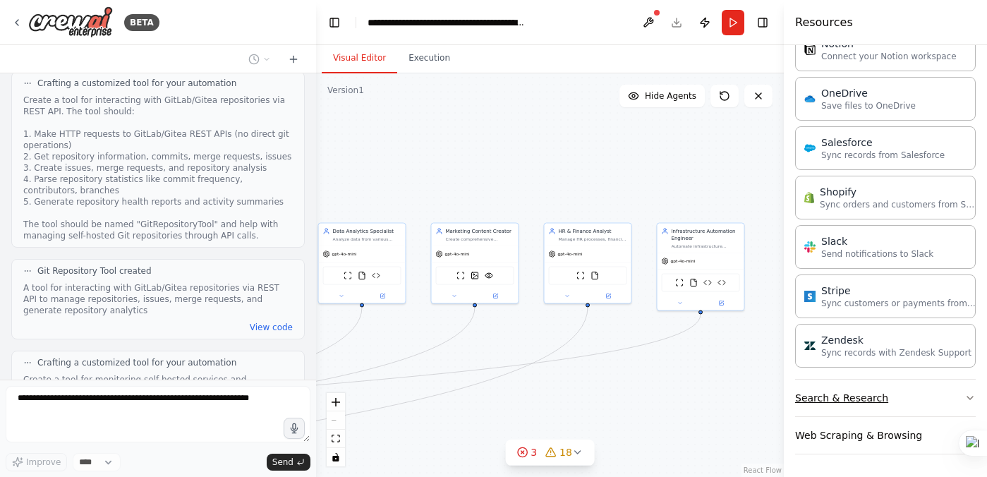
click at [966, 396] on icon "button" at bounding box center [970, 397] width 11 height 11
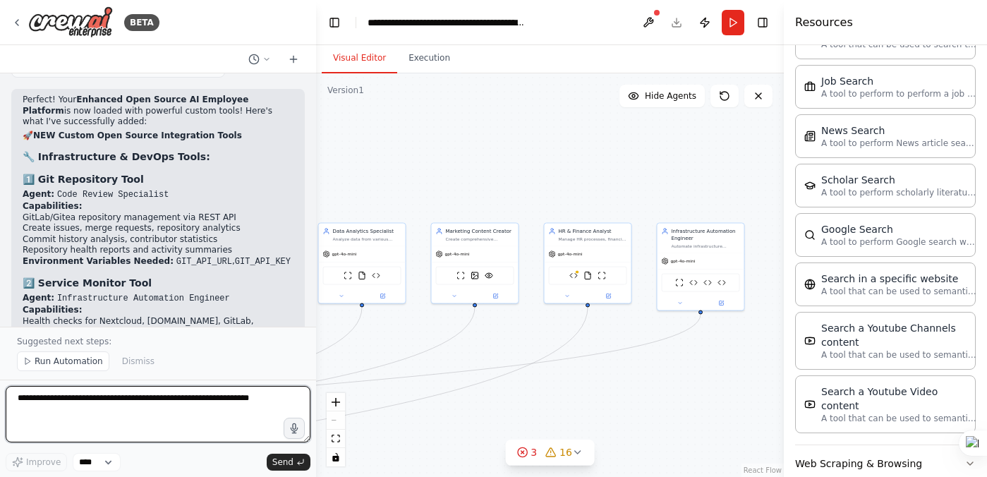
scroll to position [16513, 0]
